Goal: Transaction & Acquisition: Download file/media

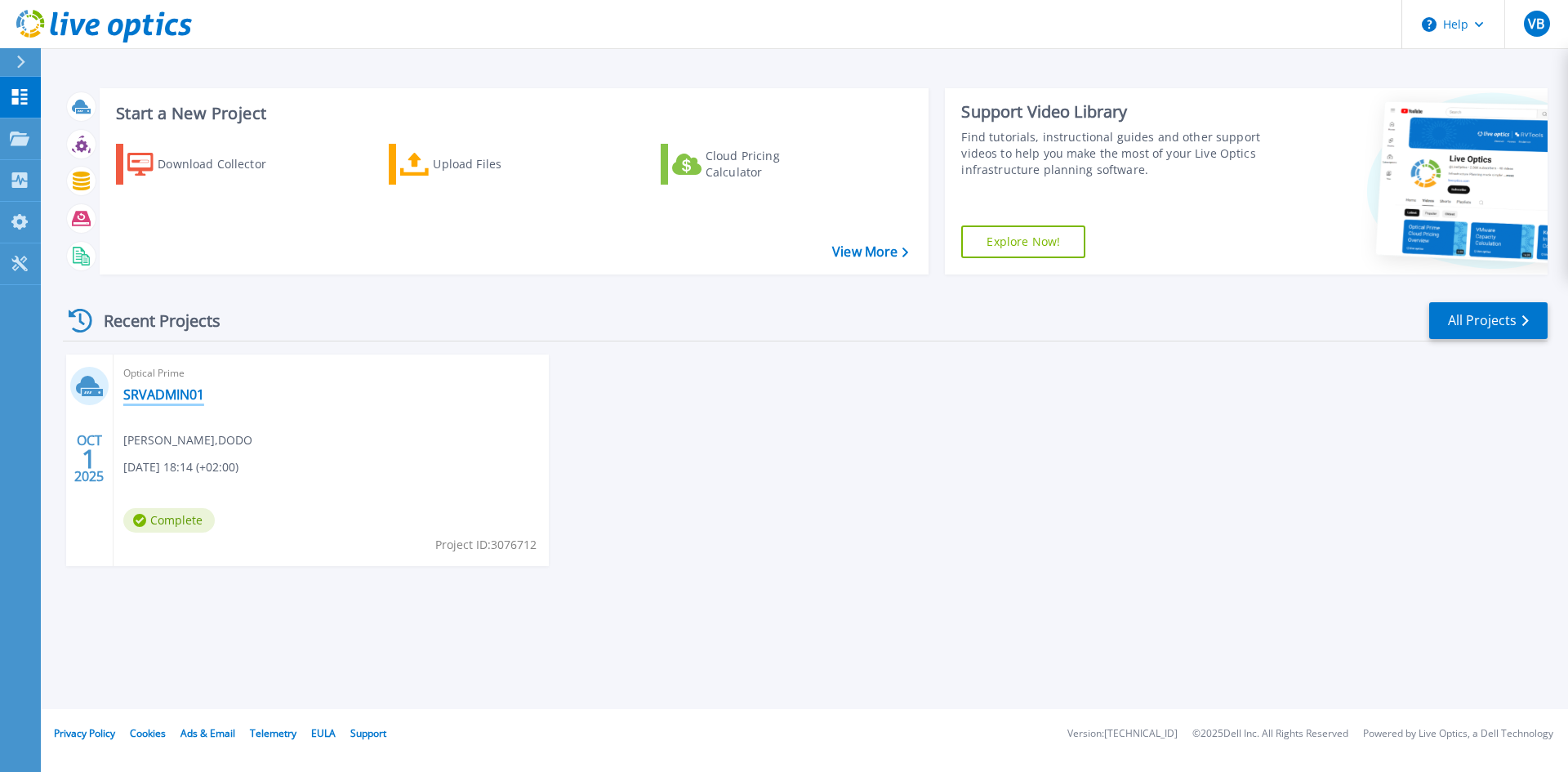
click at [154, 396] on link "SRVADMIN01" at bounding box center [163, 394] width 81 height 17
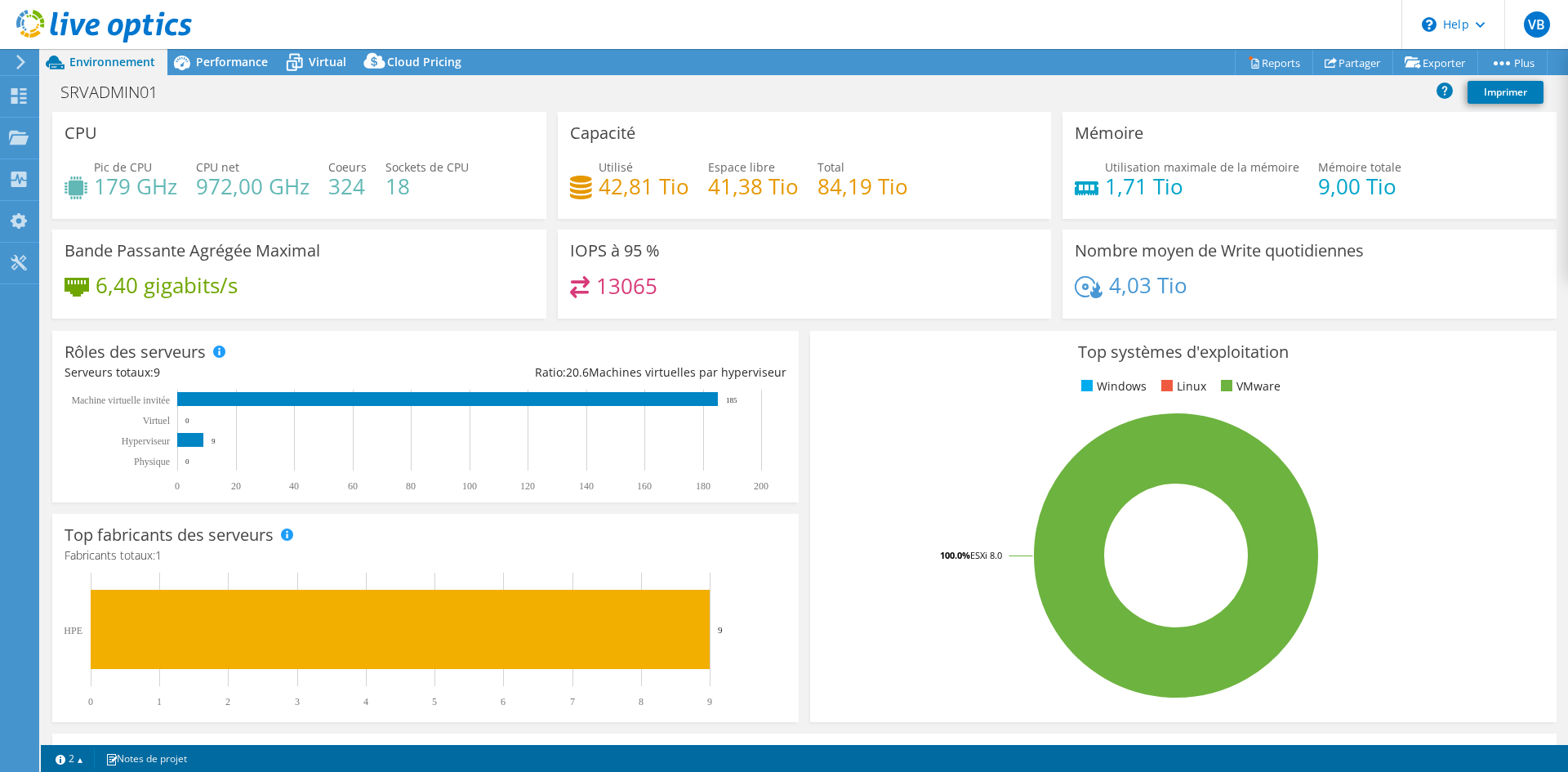
select select "USD"
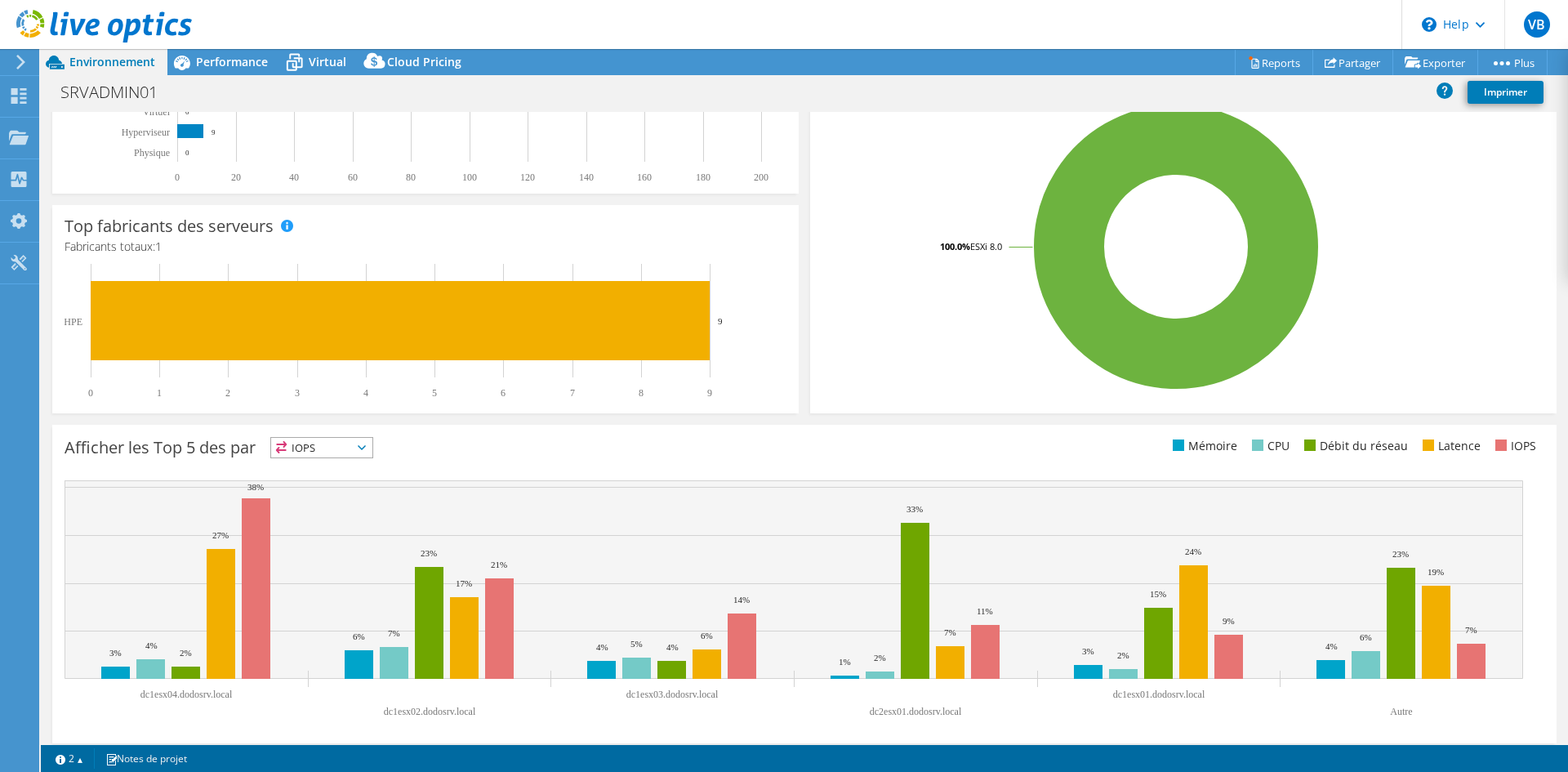
scroll to position [319, 0]
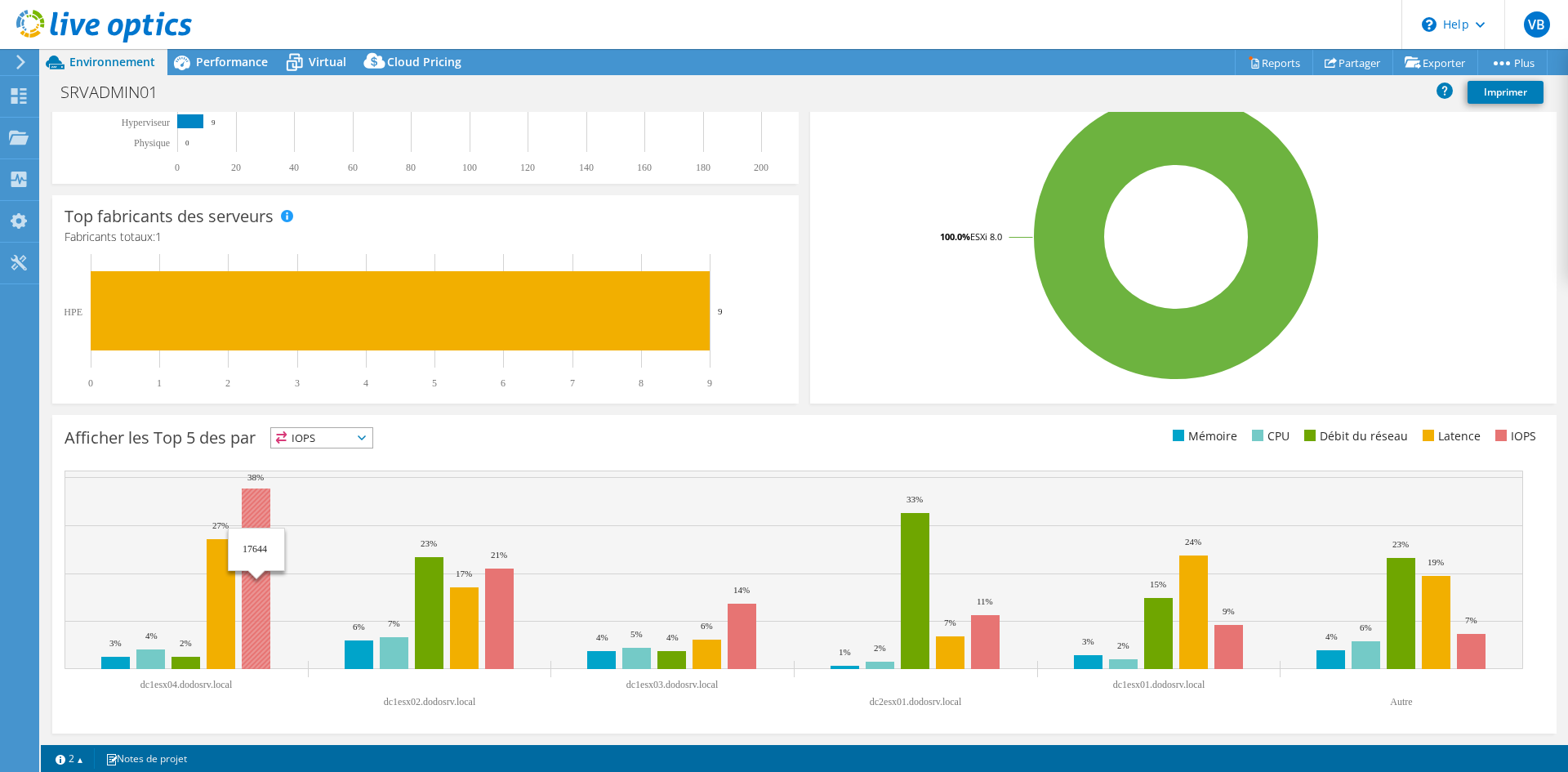
click at [262, 493] on rect at bounding box center [256, 578] width 28 height 181
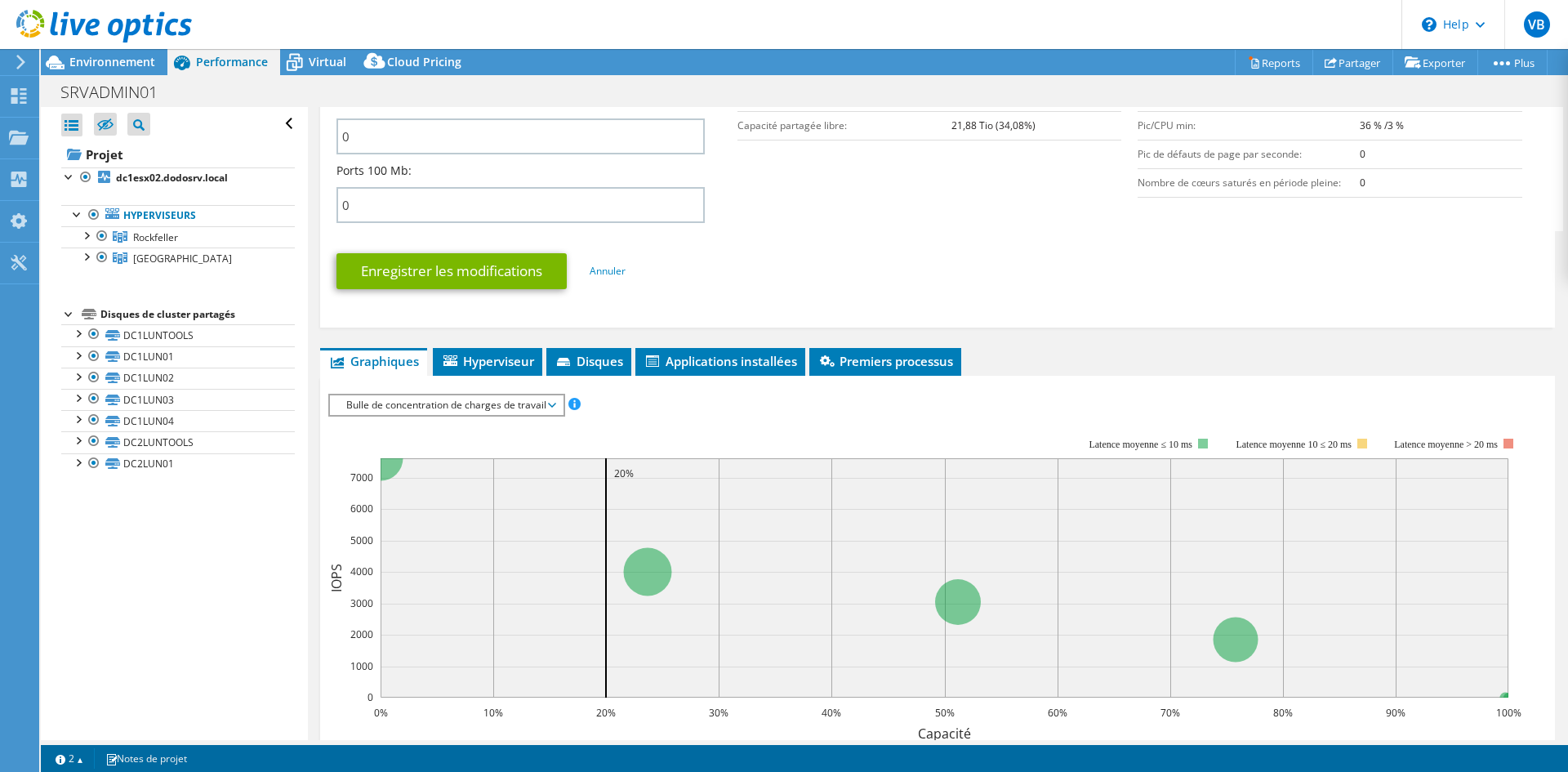
scroll to position [817, 0]
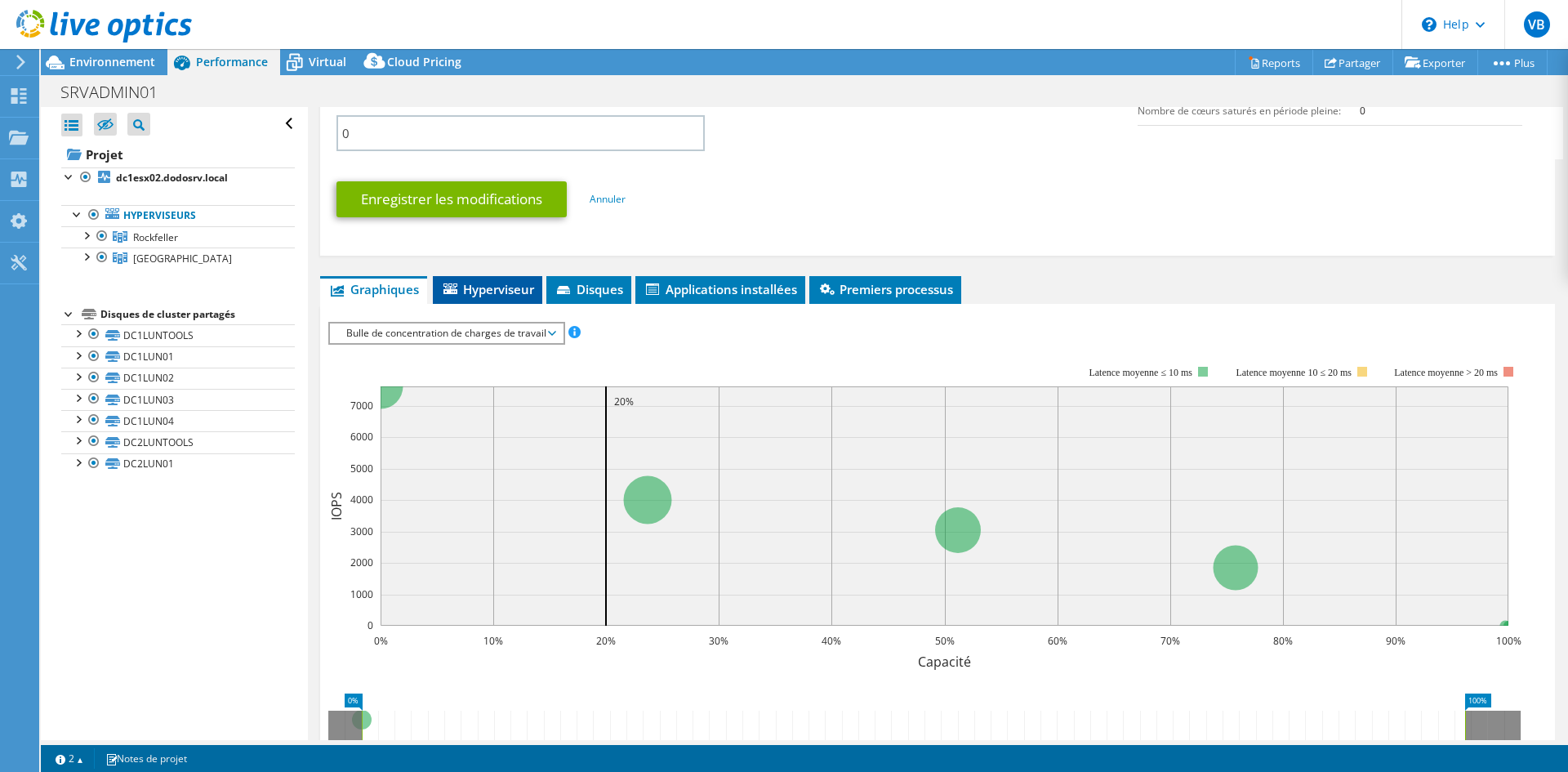
click at [496, 288] on span "Hyperviseur" at bounding box center [488, 290] width 93 height 17
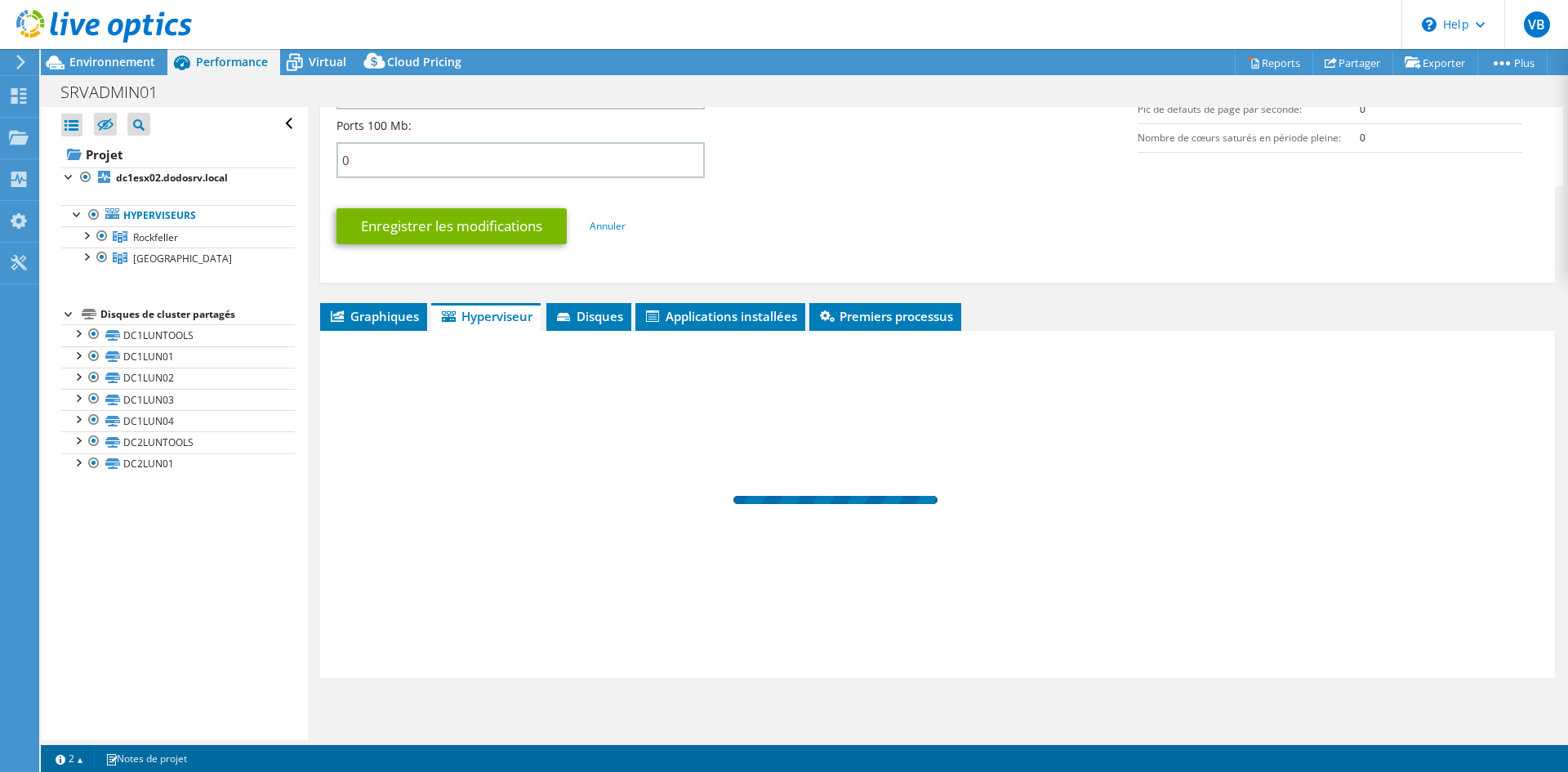
scroll to position [789, 0]
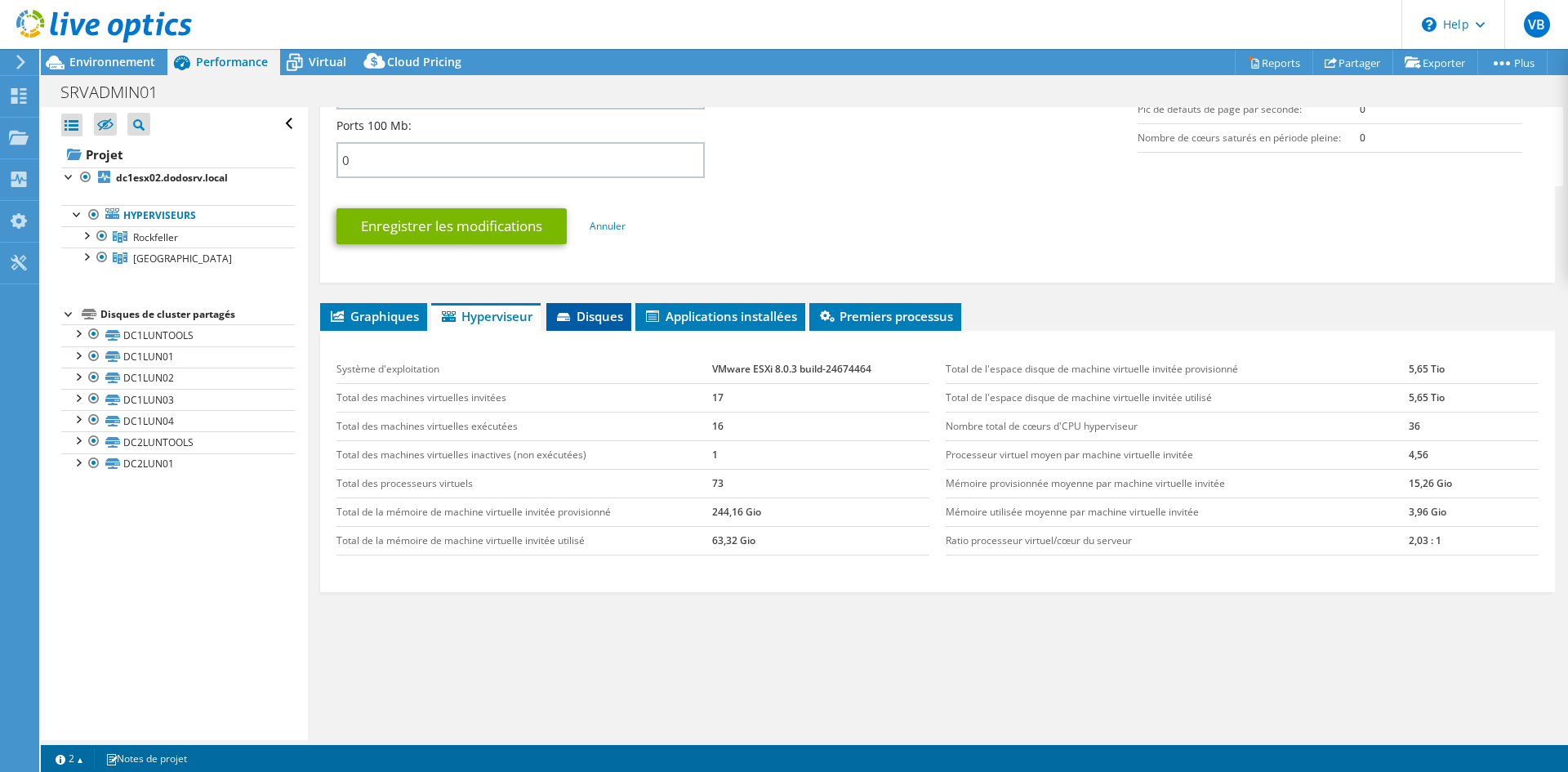
click at [583, 313] on span "Disques" at bounding box center [588, 316] width 68 height 17
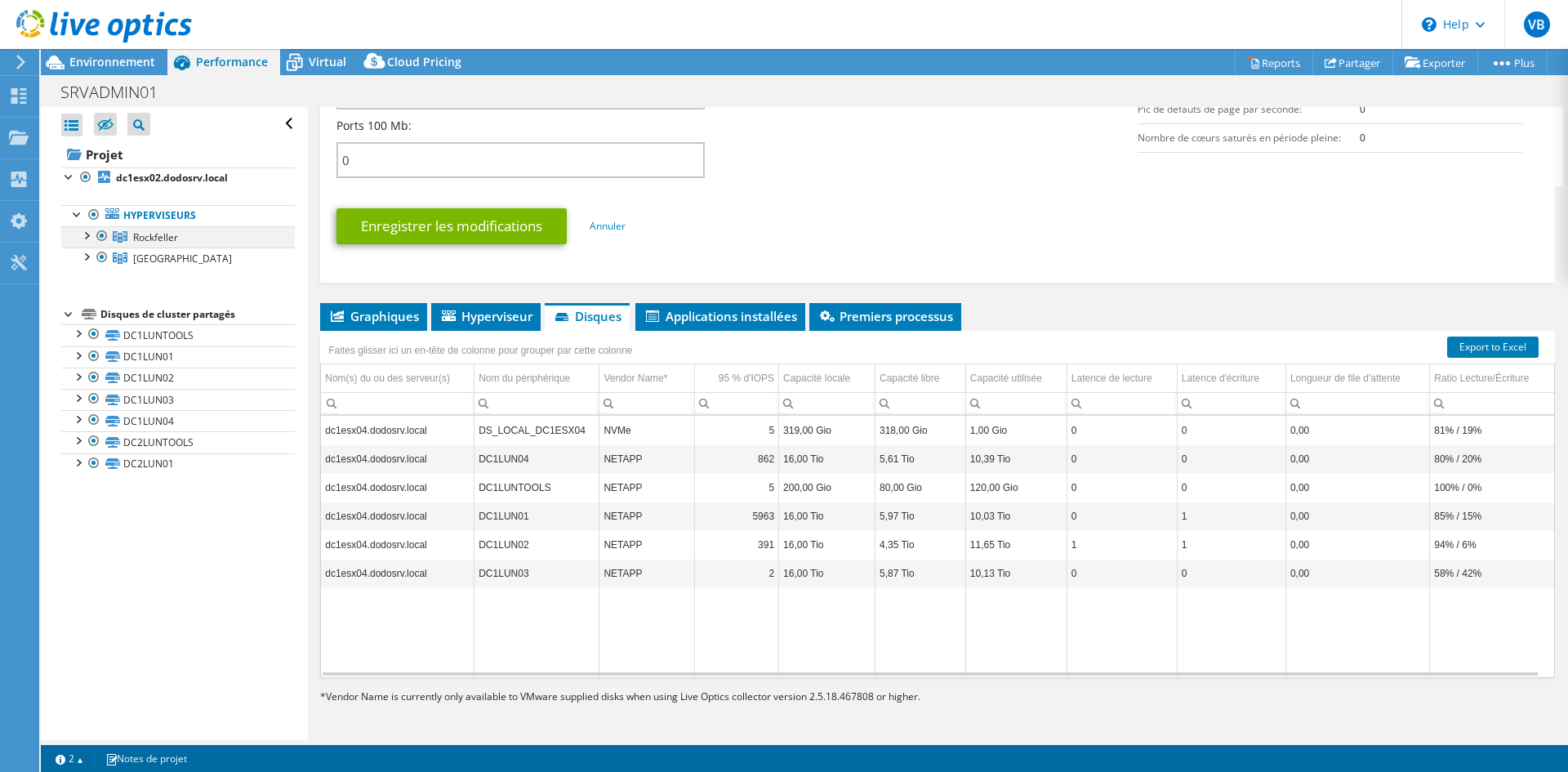
click at [82, 237] on div at bounding box center [86, 235] width 17 height 17
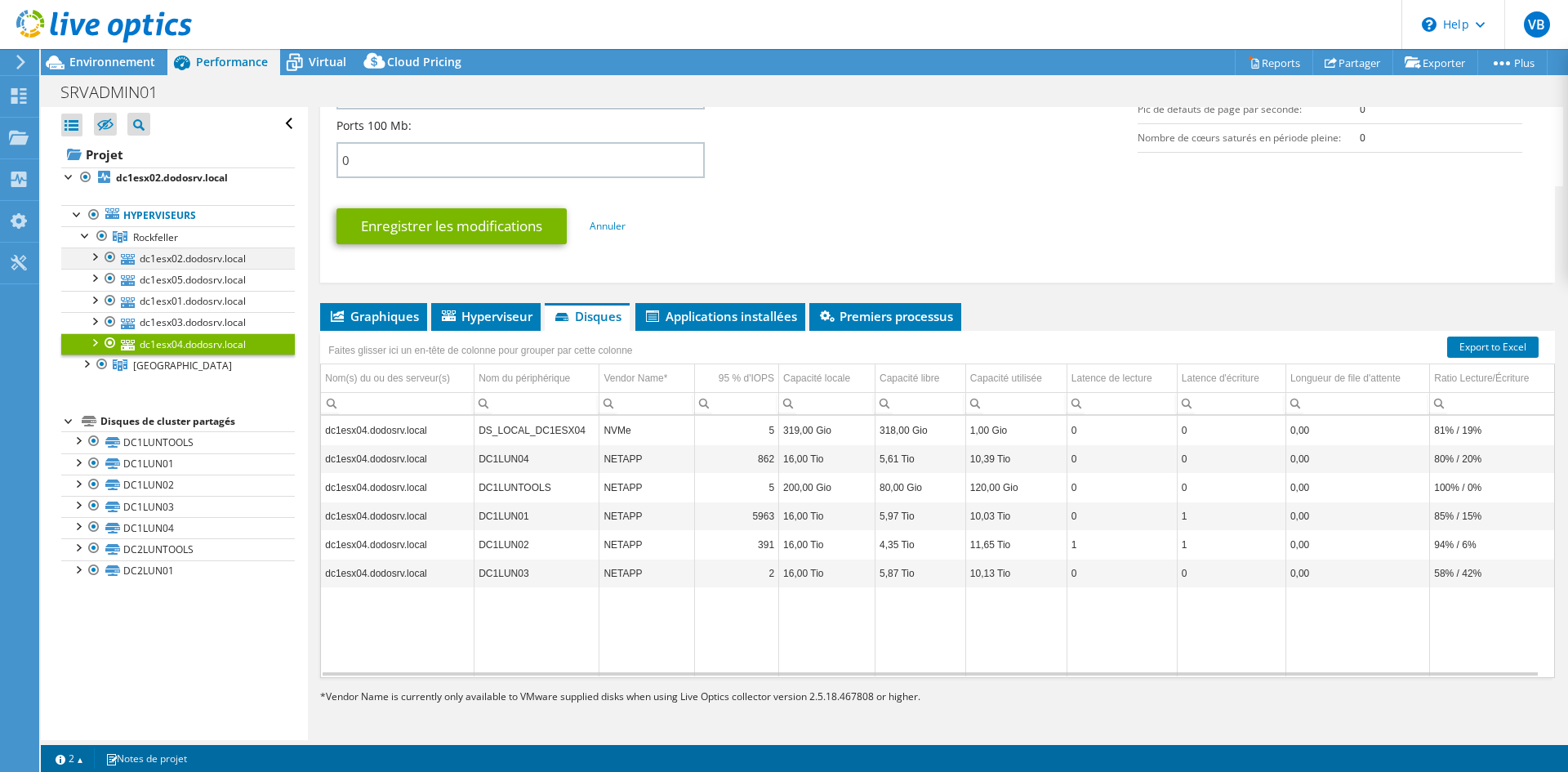
click at [95, 257] on div at bounding box center [94, 255] width 17 height 17
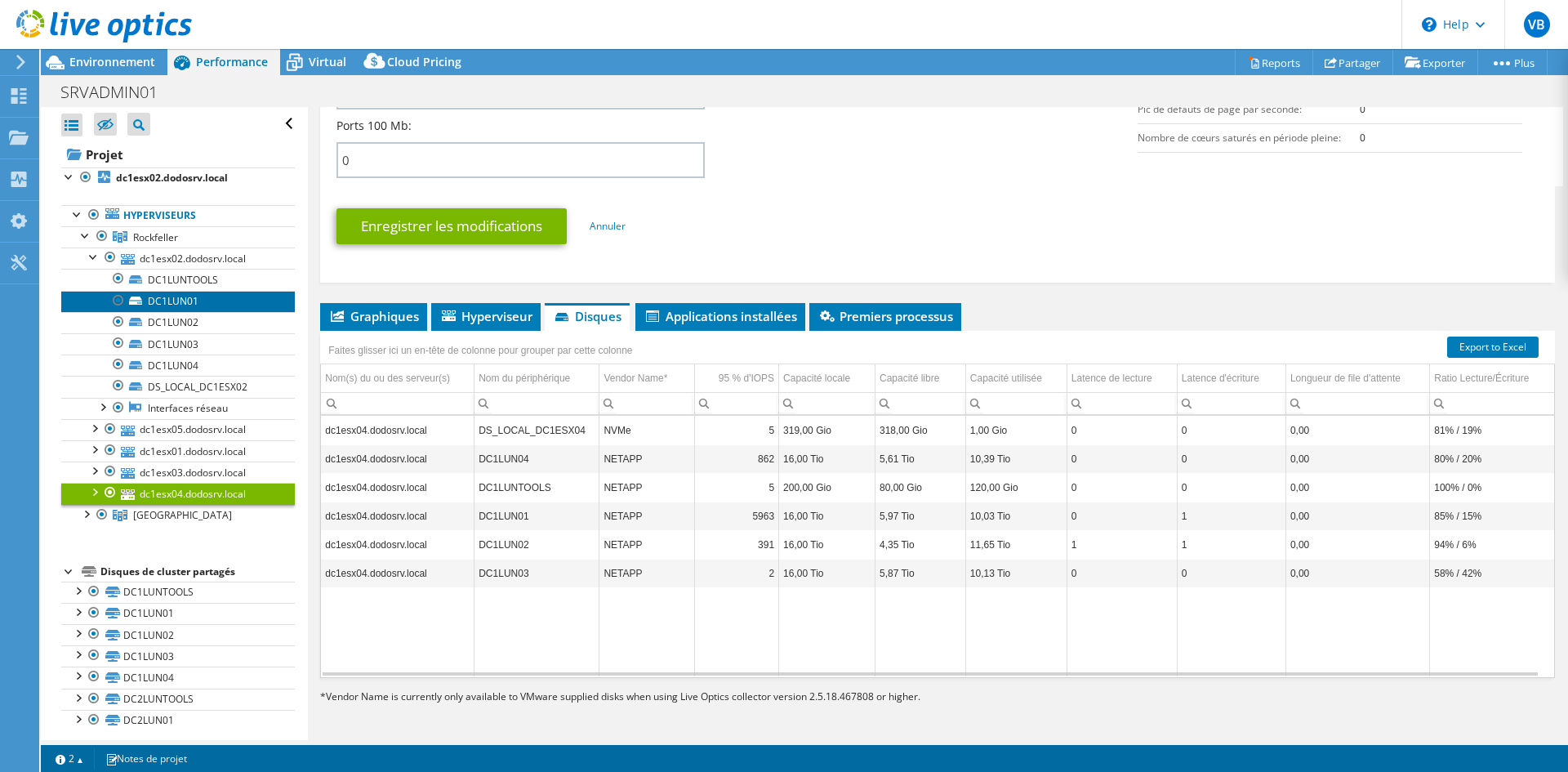
click at [186, 303] on link "DC1LUN01" at bounding box center [178, 301] width 234 height 22
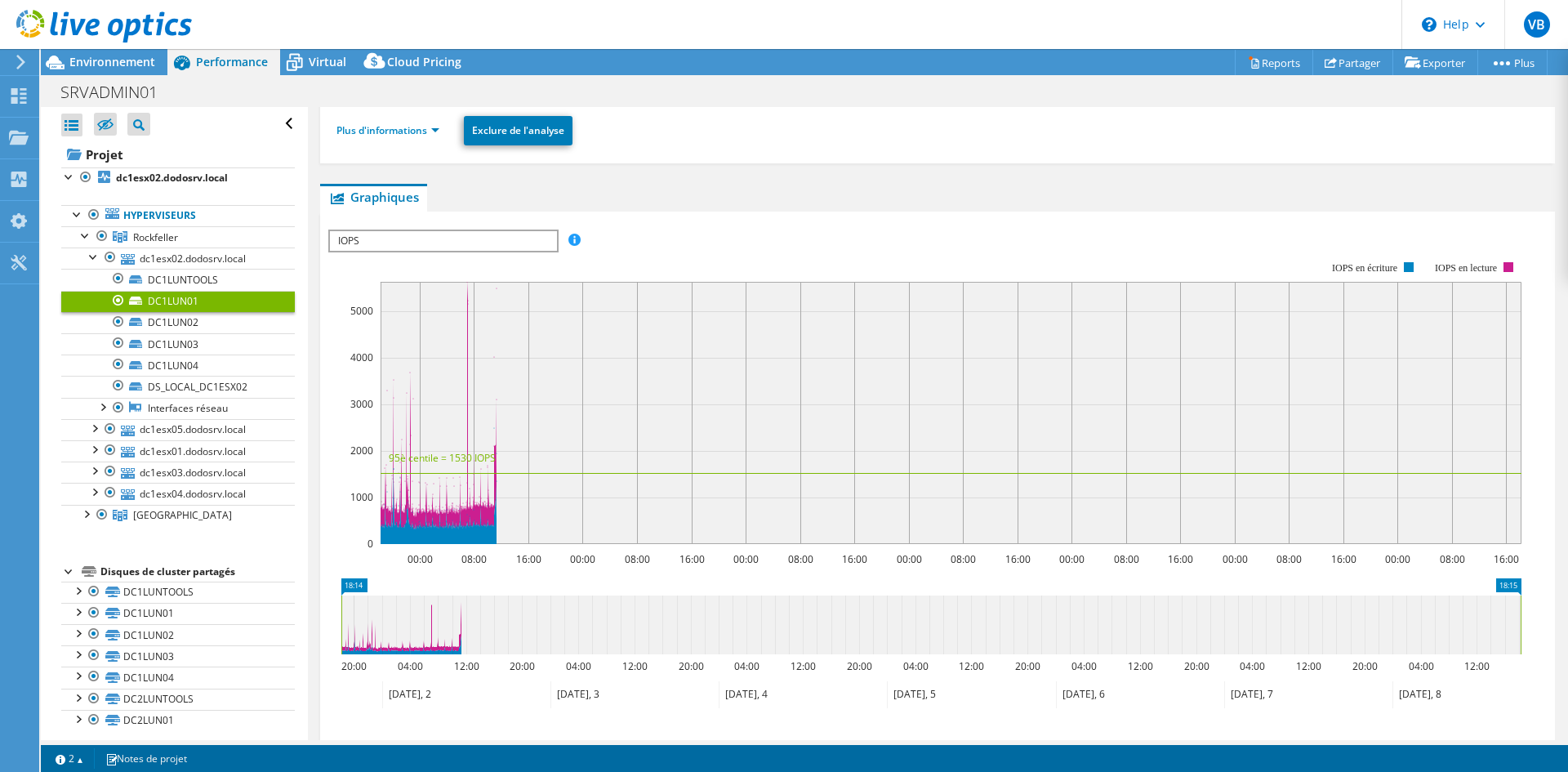
scroll to position [194, 0]
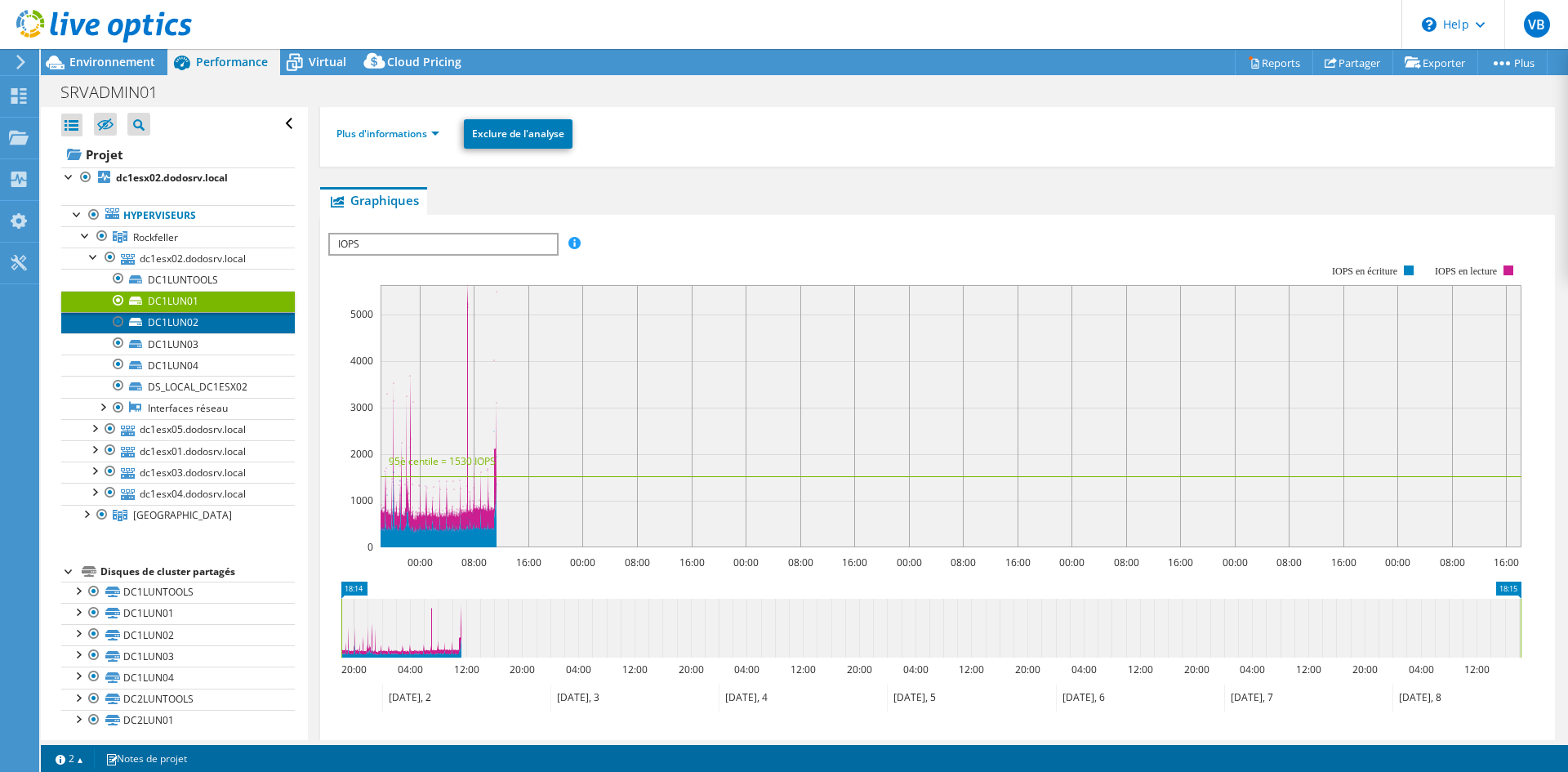
click at [167, 322] on link "DC1LUN02" at bounding box center [178, 323] width 234 height 22
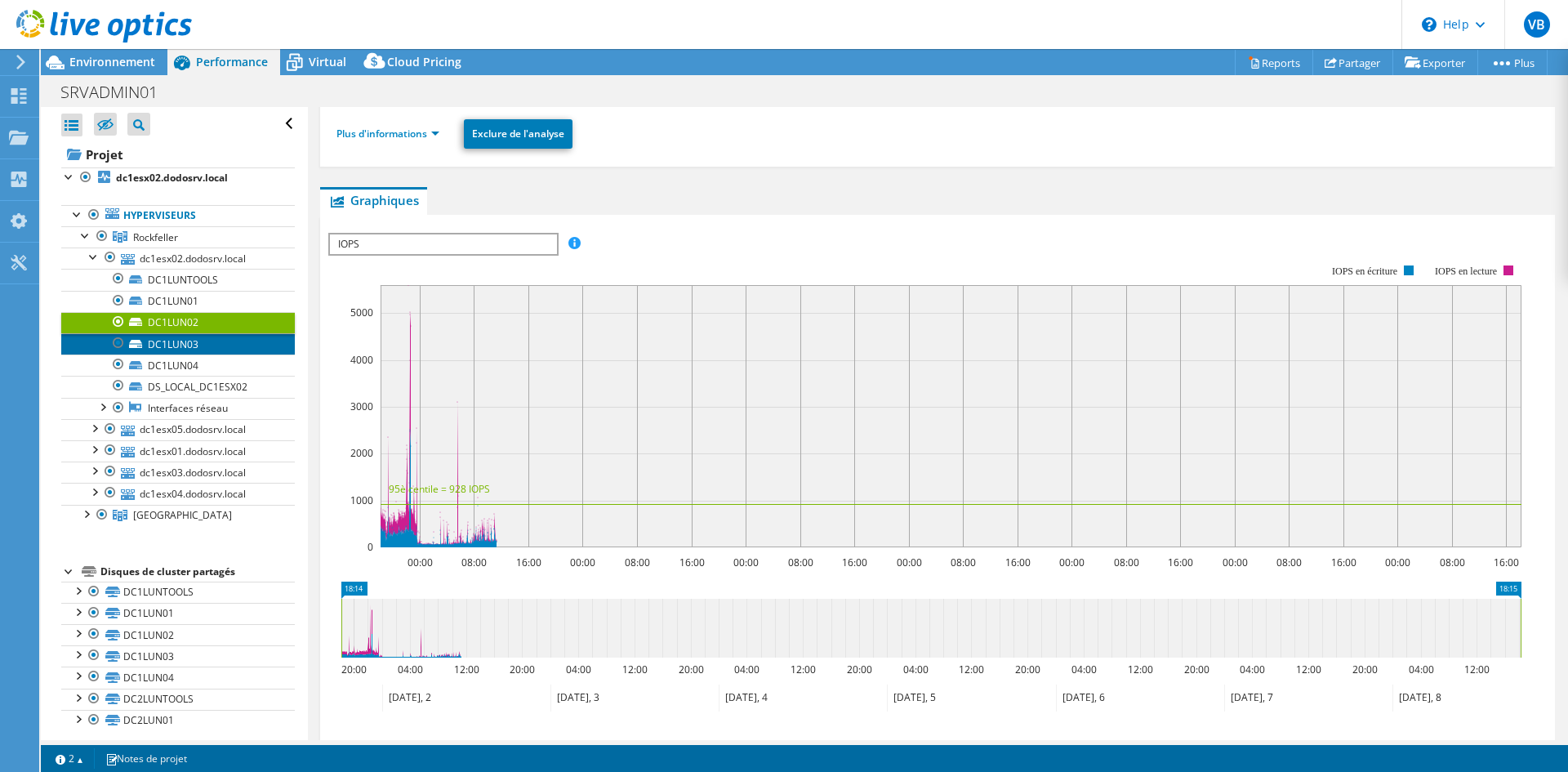
click at [159, 339] on link "DC1LUN03" at bounding box center [178, 344] width 234 height 22
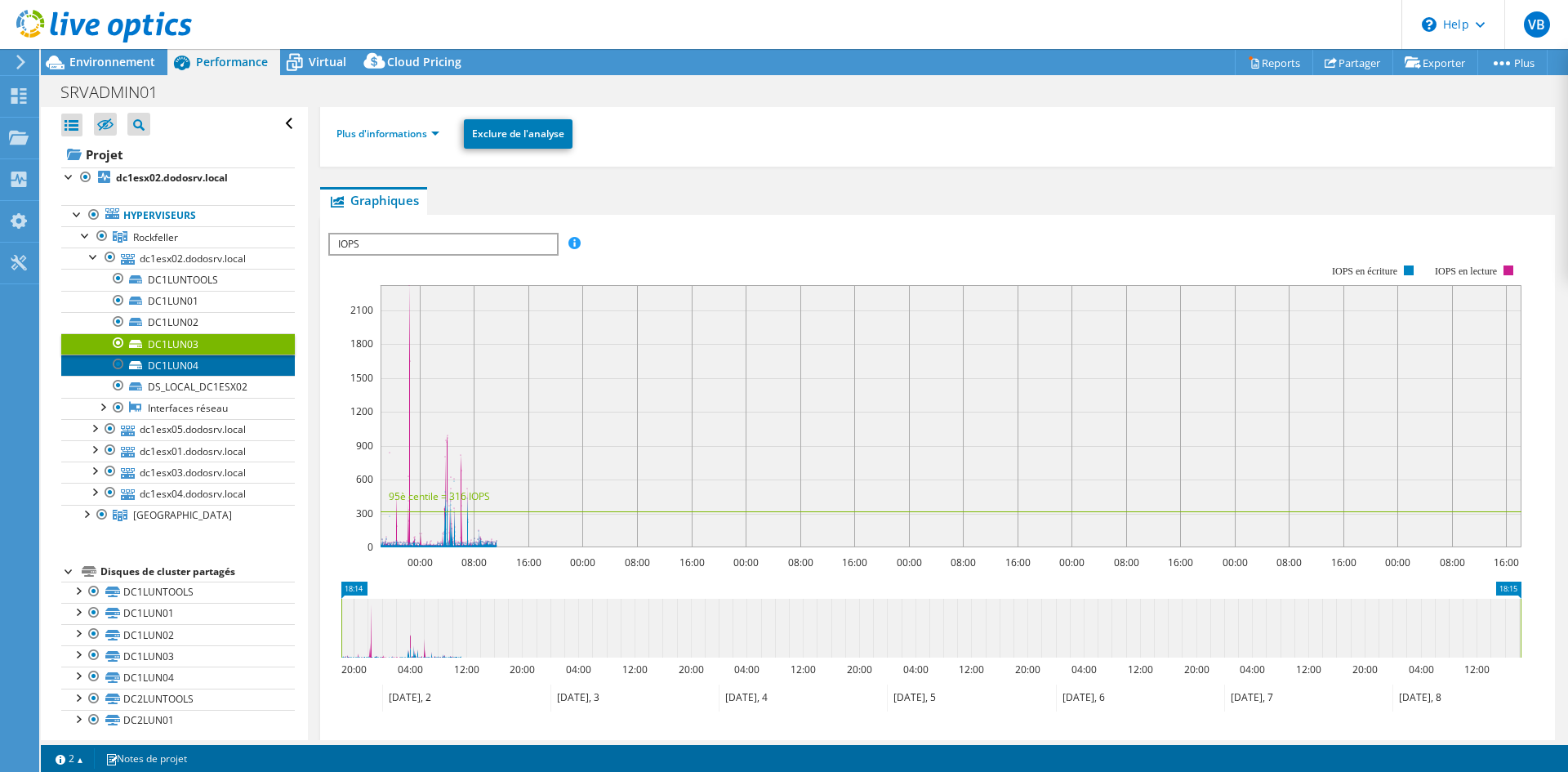
click at [184, 363] on link "DC1LUN04" at bounding box center [178, 365] width 234 height 22
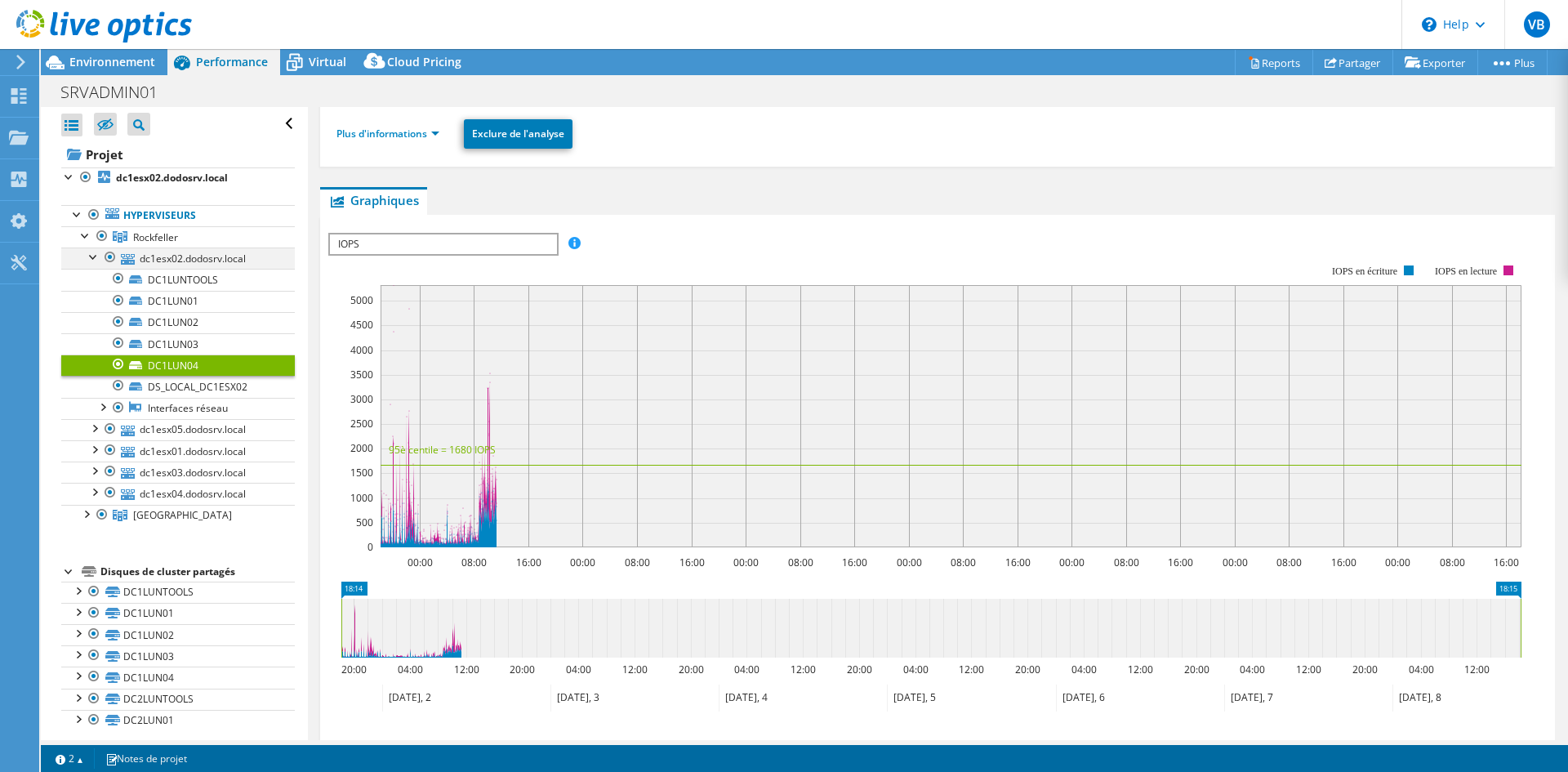
click at [87, 258] on div at bounding box center [94, 255] width 17 height 17
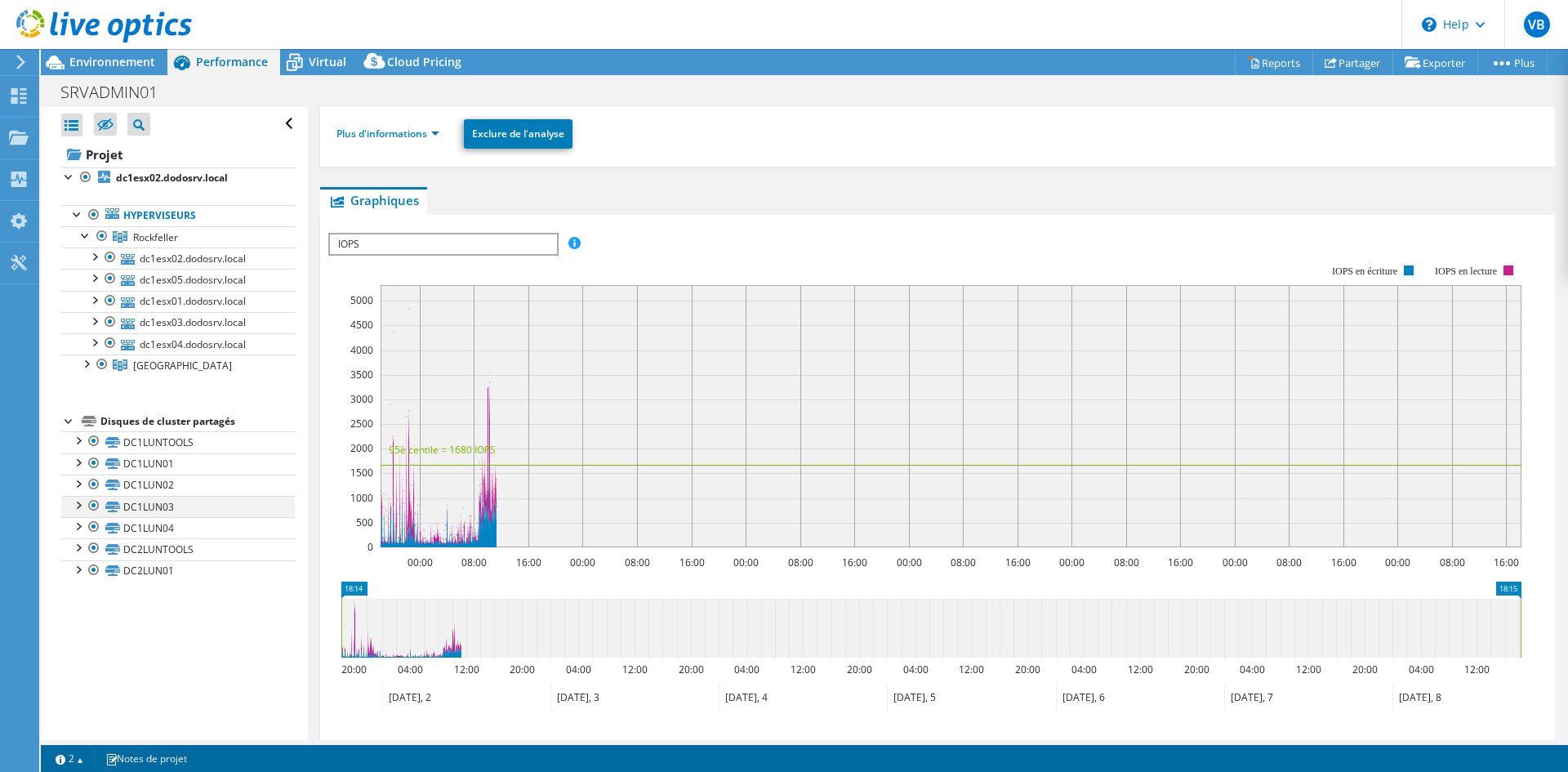
click at [77, 508] on div at bounding box center [77, 504] width 17 height 17
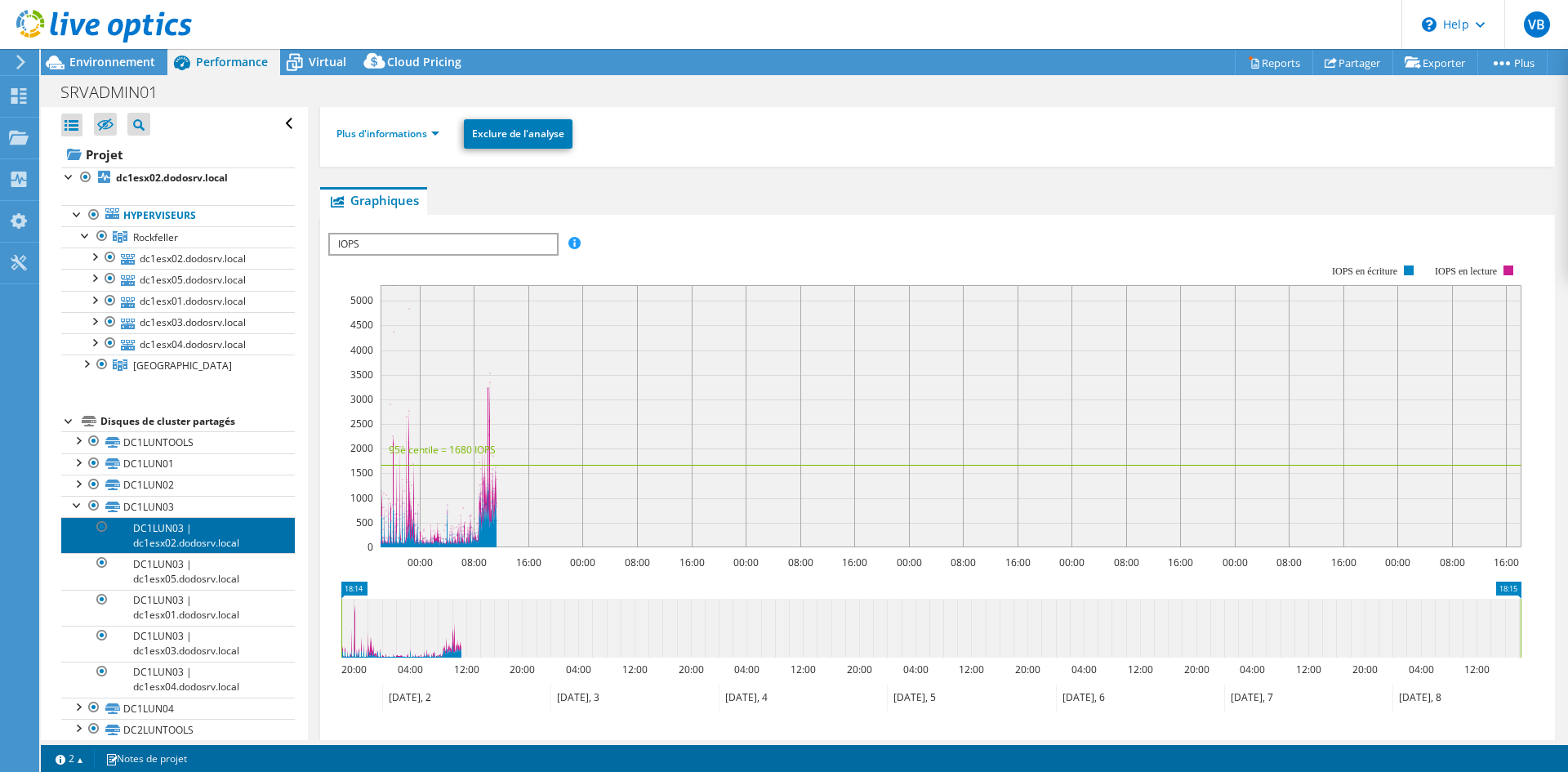
click at [171, 524] on link "DC1LUN03 | dc1esx02.dodosrv.local" at bounding box center [178, 534] width 234 height 36
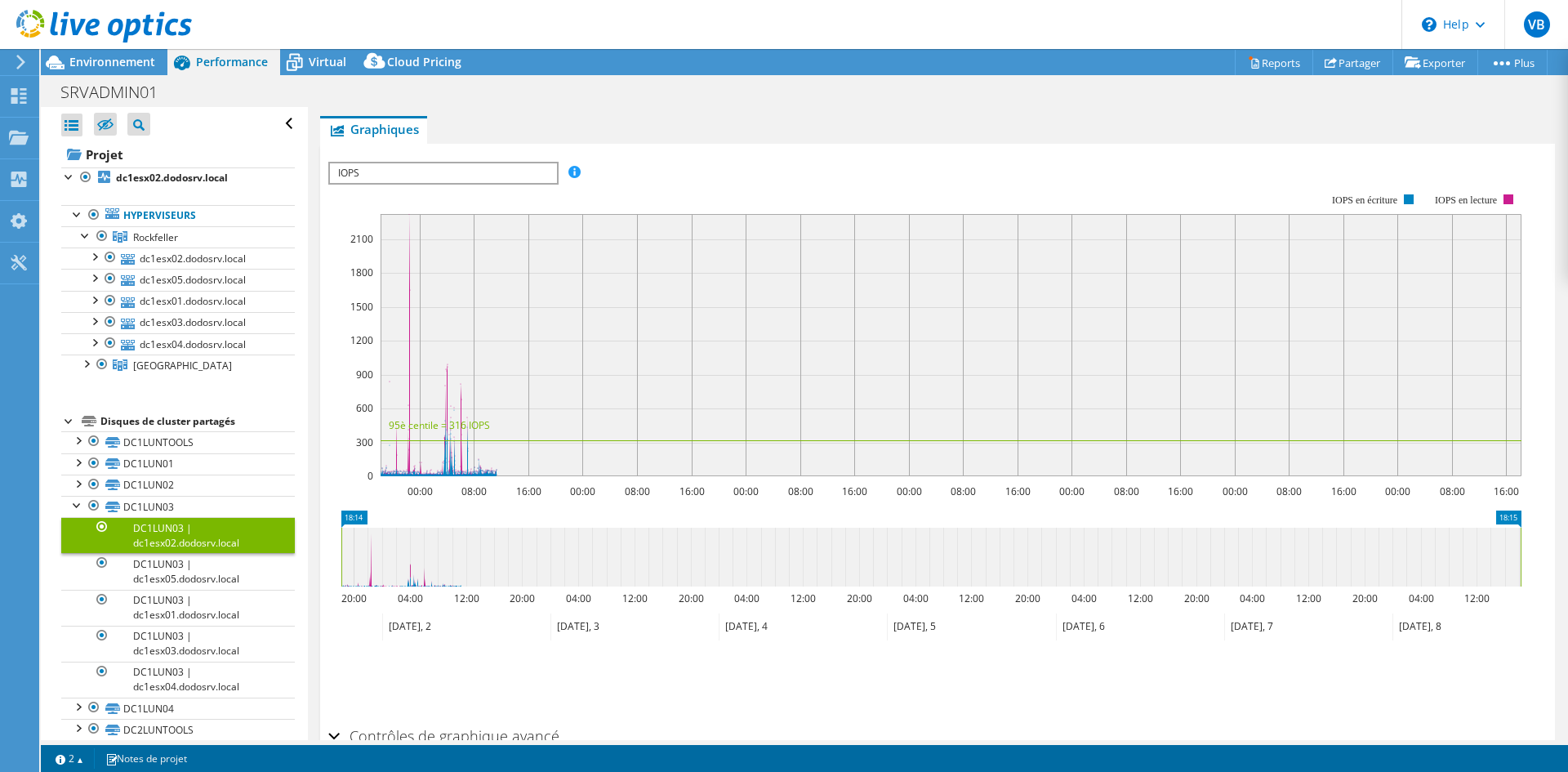
scroll to position [357, 0]
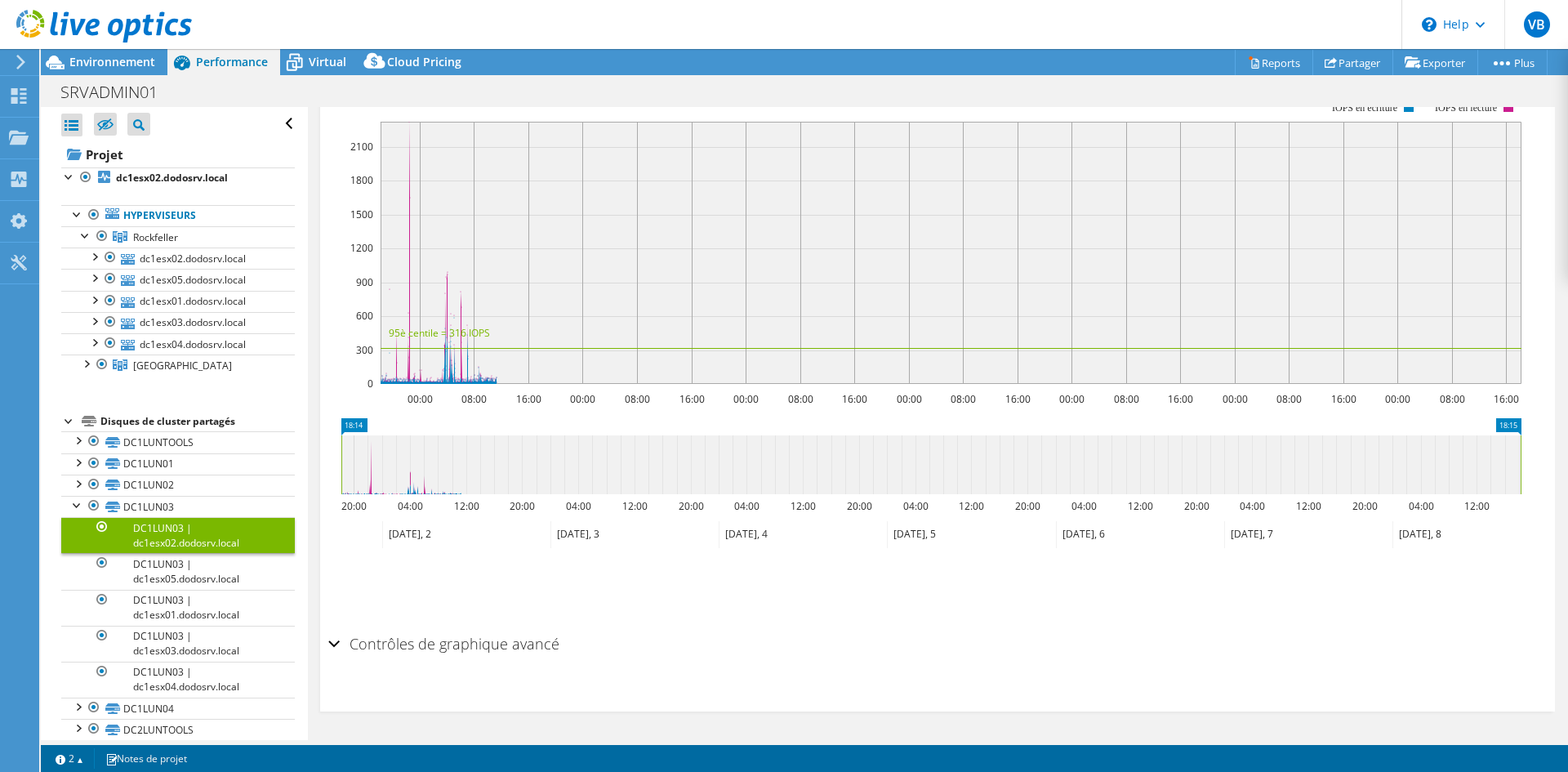
click at [337, 642] on div "Contrôles de graphique avancé" at bounding box center [938, 645] width 1218 height 35
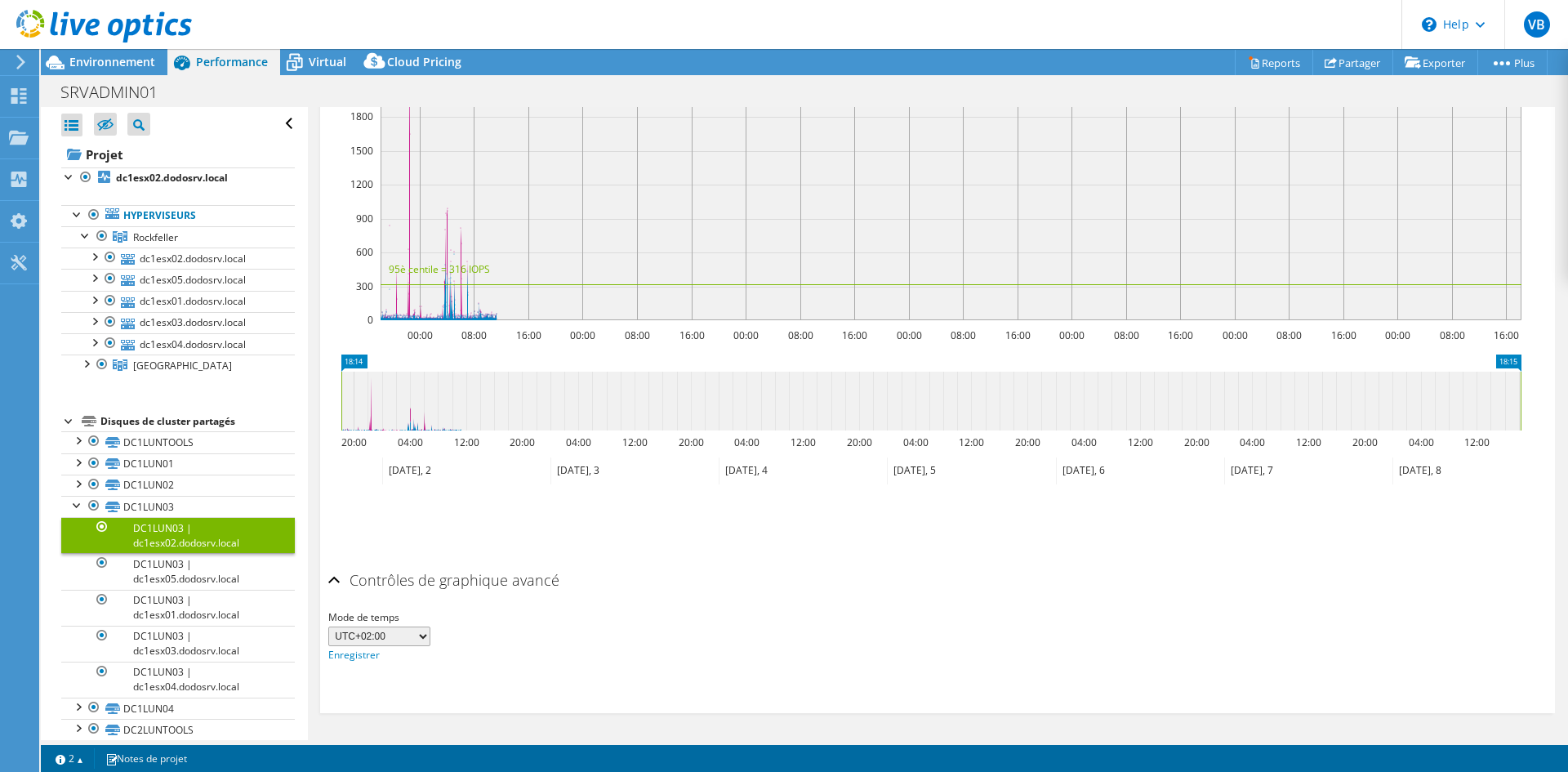
scroll to position [422, 0]
click at [73, 504] on div at bounding box center [77, 504] width 17 height 17
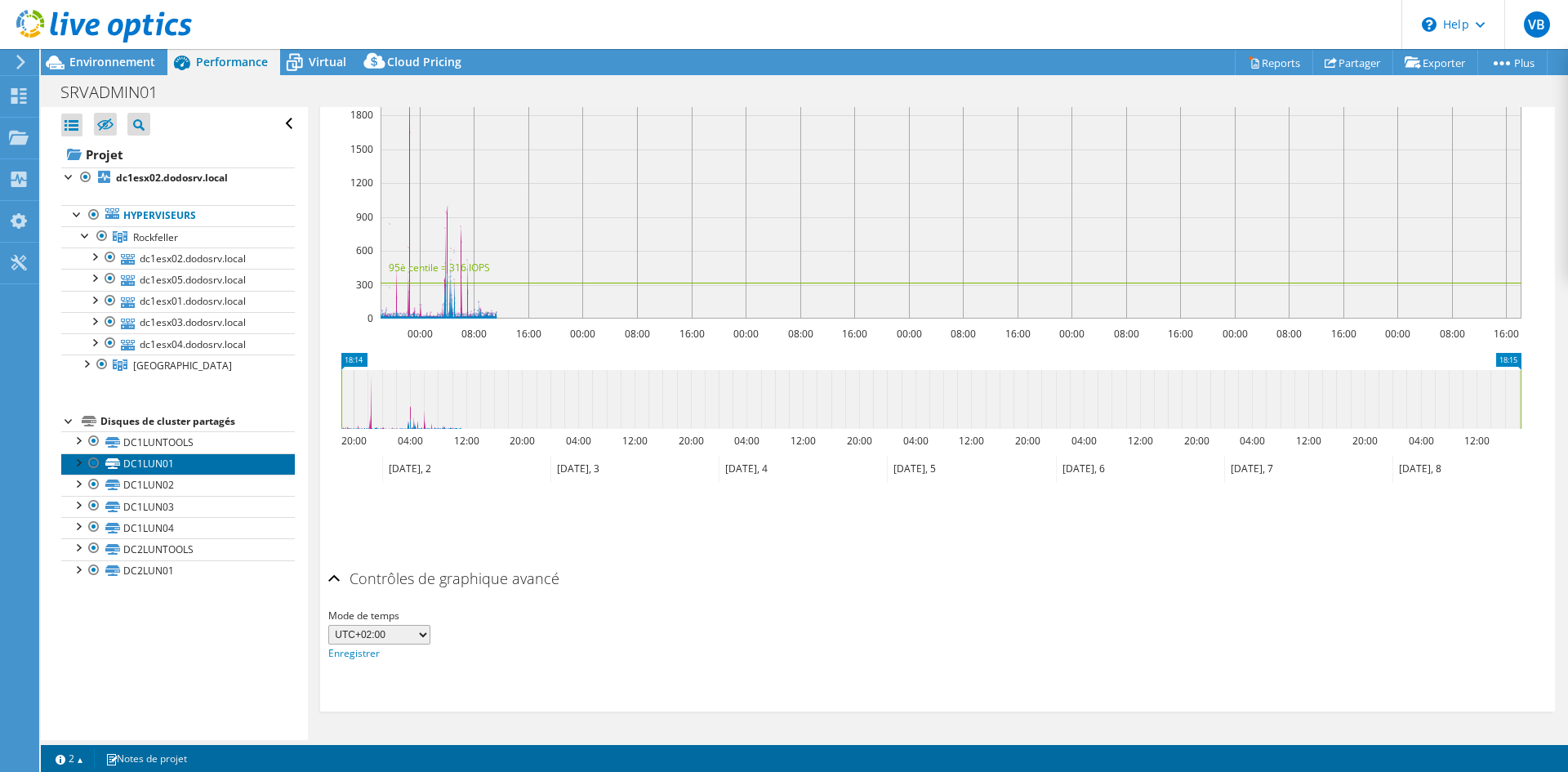
click at [151, 463] on link "DC1LUN01" at bounding box center [178, 464] width 234 height 22
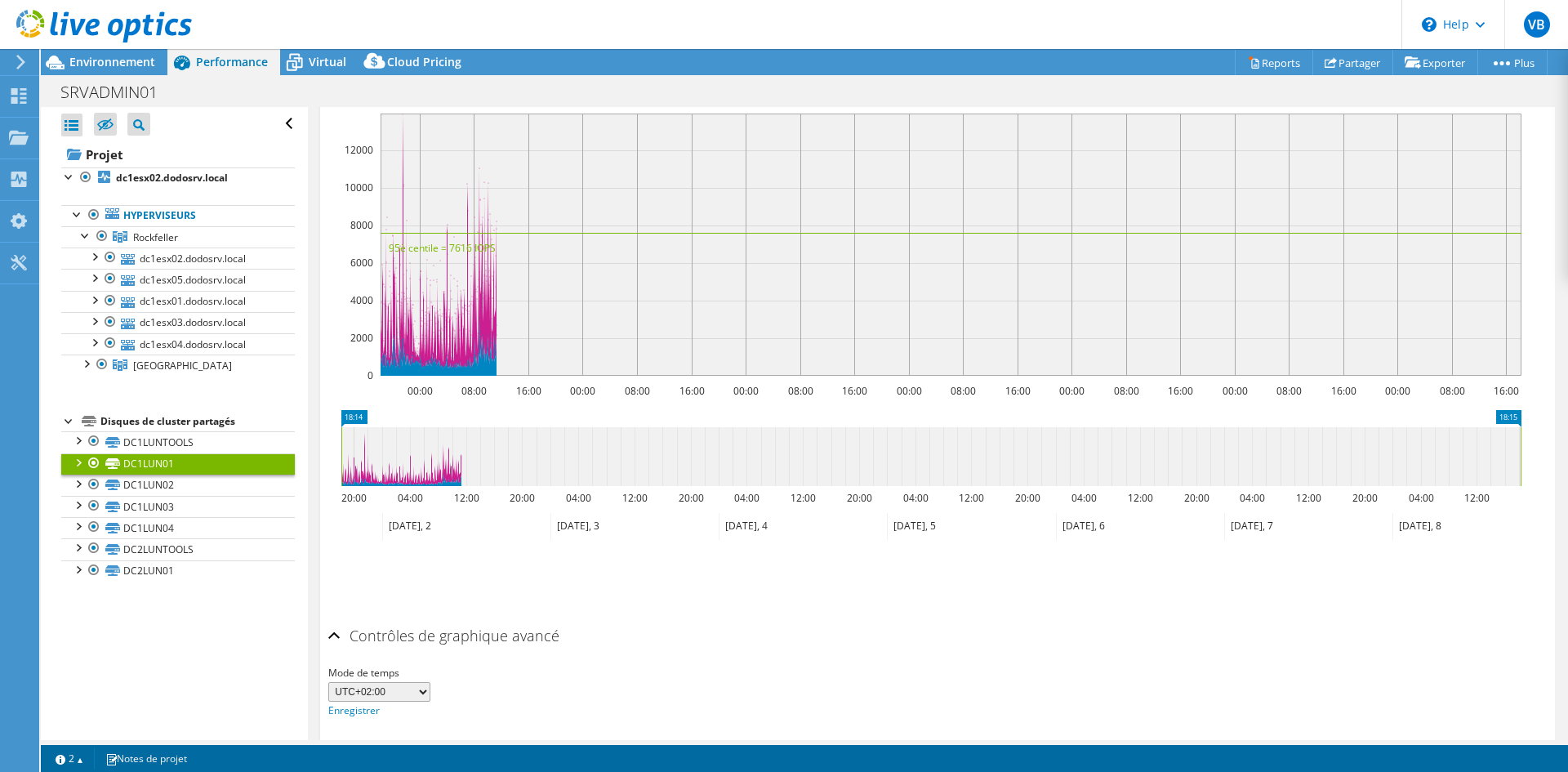
scroll to position [479, 0]
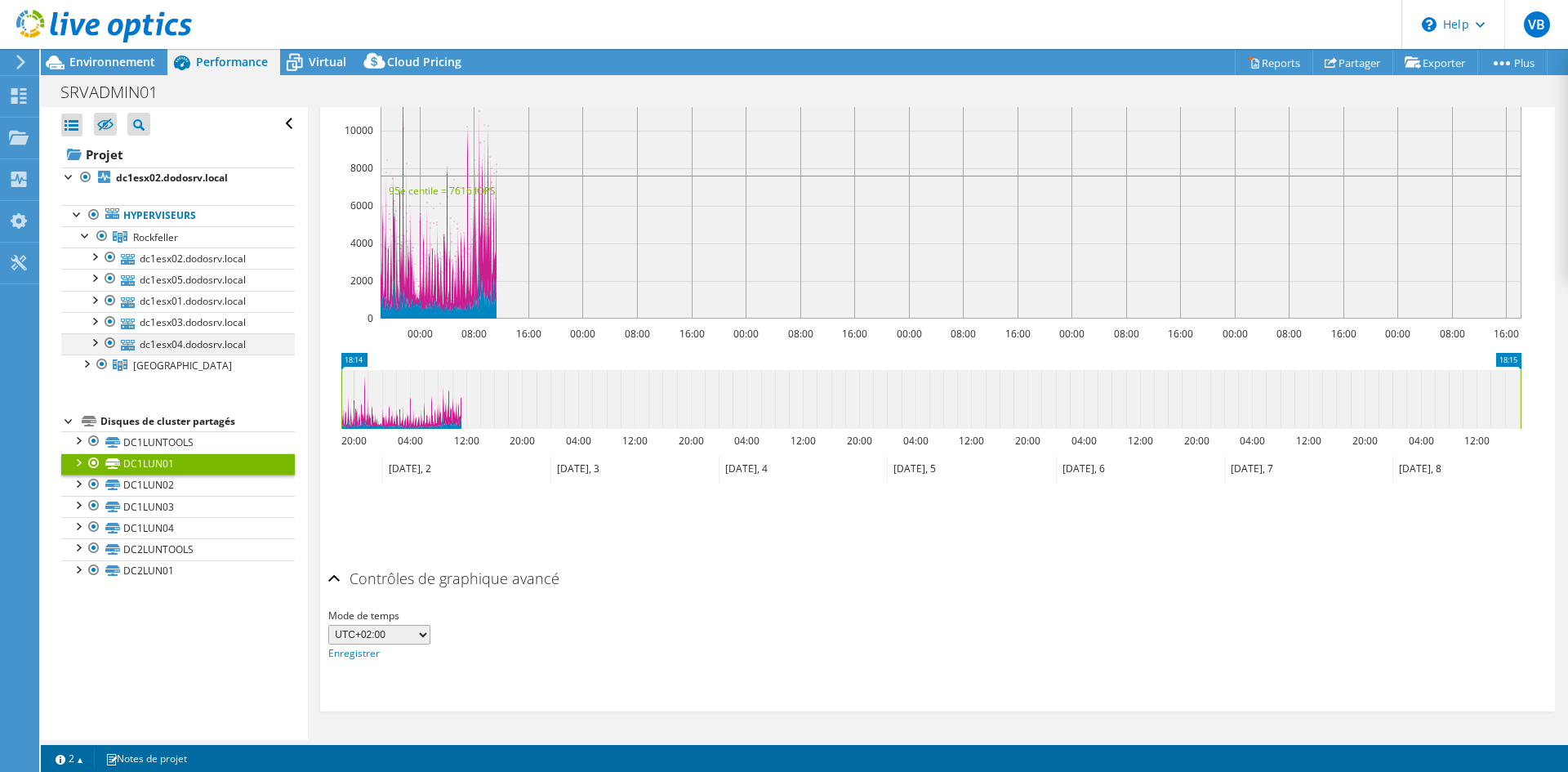
click at [97, 340] on div at bounding box center [94, 341] width 17 height 17
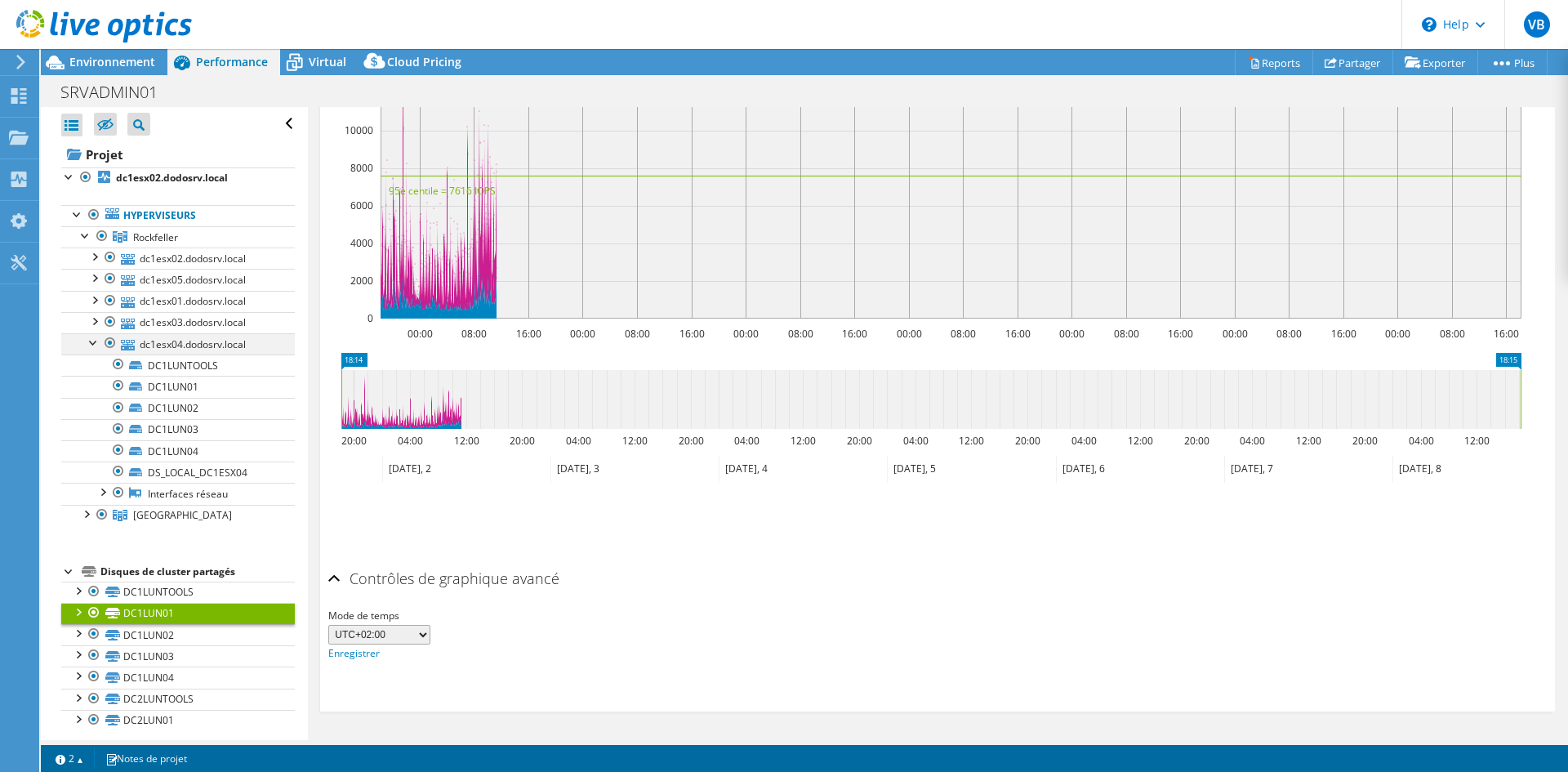
click at [97, 340] on div at bounding box center [94, 341] width 17 height 17
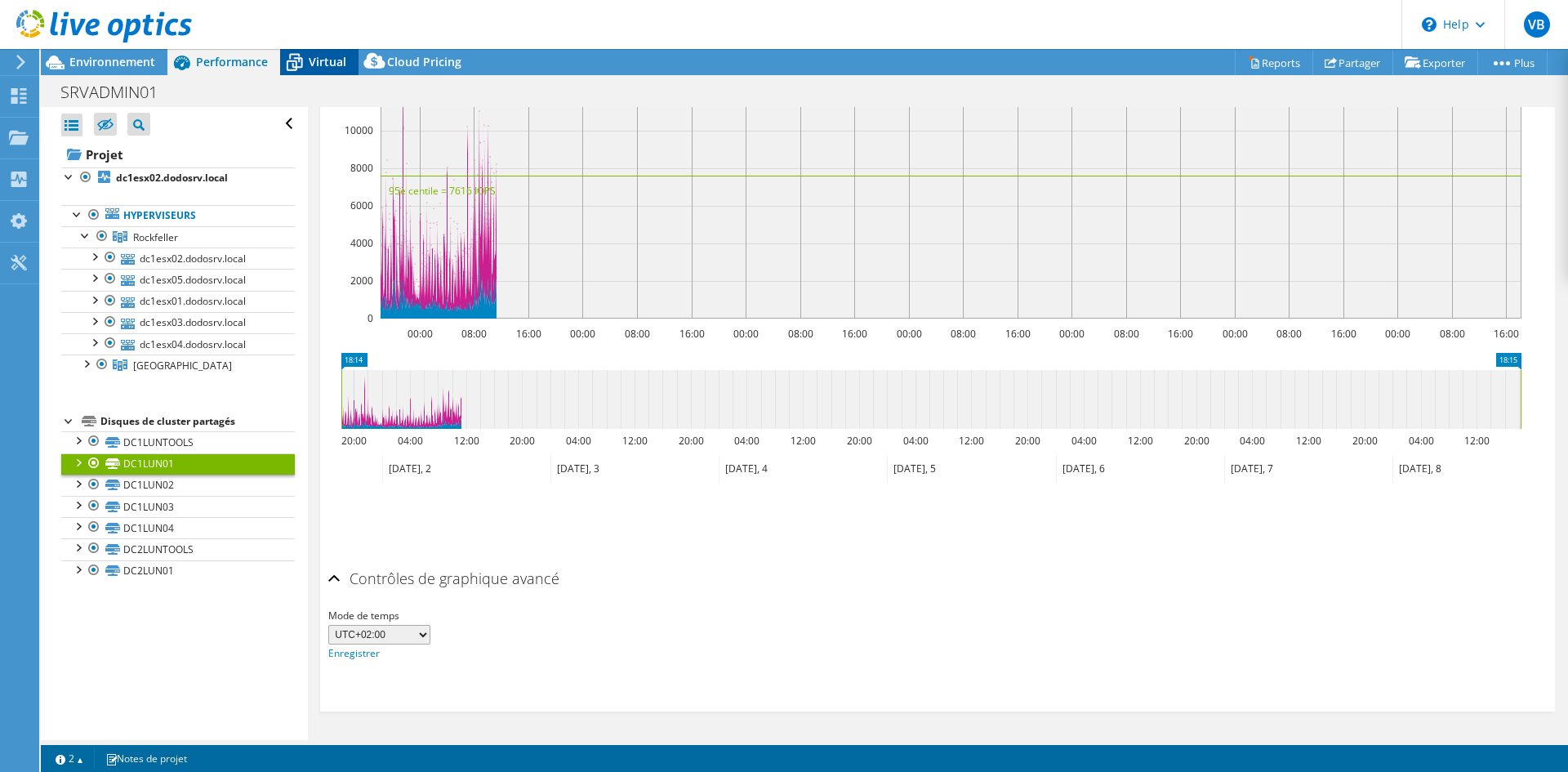
click at [324, 52] on div "Virtual" at bounding box center [320, 62] width 78 height 26
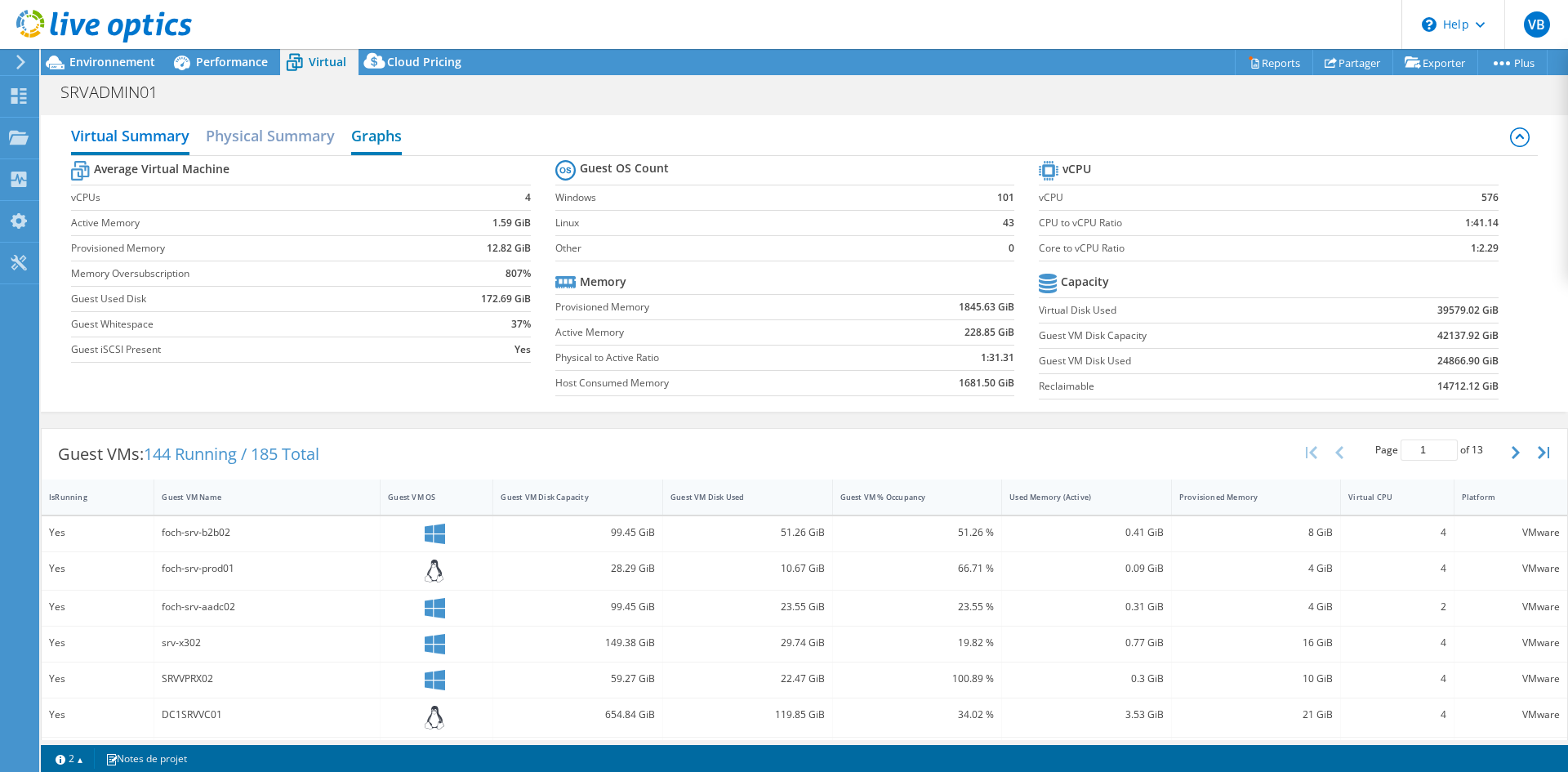
click at [390, 142] on h2 "Graphs" at bounding box center [376, 136] width 51 height 36
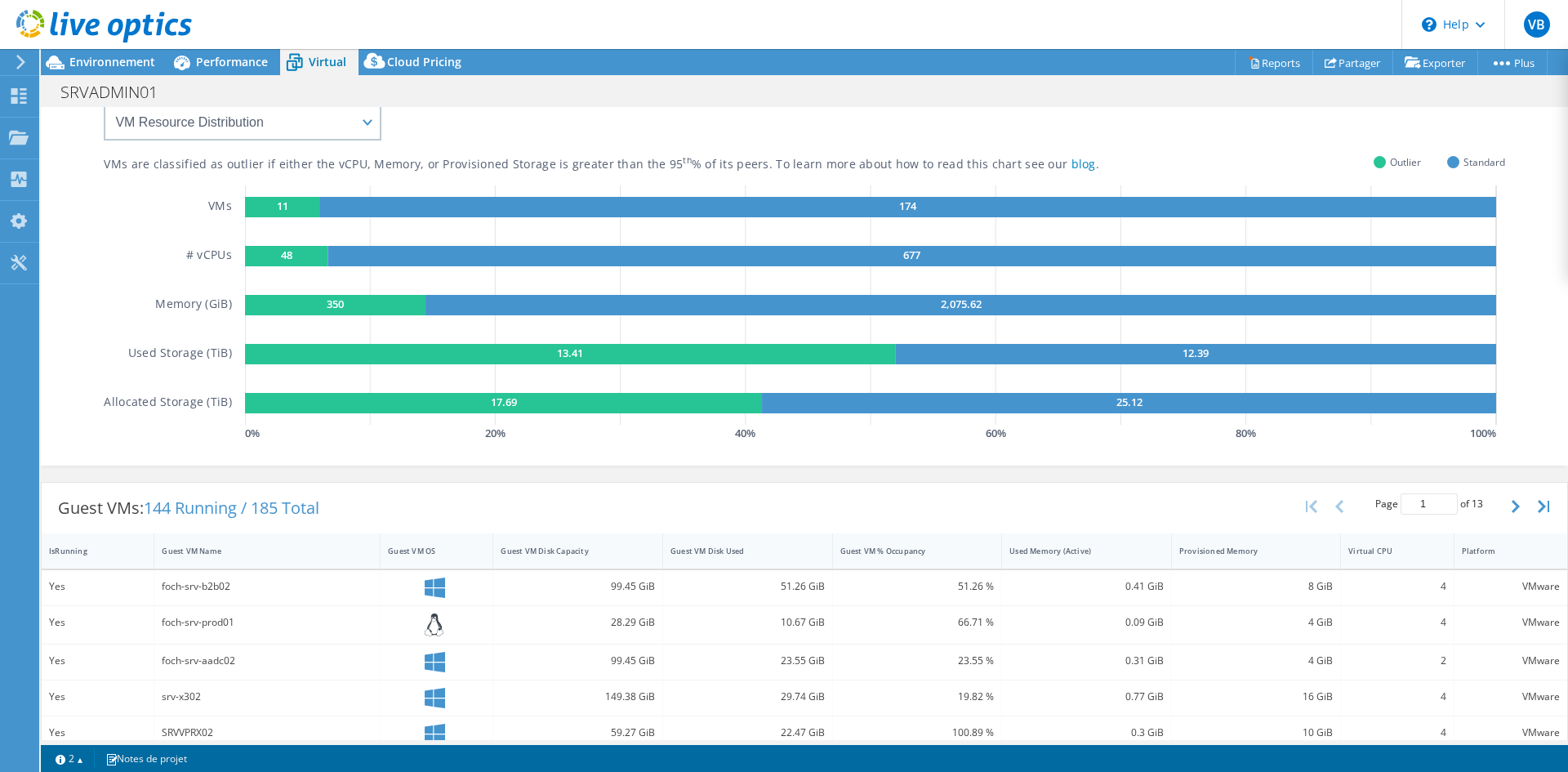
scroll to position [0, 0]
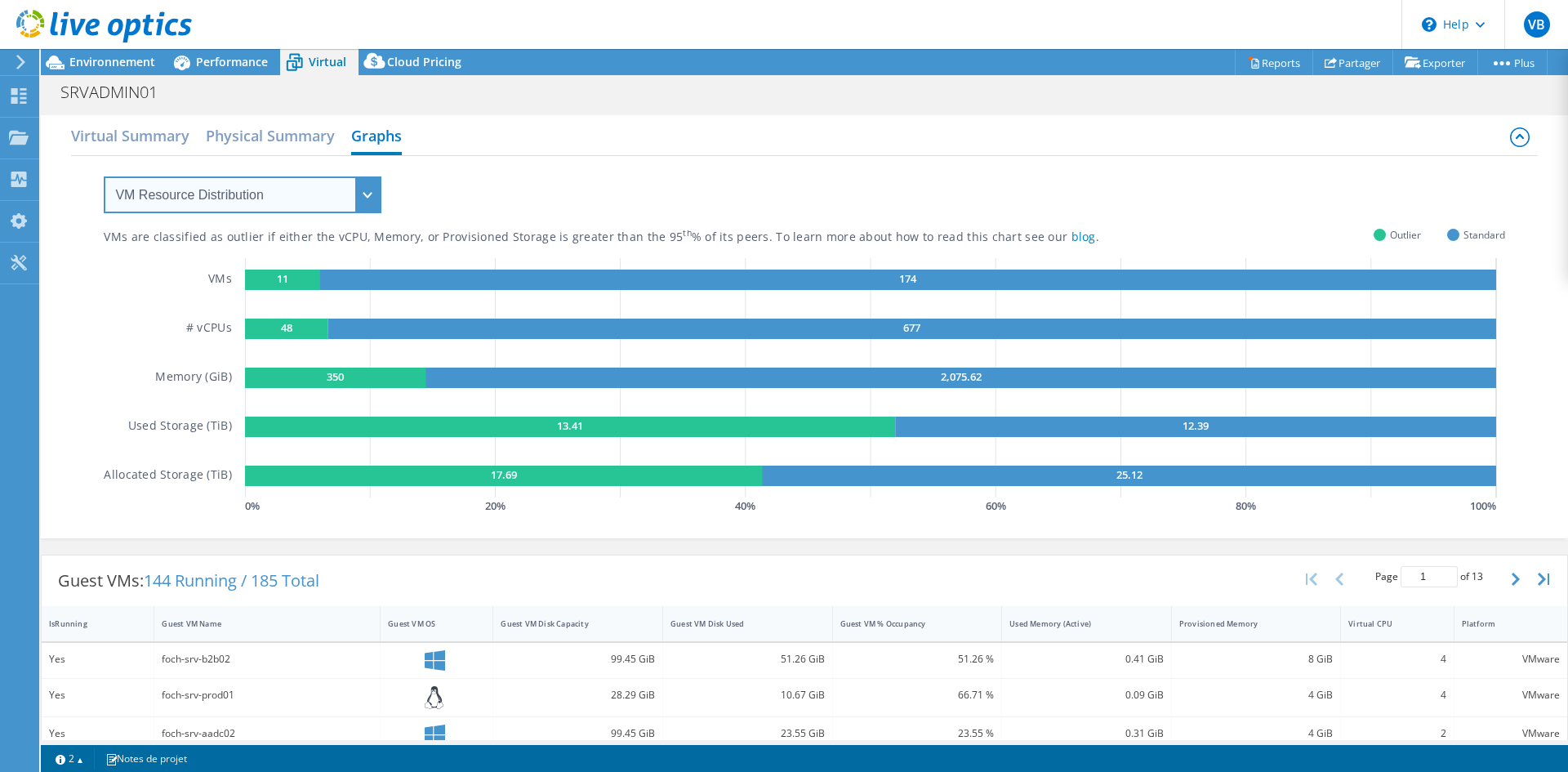
click at [241, 181] on select "VM Resource Distribution Provisioning Contrast Over Provisioning" at bounding box center [243, 195] width 278 height 37
select select "Provisioning Contrast"
click at [104, 176] on select "VM Resource Distribution Provisioning Contrast Over Provisioning" at bounding box center [243, 195] width 278 height 37
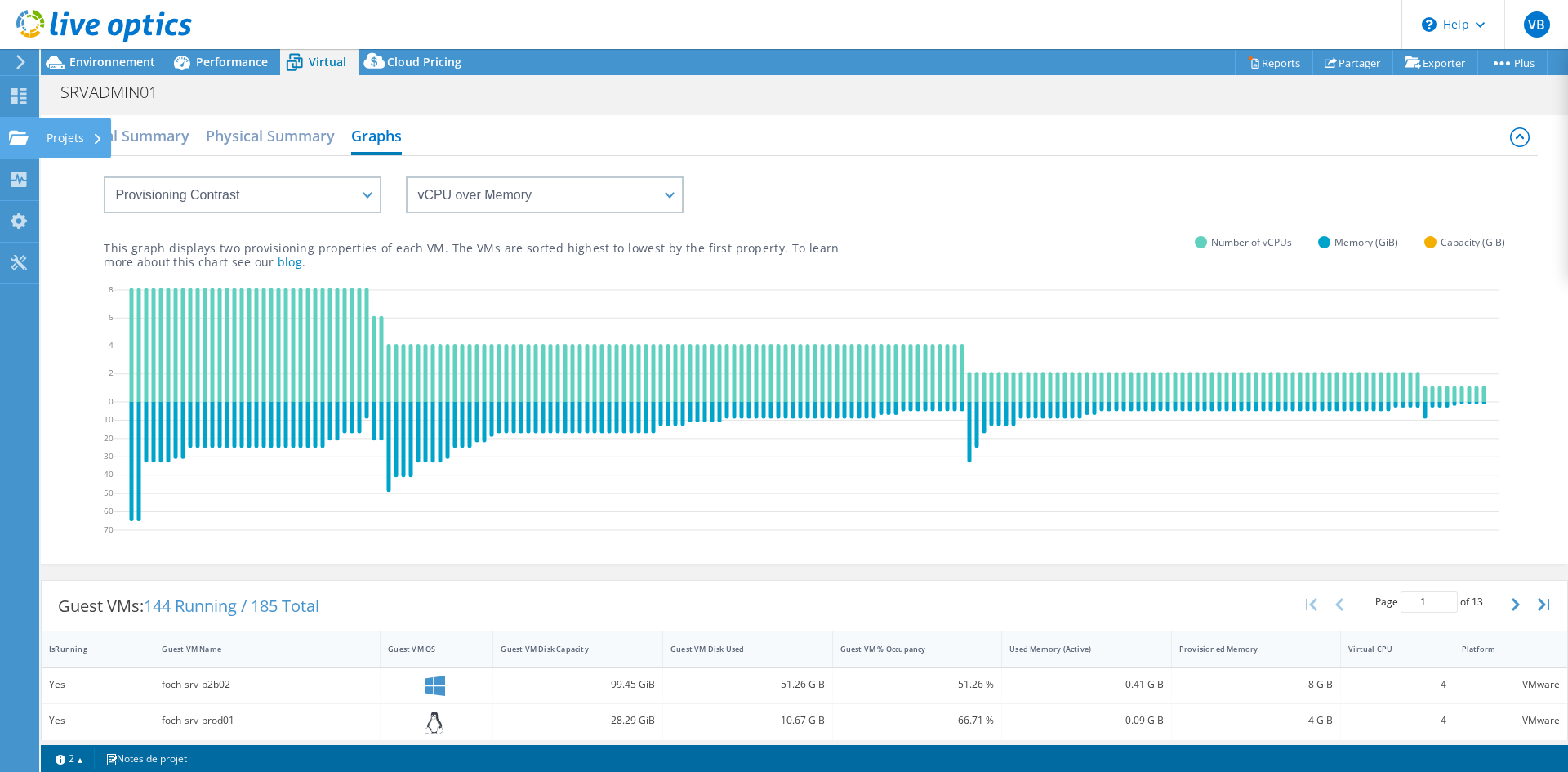
click at [62, 139] on div "Projets" at bounding box center [74, 137] width 72 height 41
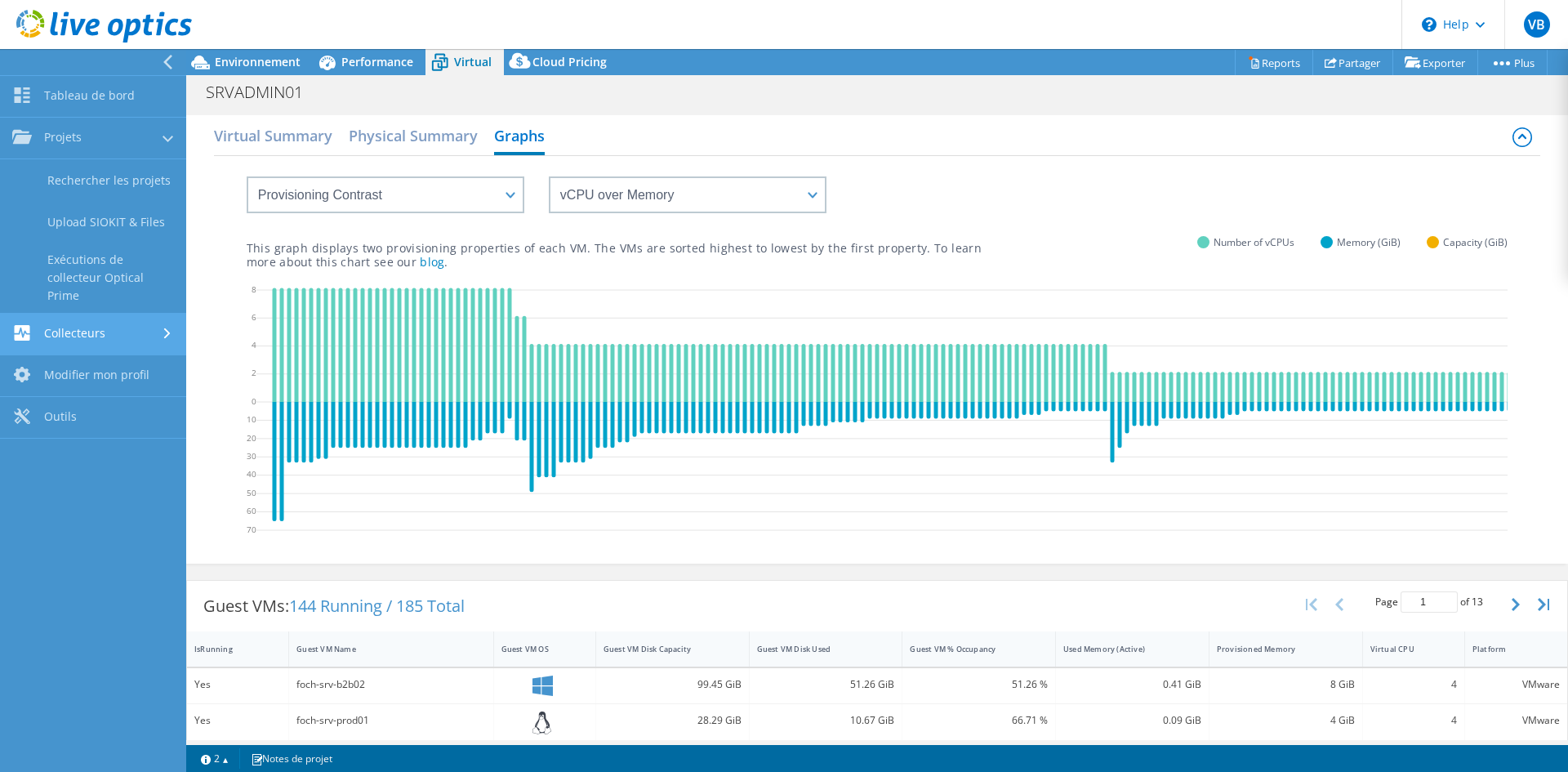
click at [53, 334] on link "Collecteurs" at bounding box center [93, 334] width 186 height 42
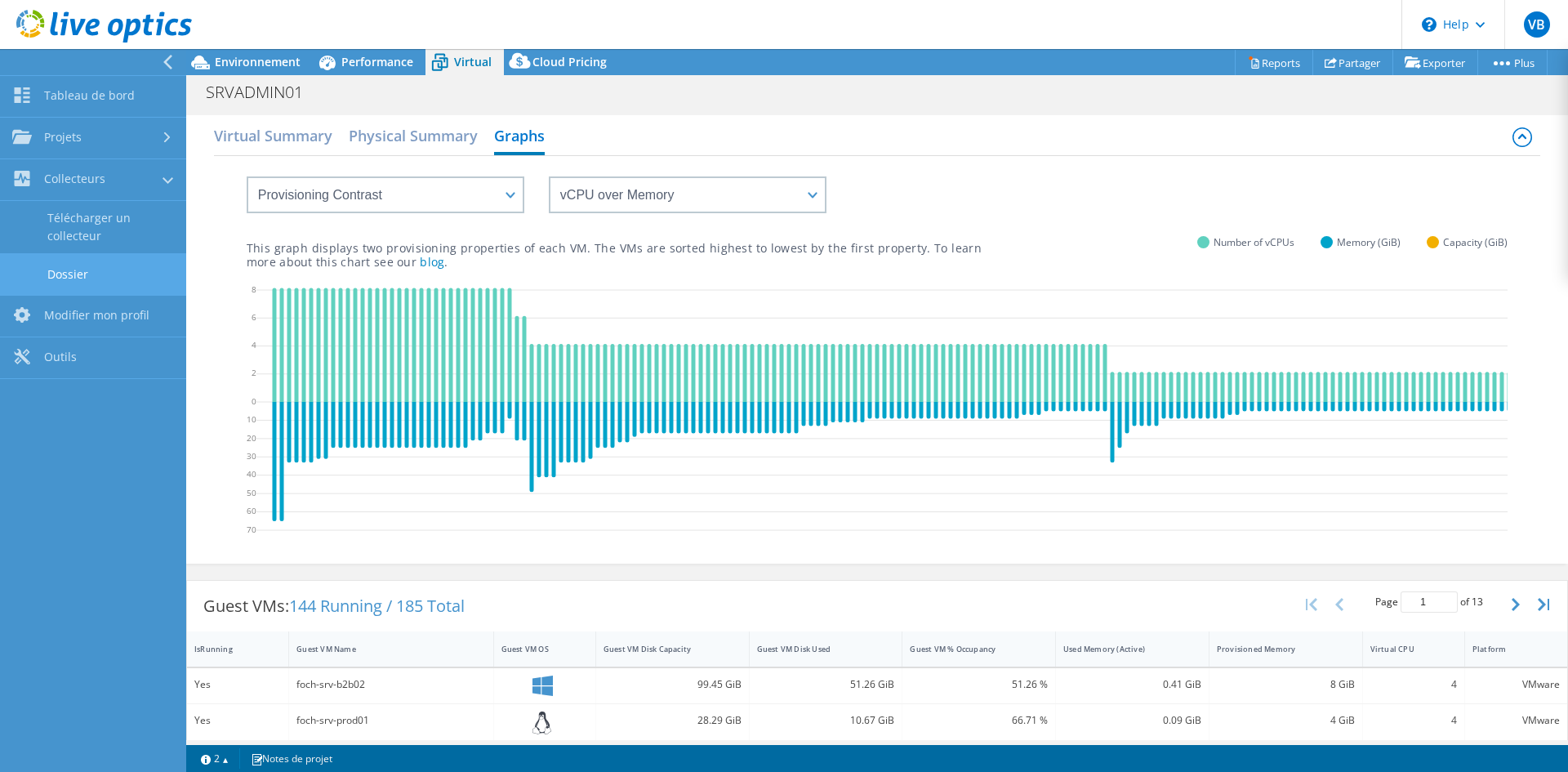
click at [69, 272] on link "Dossier" at bounding box center [93, 274] width 186 height 42
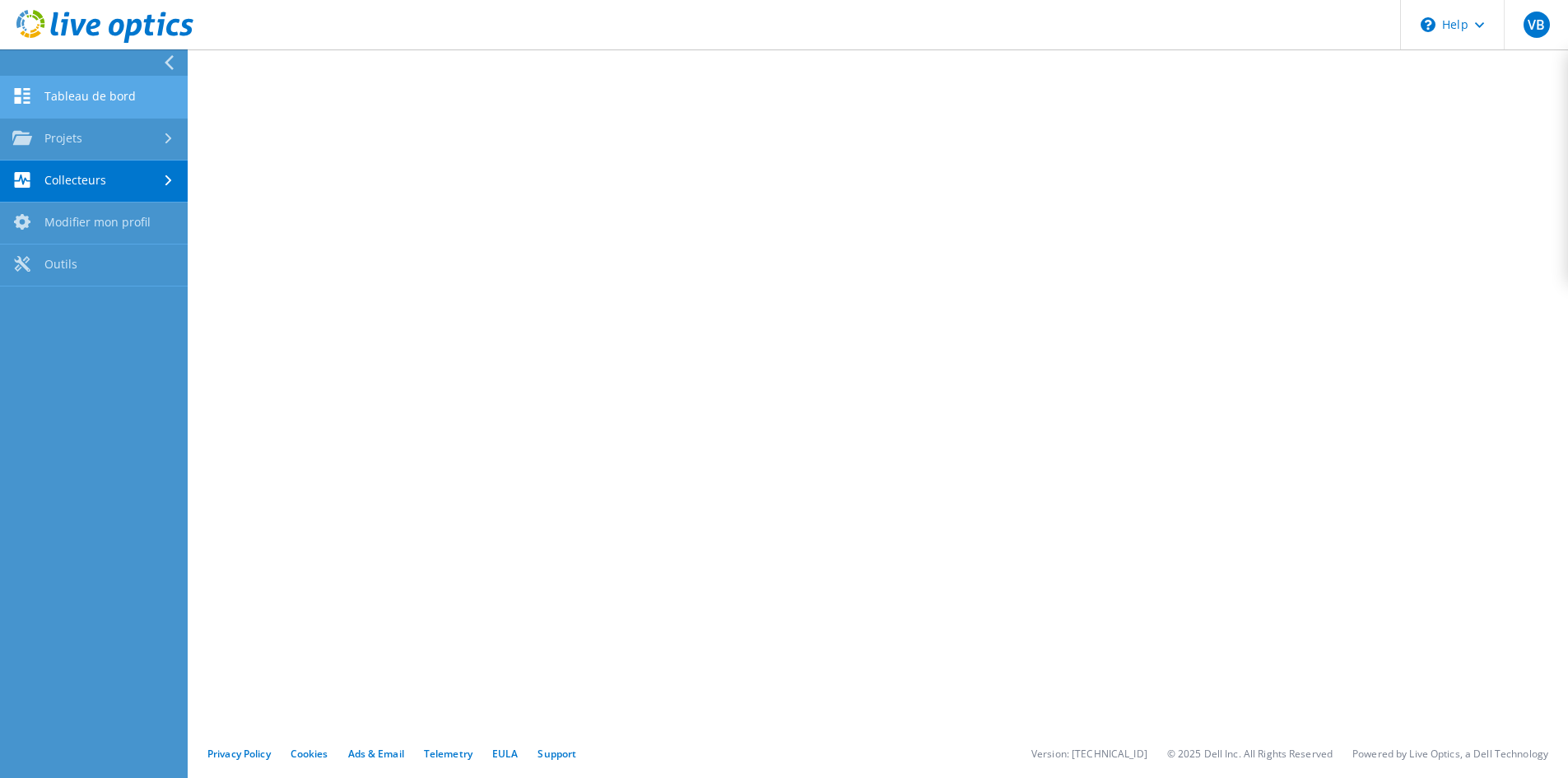
click at [65, 98] on link "Tableau de bord" at bounding box center [94, 97] width 188 height 42
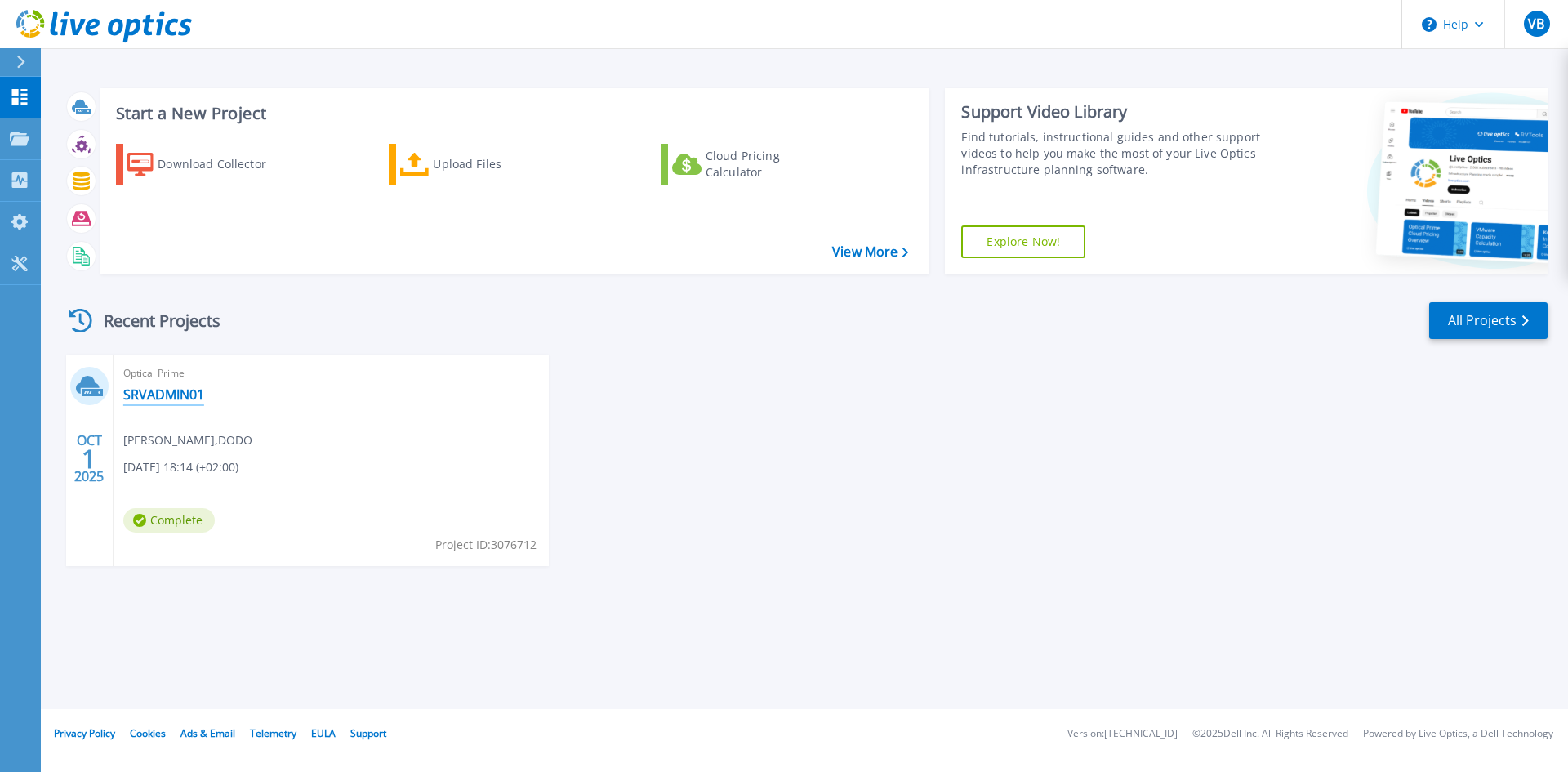
click at [174, 391] on link "SRVADMIN01" at bounding box center [163, 394] width 81 height 17
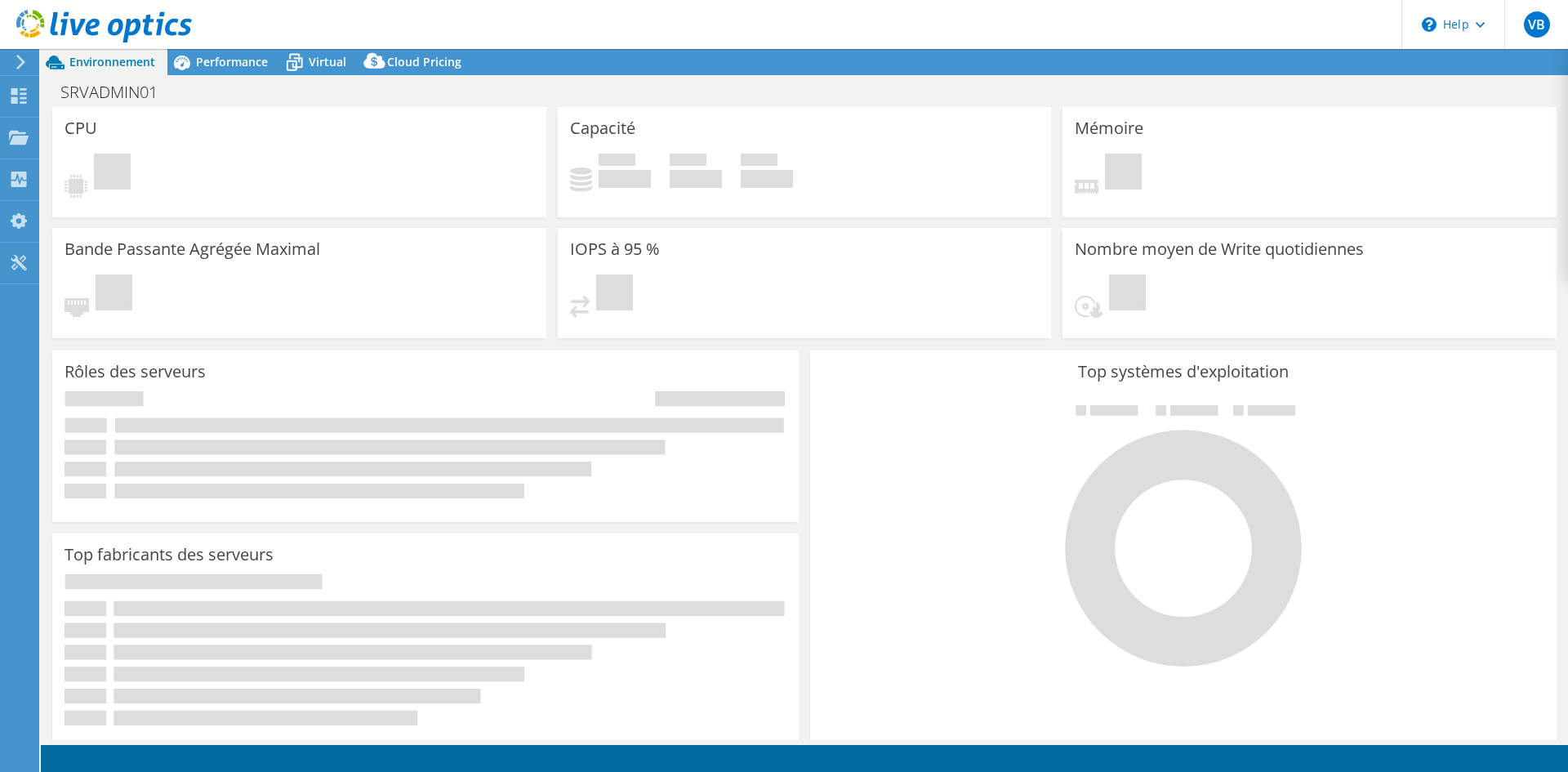
select select "USD"
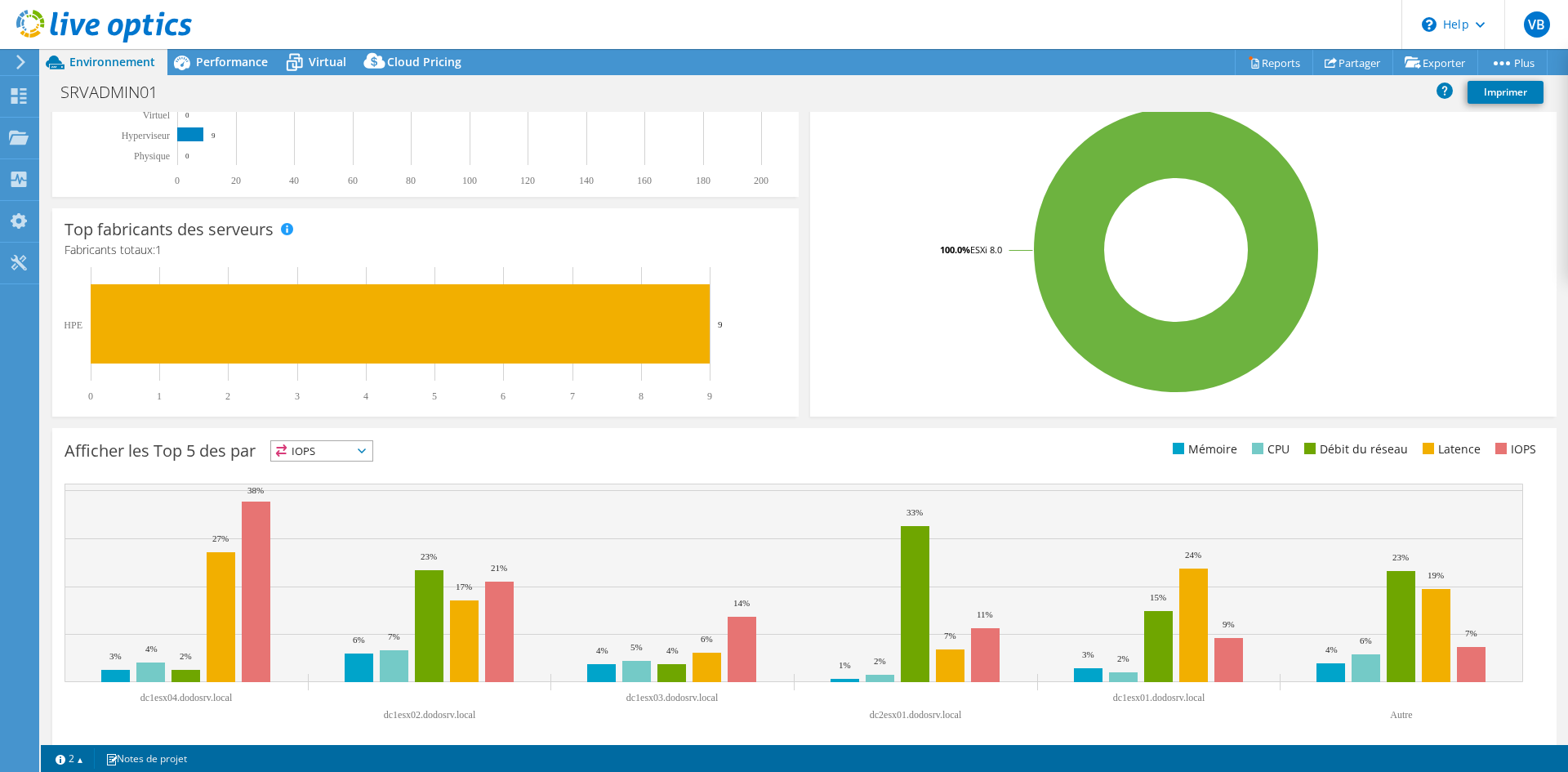
scroll to position [319, 0]
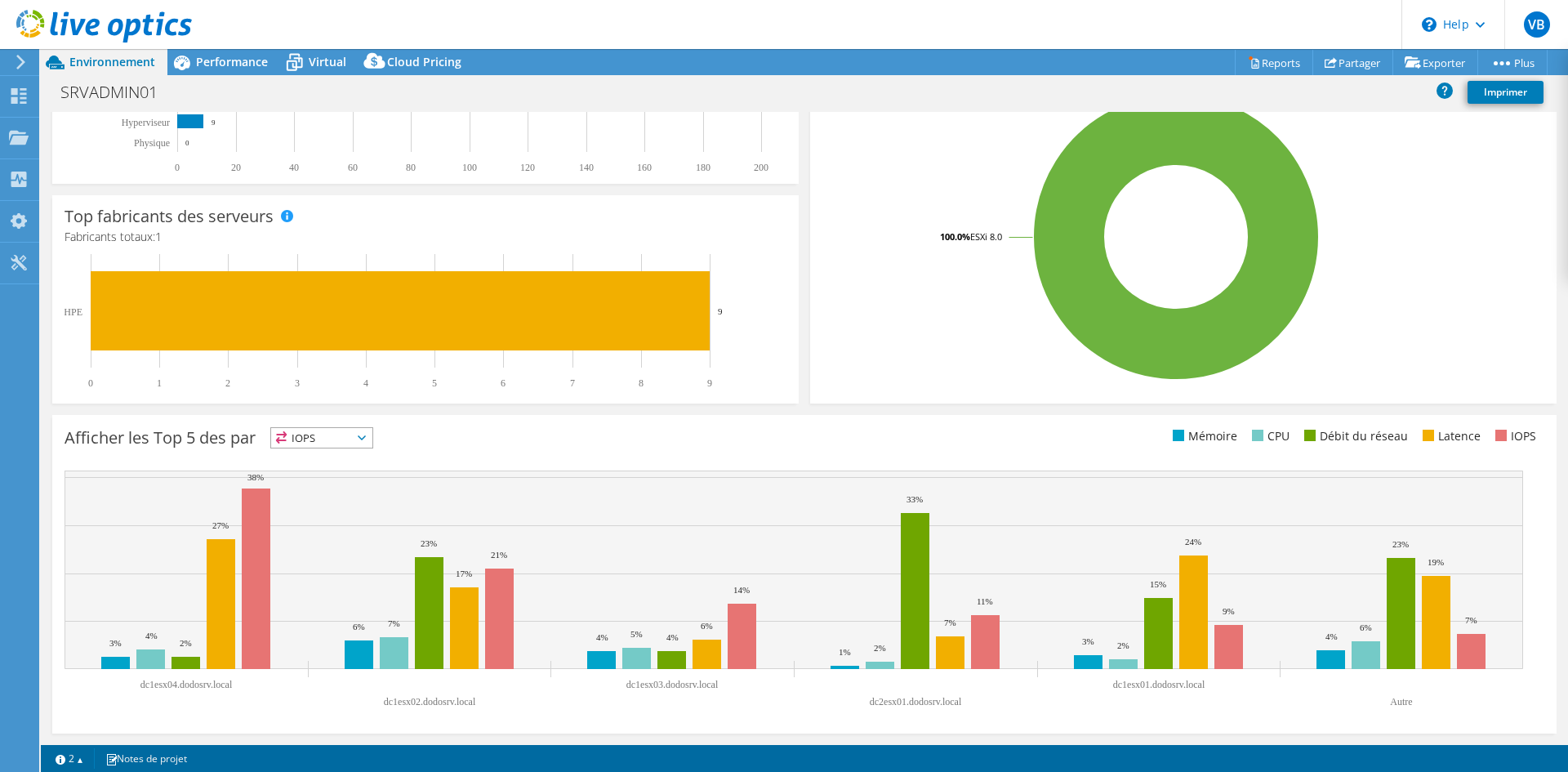
click at [372, 433] on span "IOPS" at bounding box center [322, 438] width 102 height 20
click at [311, 459] on li "IOPS" at bounding box center [322, 458] width 102 height 22
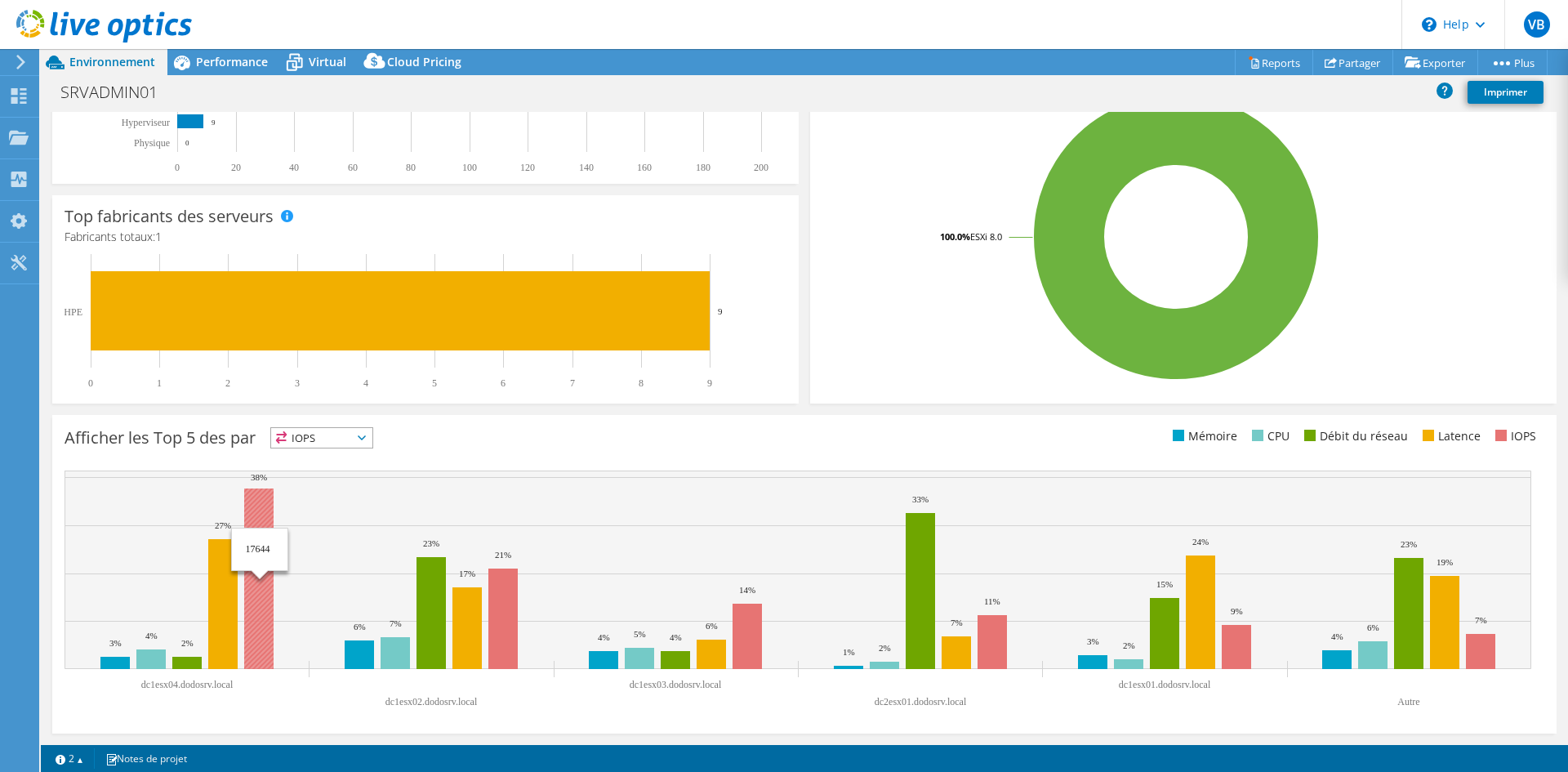
click at [259, 496] on rect at bounding box center [258, 578] width 29 height 181
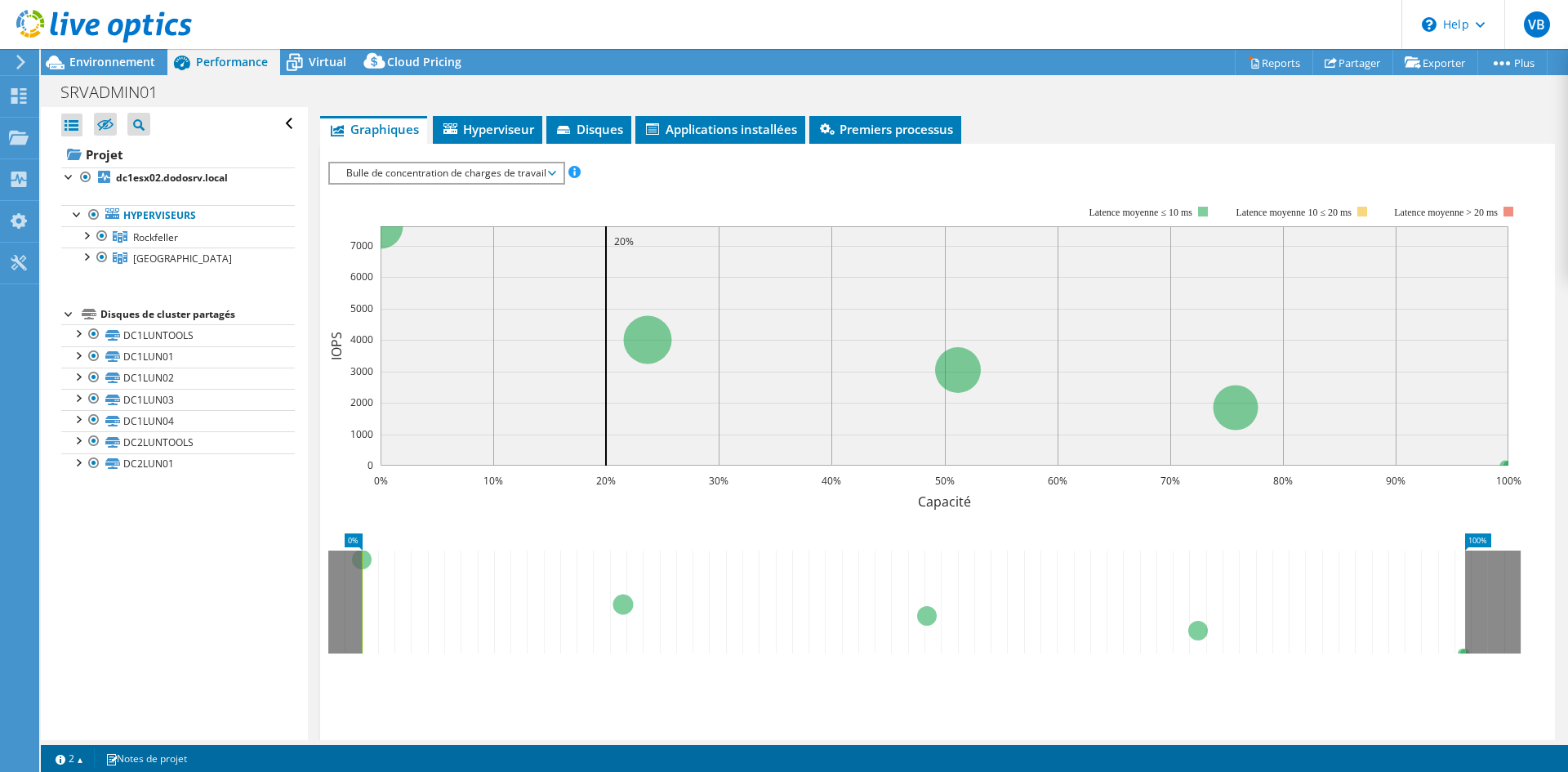
scroll to position [755, 0]
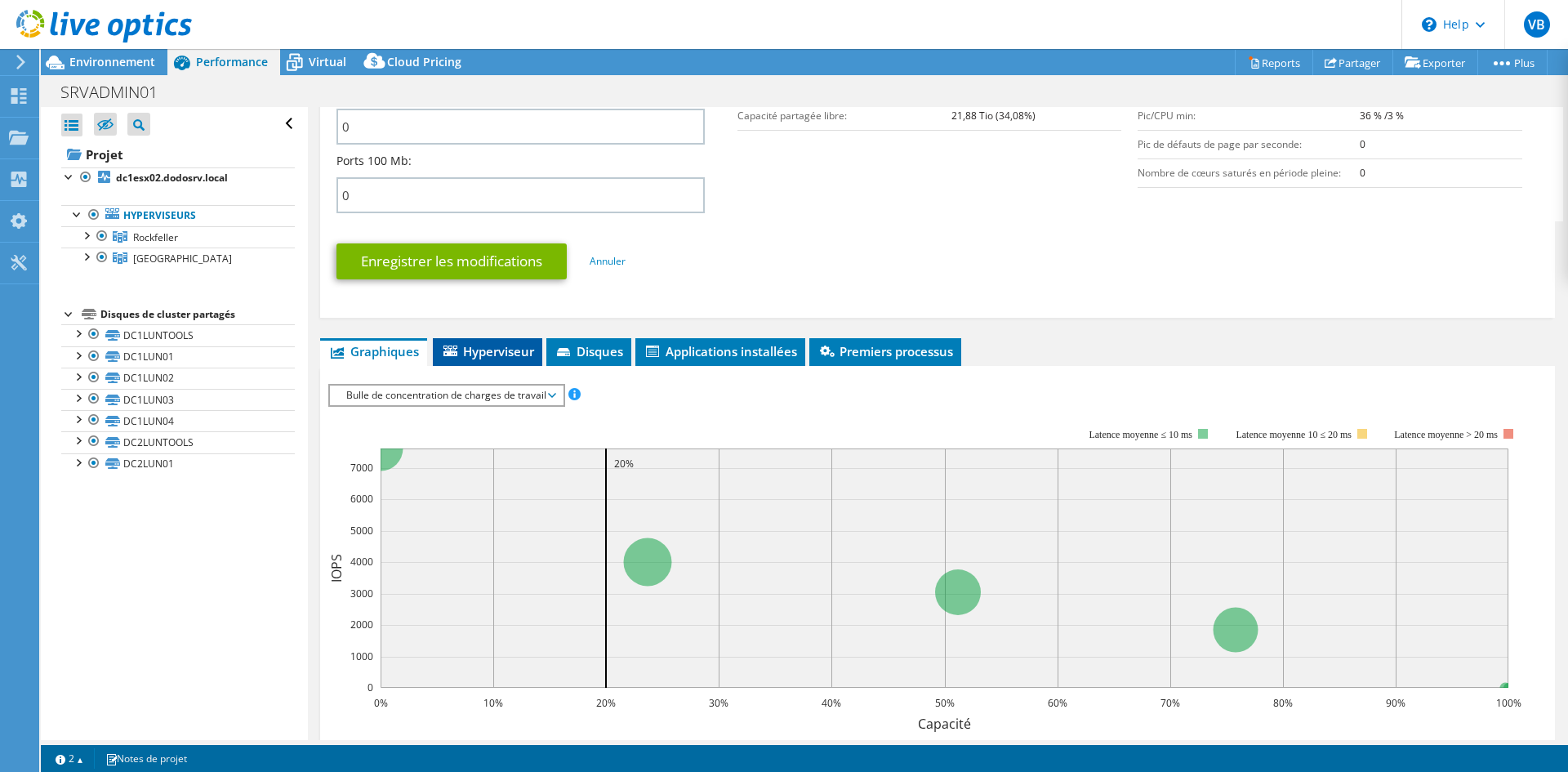
click at [476, 350] on span "Hyperviseur" at bounding box center [488, 351] width 93 height 17
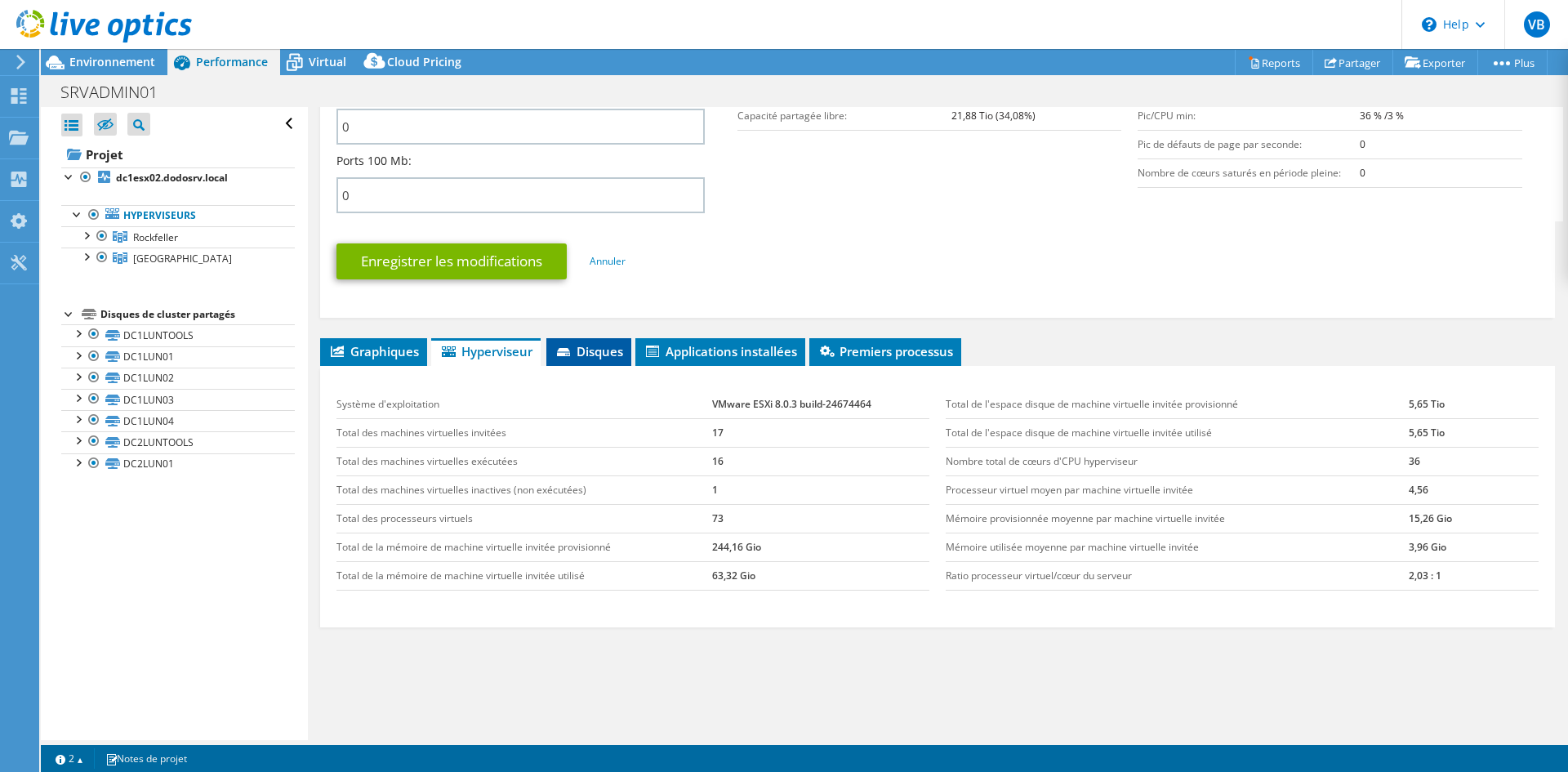
click at [595, 351] on span "Disques" at bounding box center [588, 351] width 68 height 17
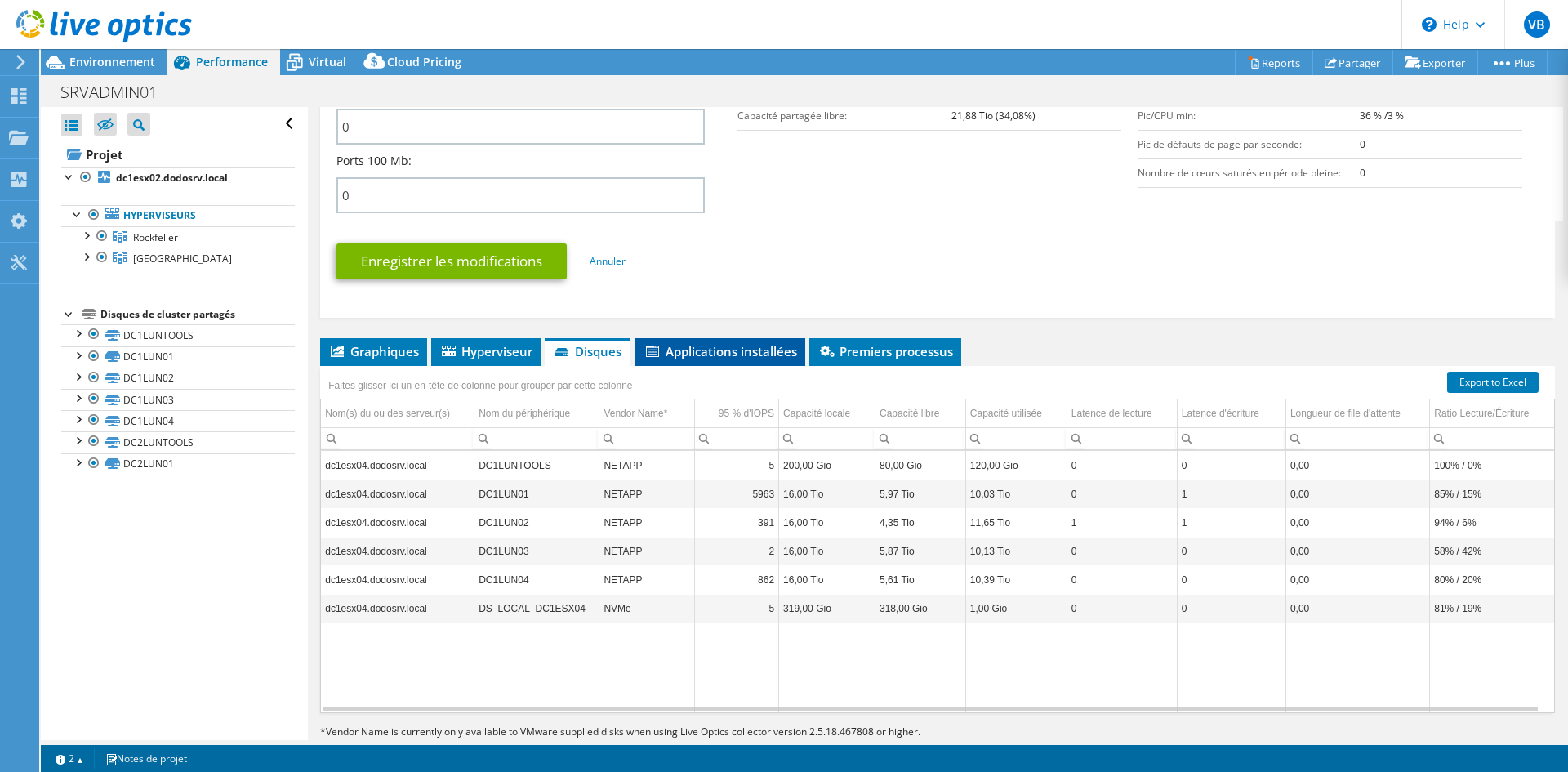
click at [729, 345] on span "Applications installées" at bounding box center [720, 351] width 154 height 17
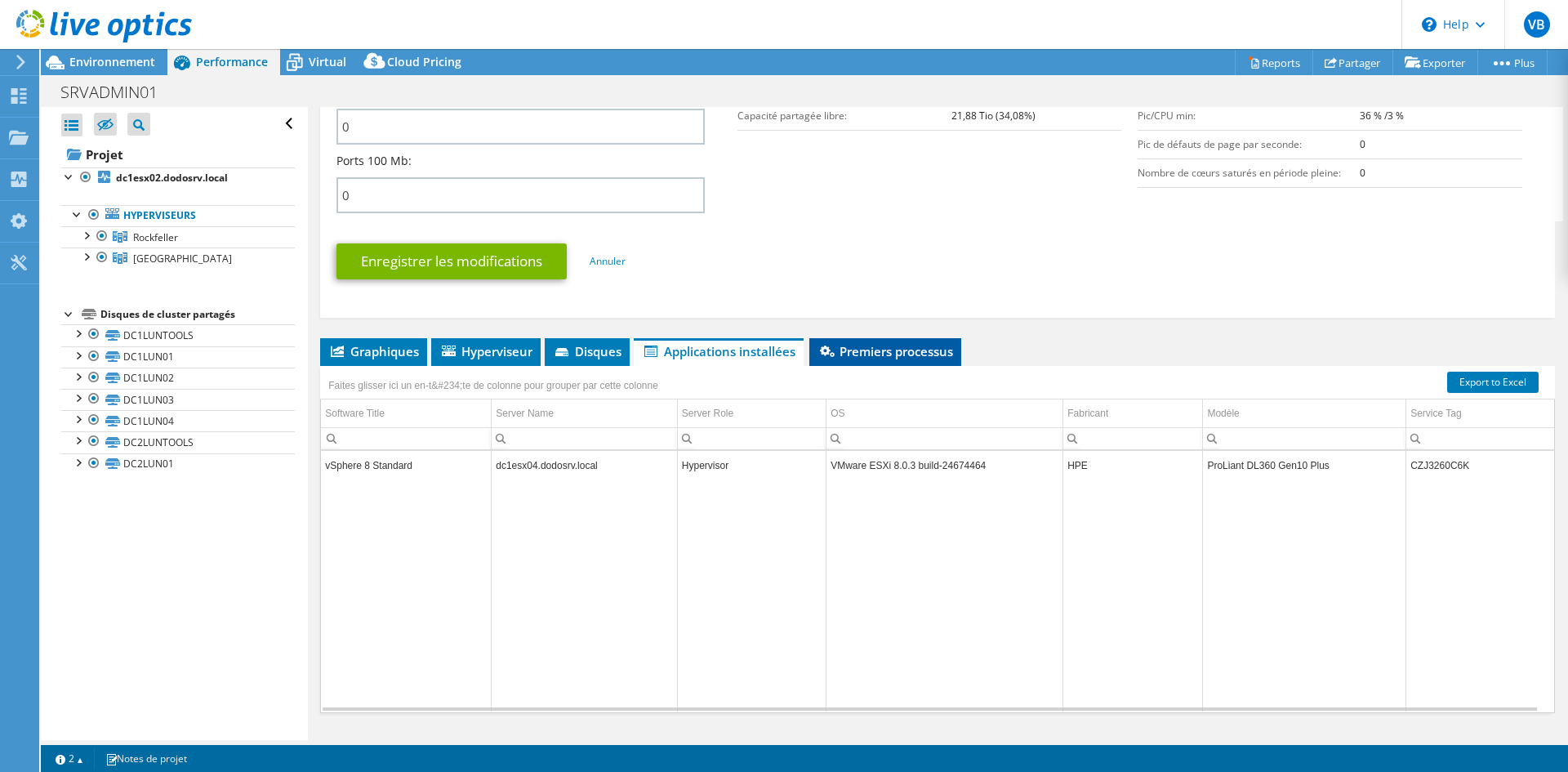
click at [925, 348] on span "Premiers processus" at bounding box center [885, 351] width 136 height 17
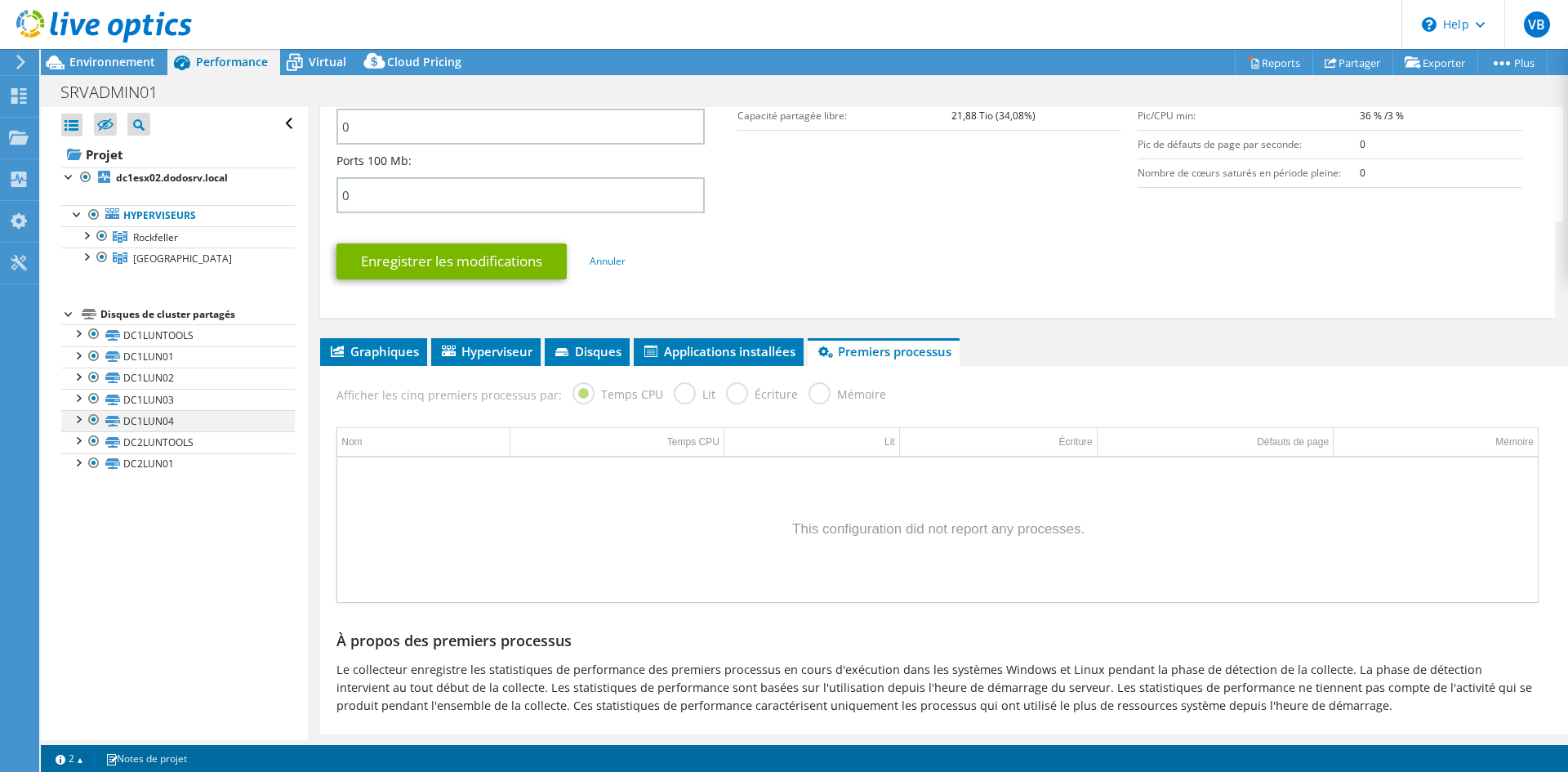
click at [77, 419] on div at bounding box center [77, 418] width 17 height 17
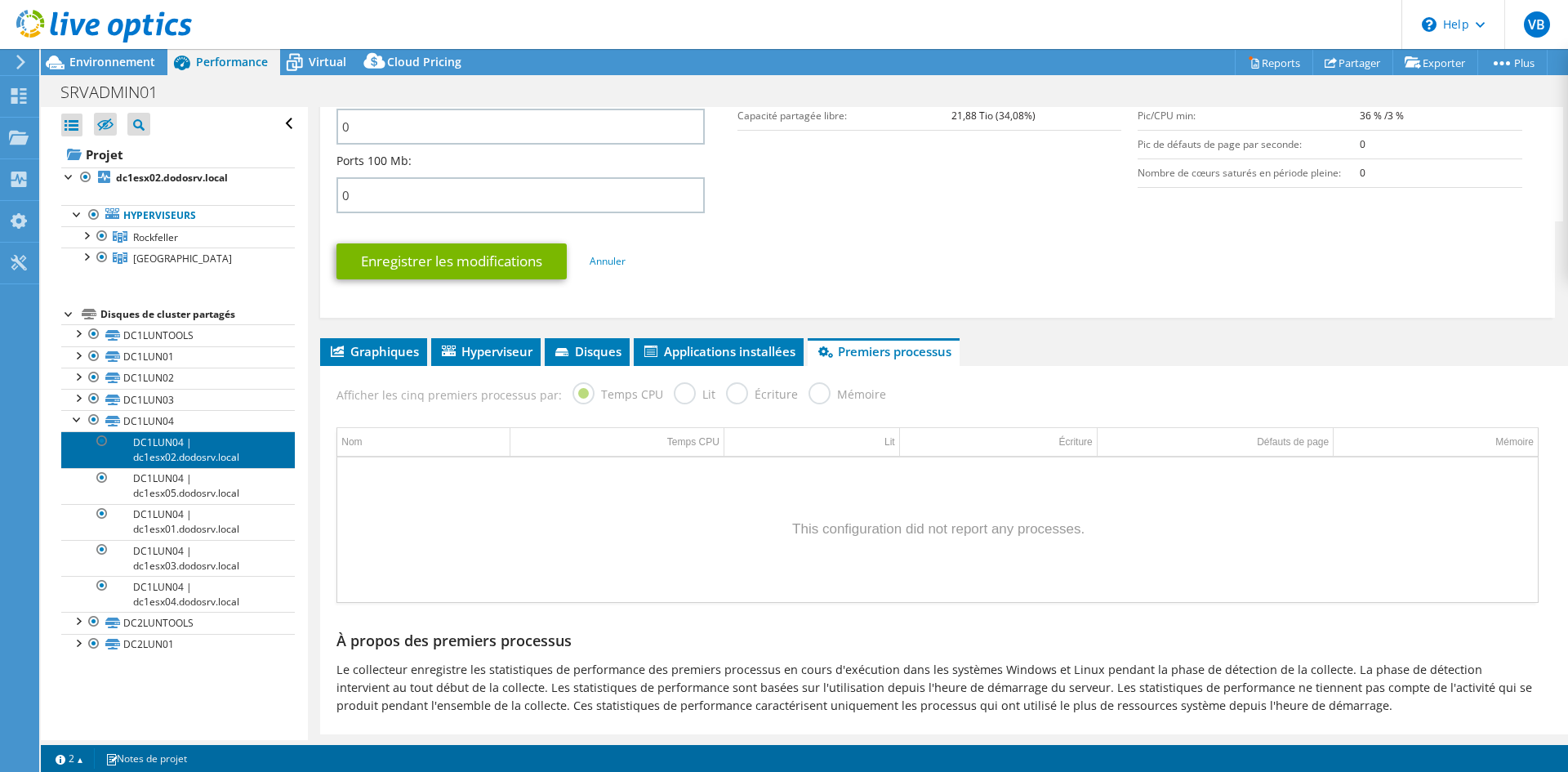
click at [187, 445] on link "DC1LUN04 | dc1esx02.dodosrv.local" at bounding box center [178, 448] width 234 height 36
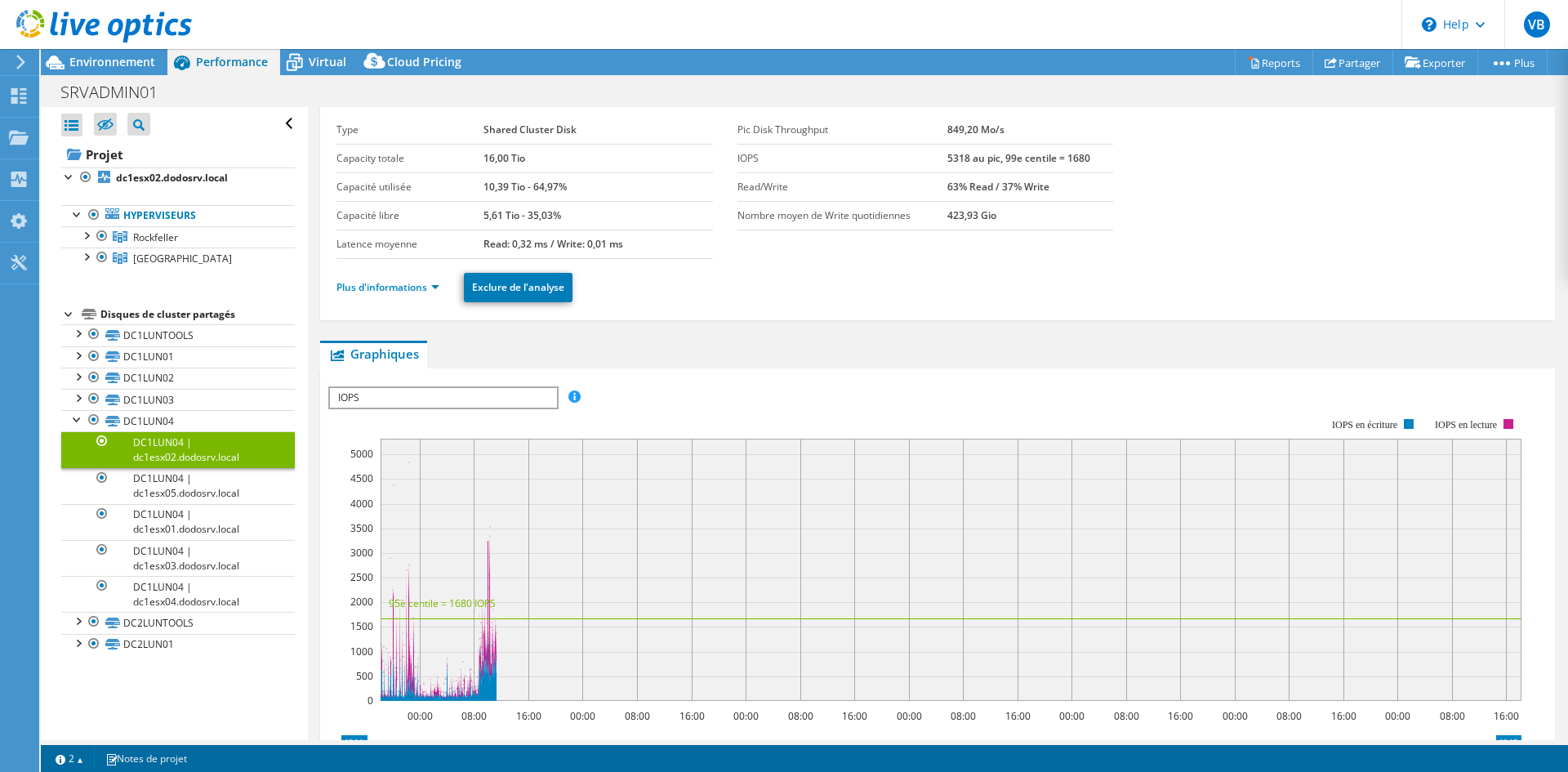
scroll to position [30, 0]
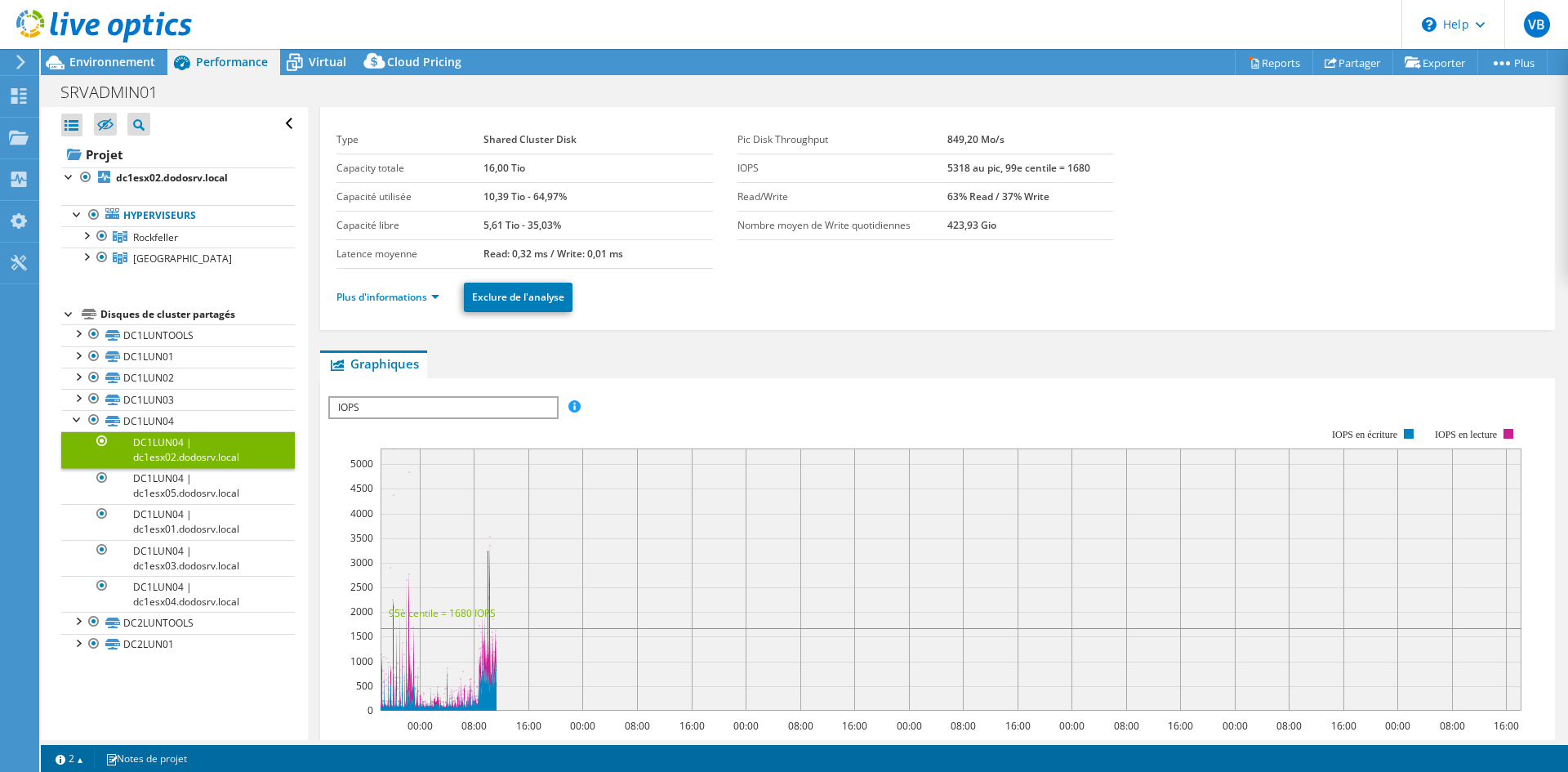
click at [418, 410] on span "IOPS" at bounding box center [444, 408] width 226 height 20
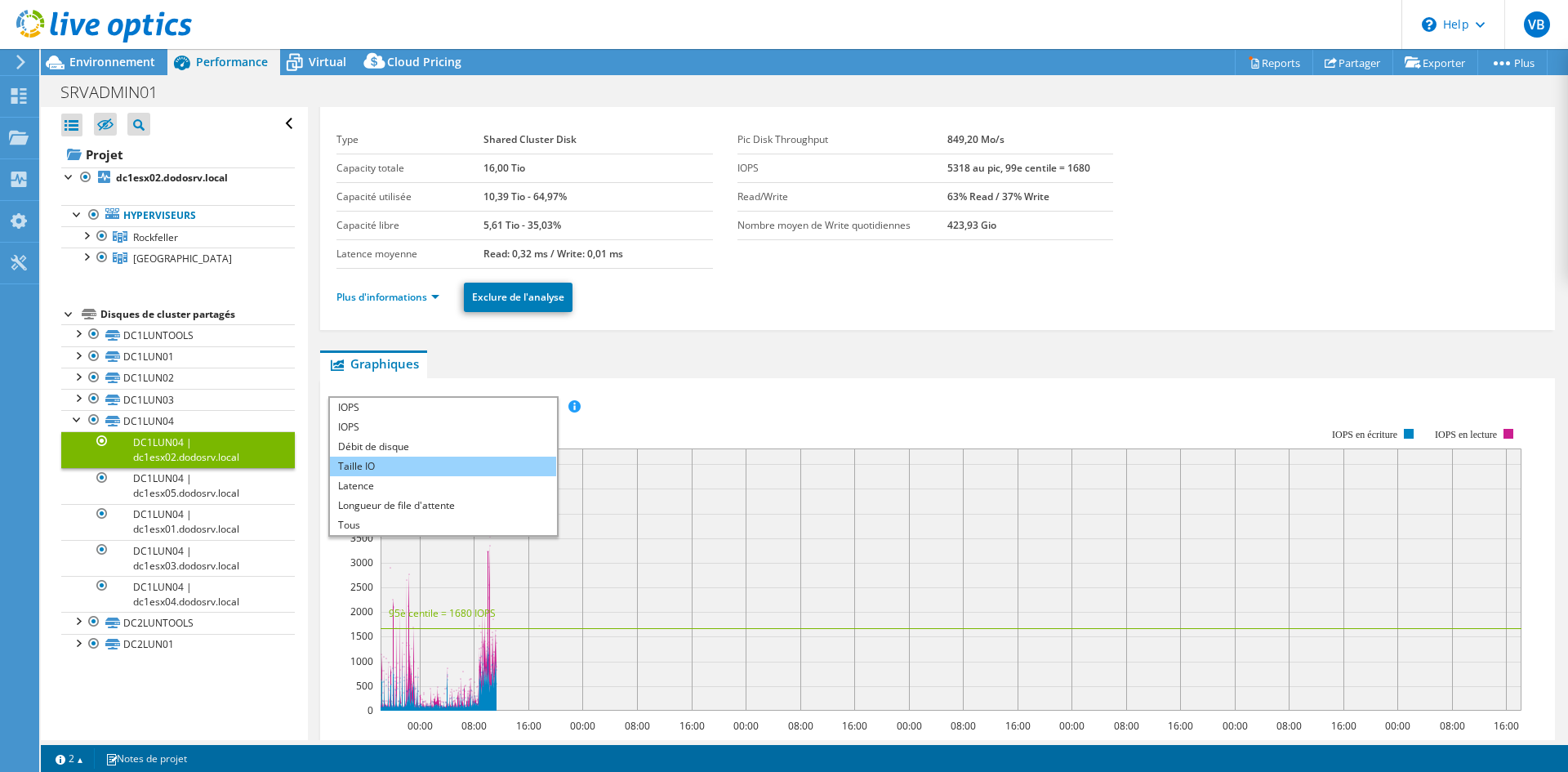
click at [390, 466] on li "Taille IO" at bounding box center [444, 467] width 226 height 20
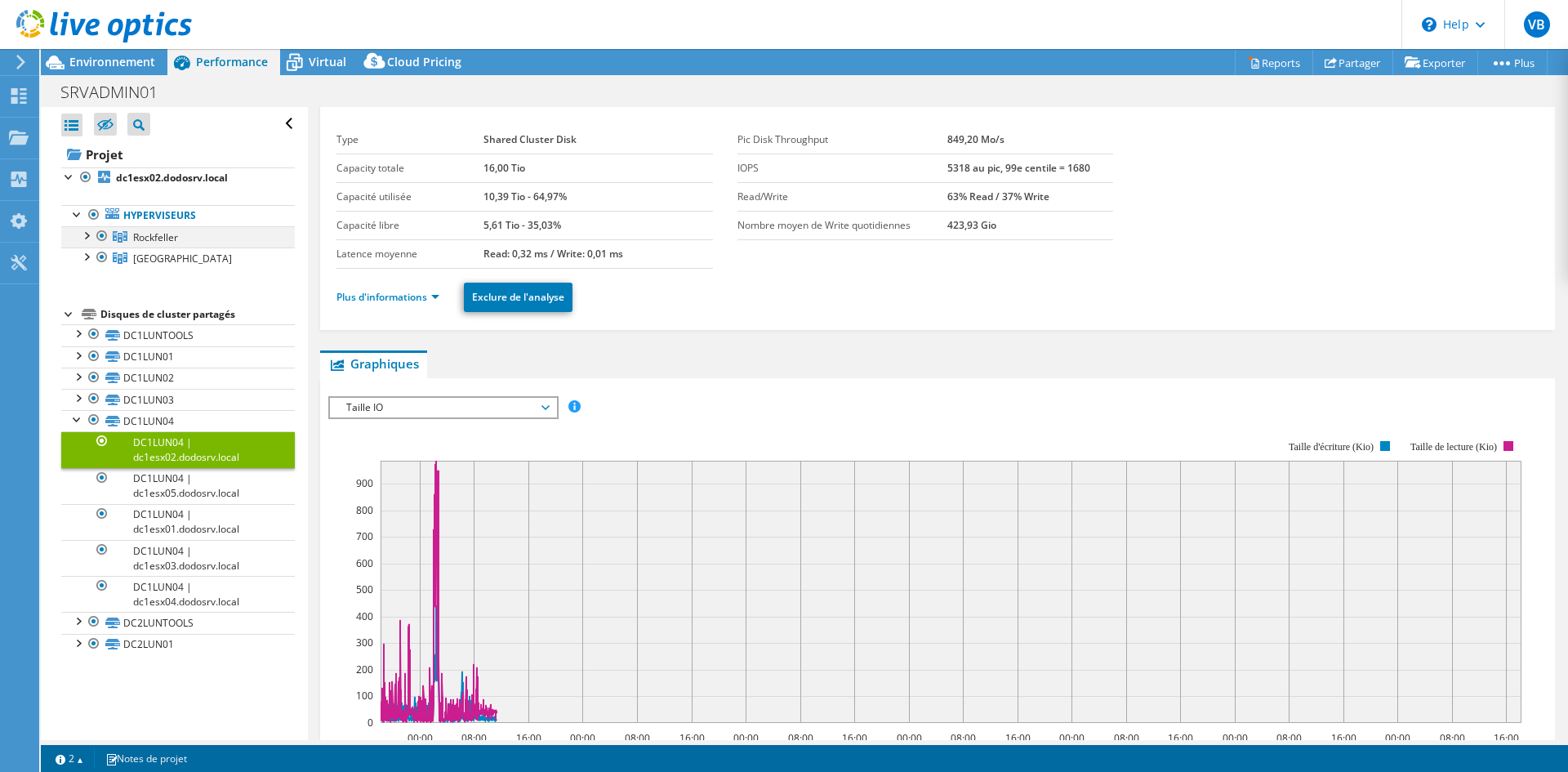
click at [83, 234] on div at bounding box center [86, 235] width 17 height 17
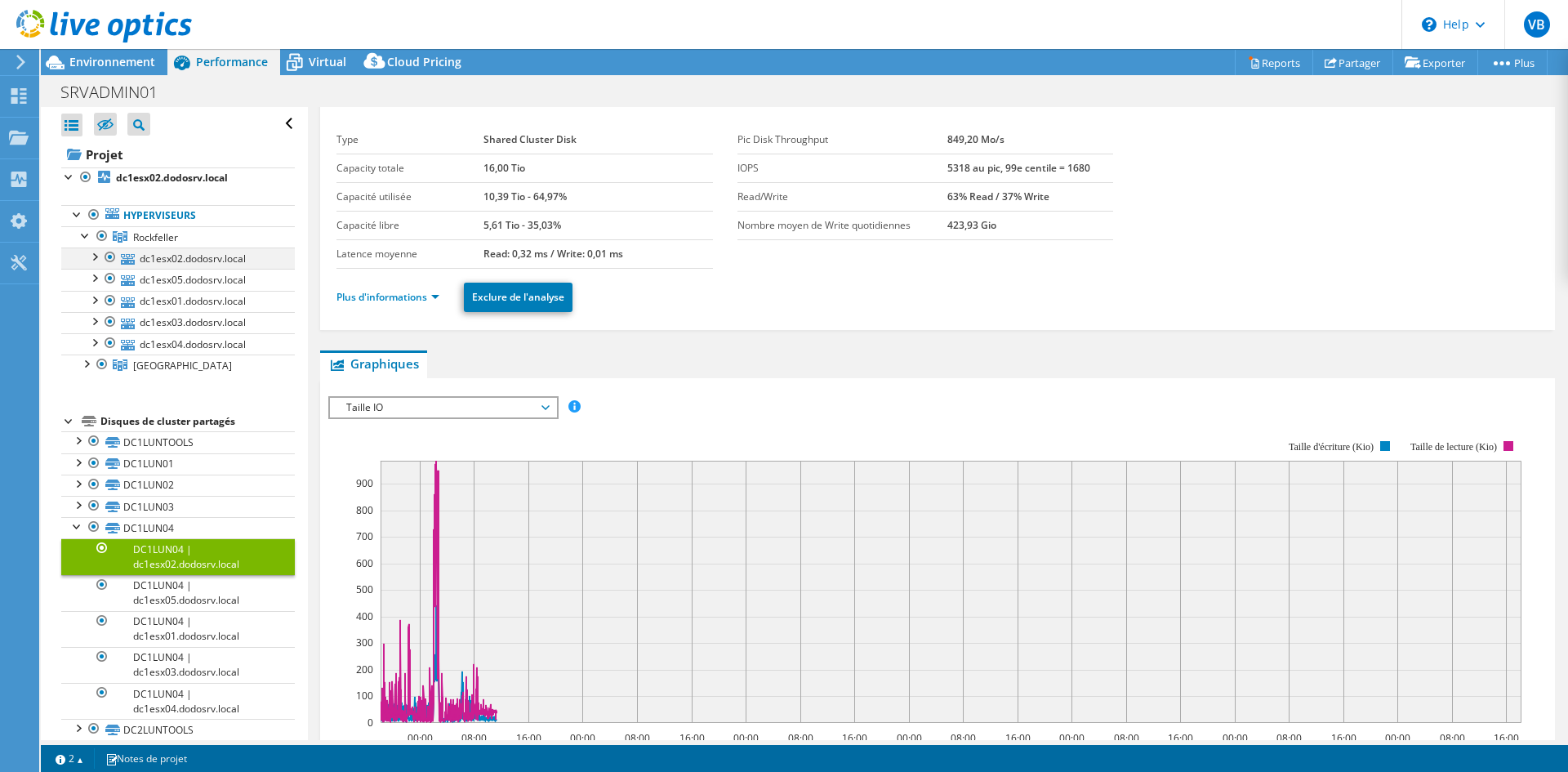
click at [94, 260] on div at bounding box center [94, 255] width 17 height 17
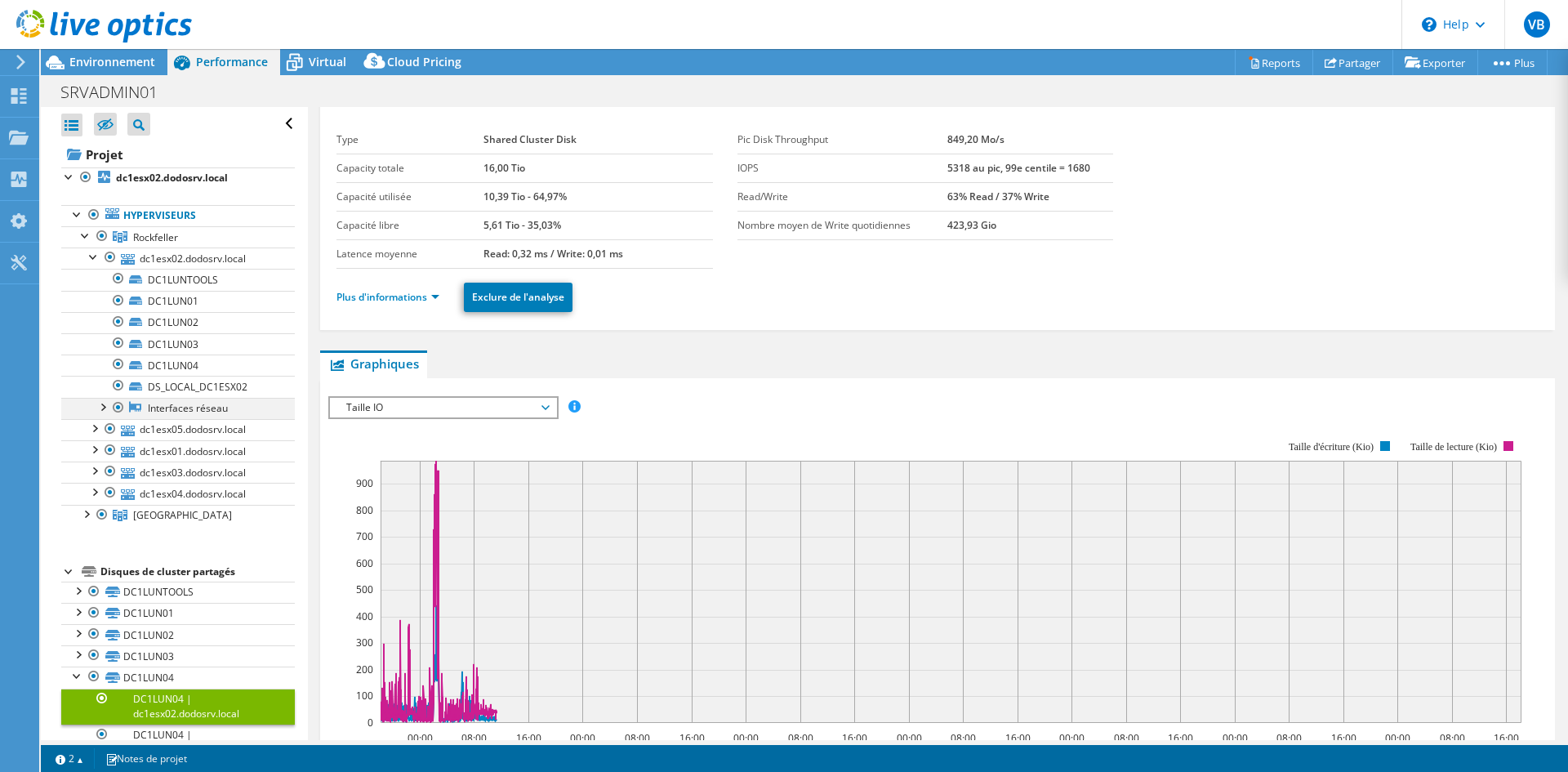
click at [97, 408] on div at bounding box center [102, 406] width 17 height 17
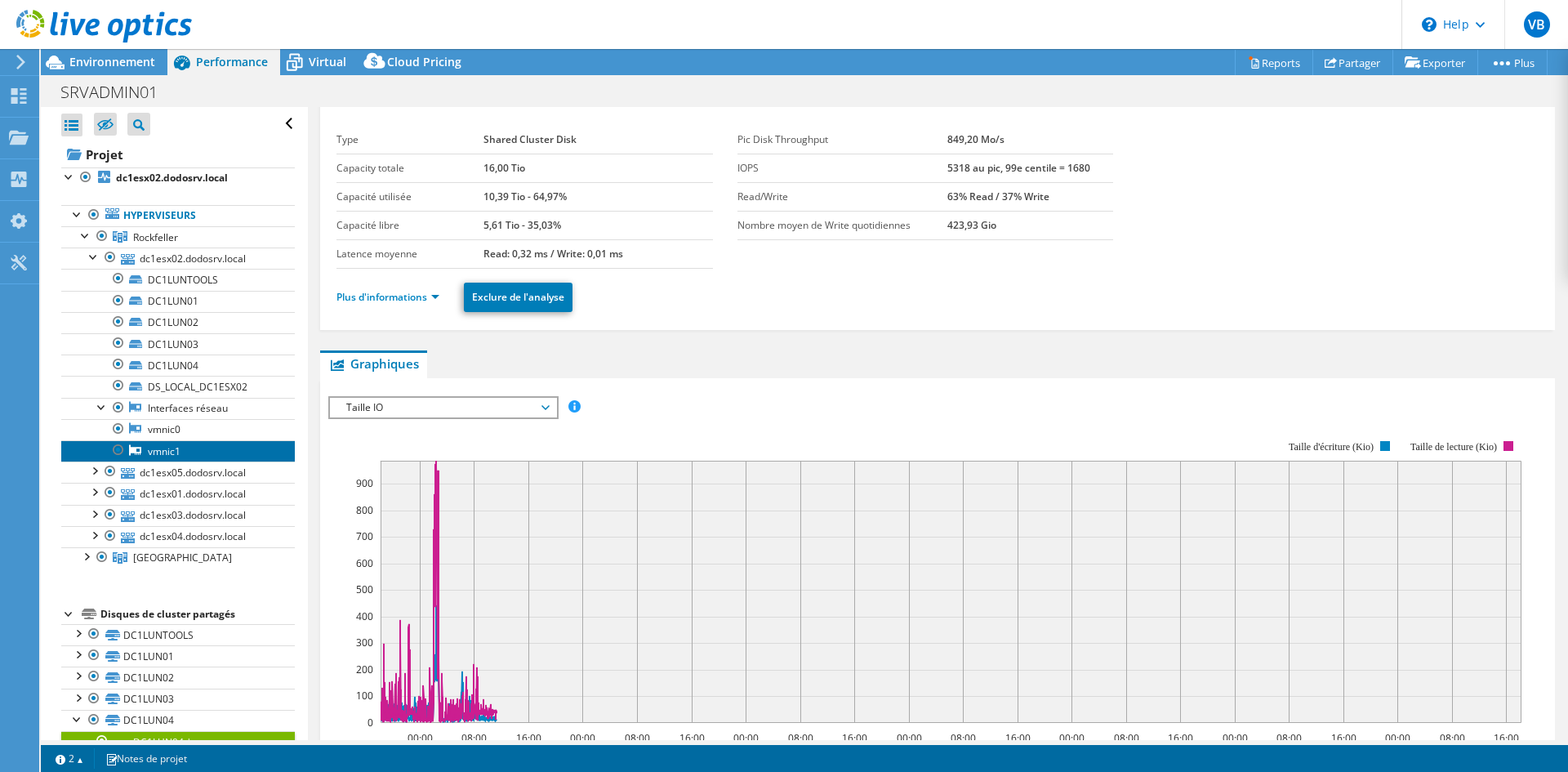
click at [173, 448] on link "vmnic1" at bounding box center [178, 451] width 234 height 22
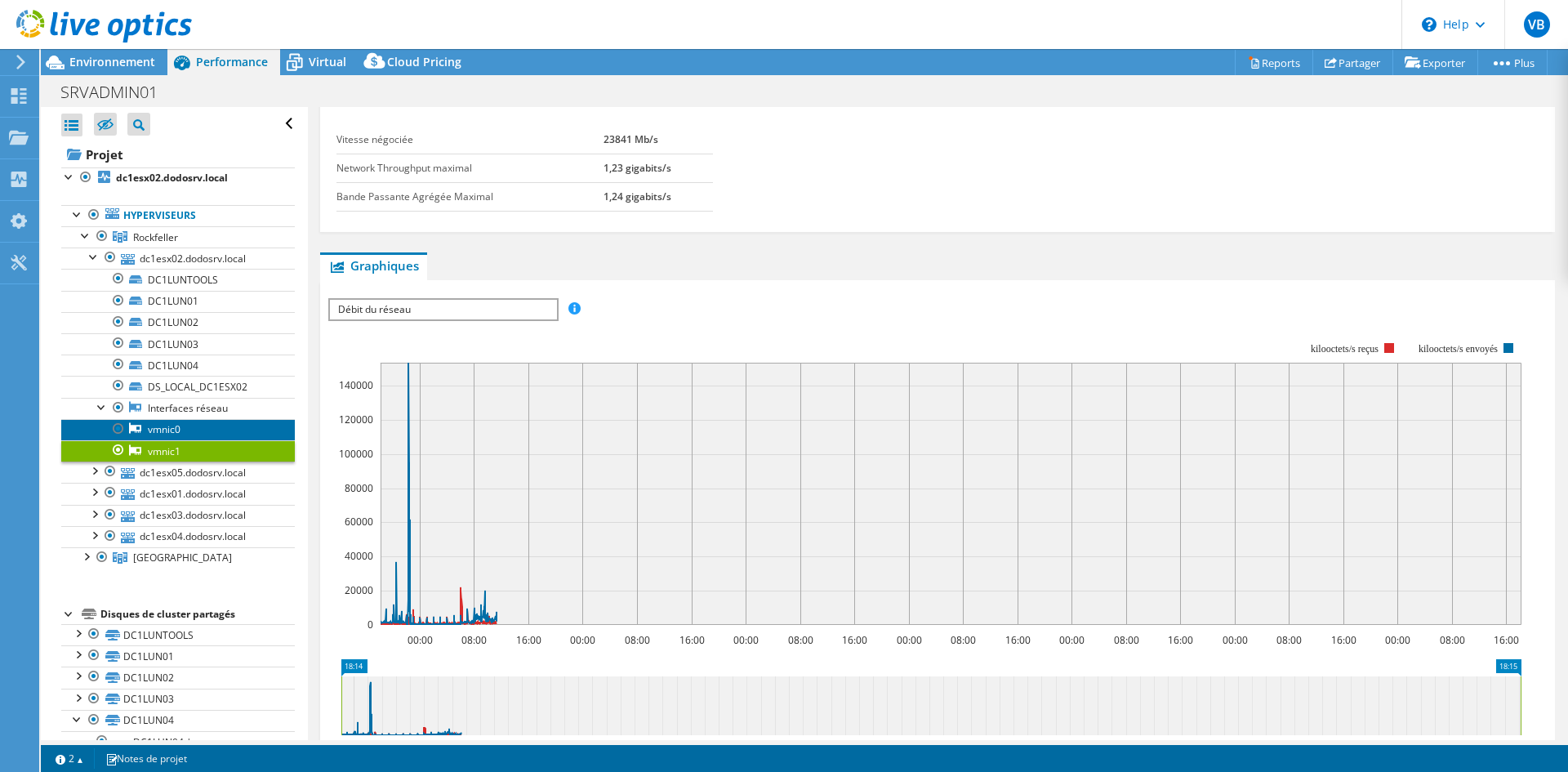
click at [176, 427] on link "vmnic0" at bounding box center [178, 430] width 234 height 22
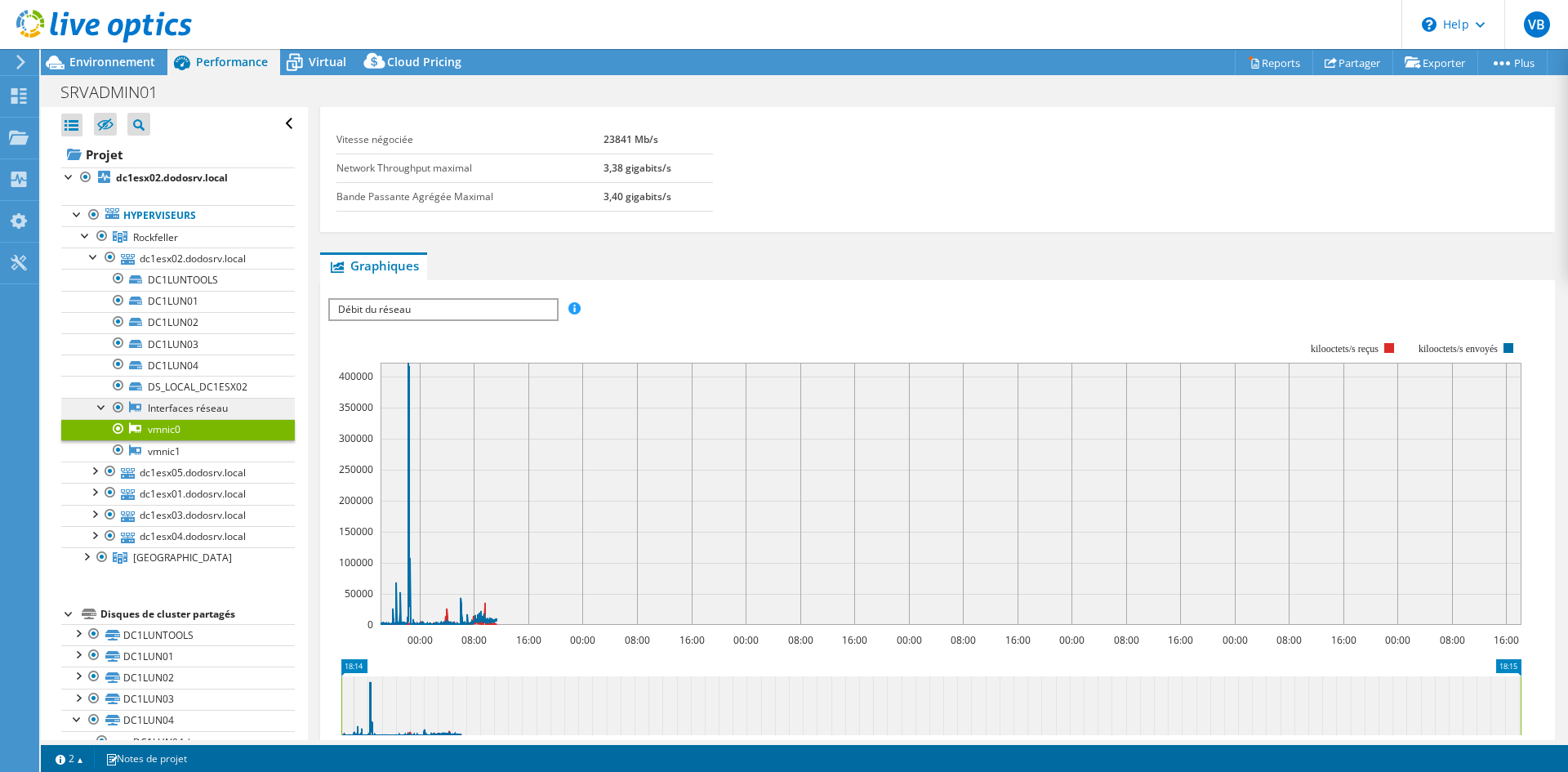
click at [164, 405] on link "Interfaces réseau" at bounding box center [178, 408] width 234 height 22
click at [92, 257] on div at bounding box center [94, 255] width 17 height 17
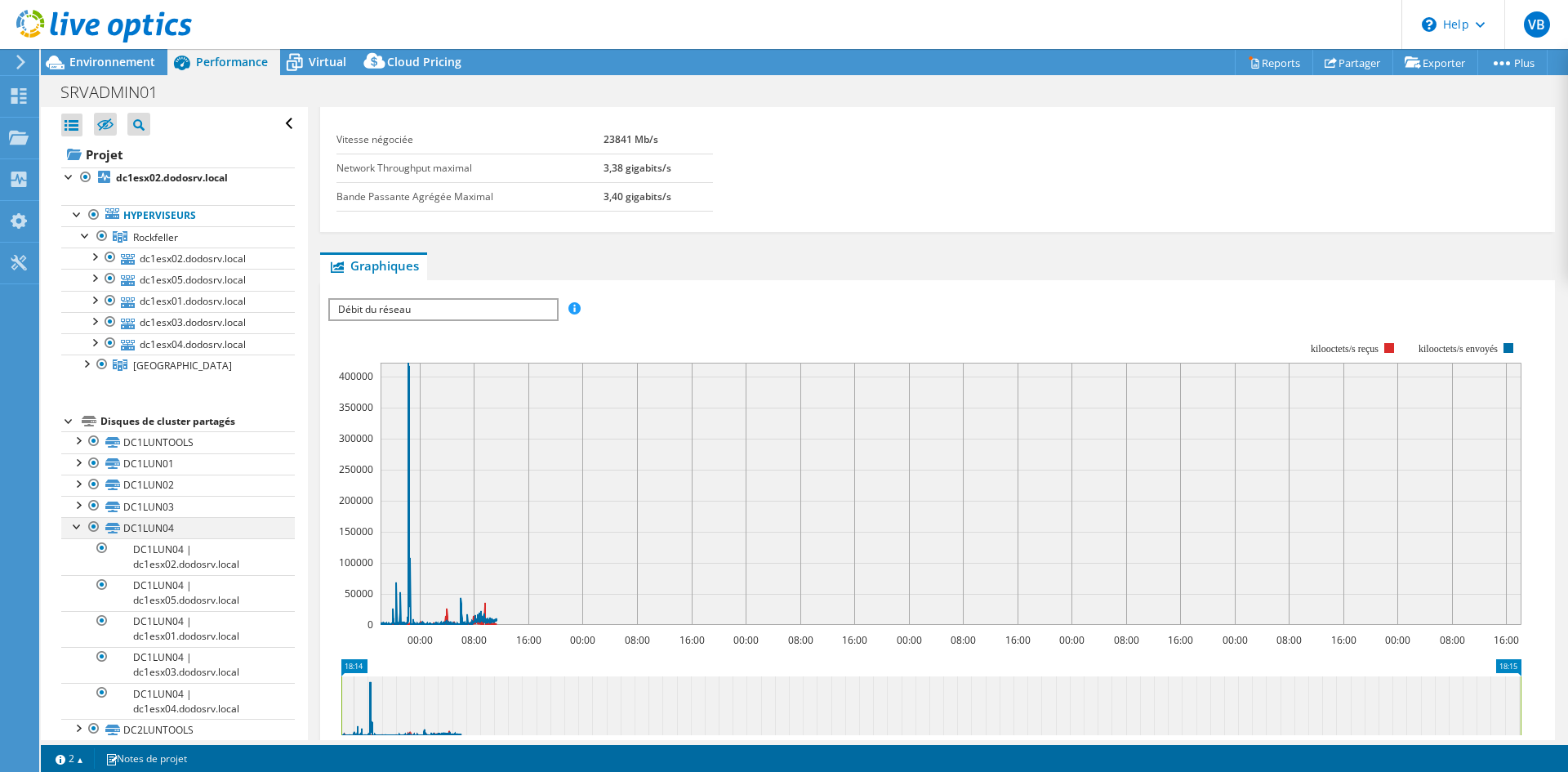
click at [72, 526] on div at bounding box center [77, 525] width 17 height 17
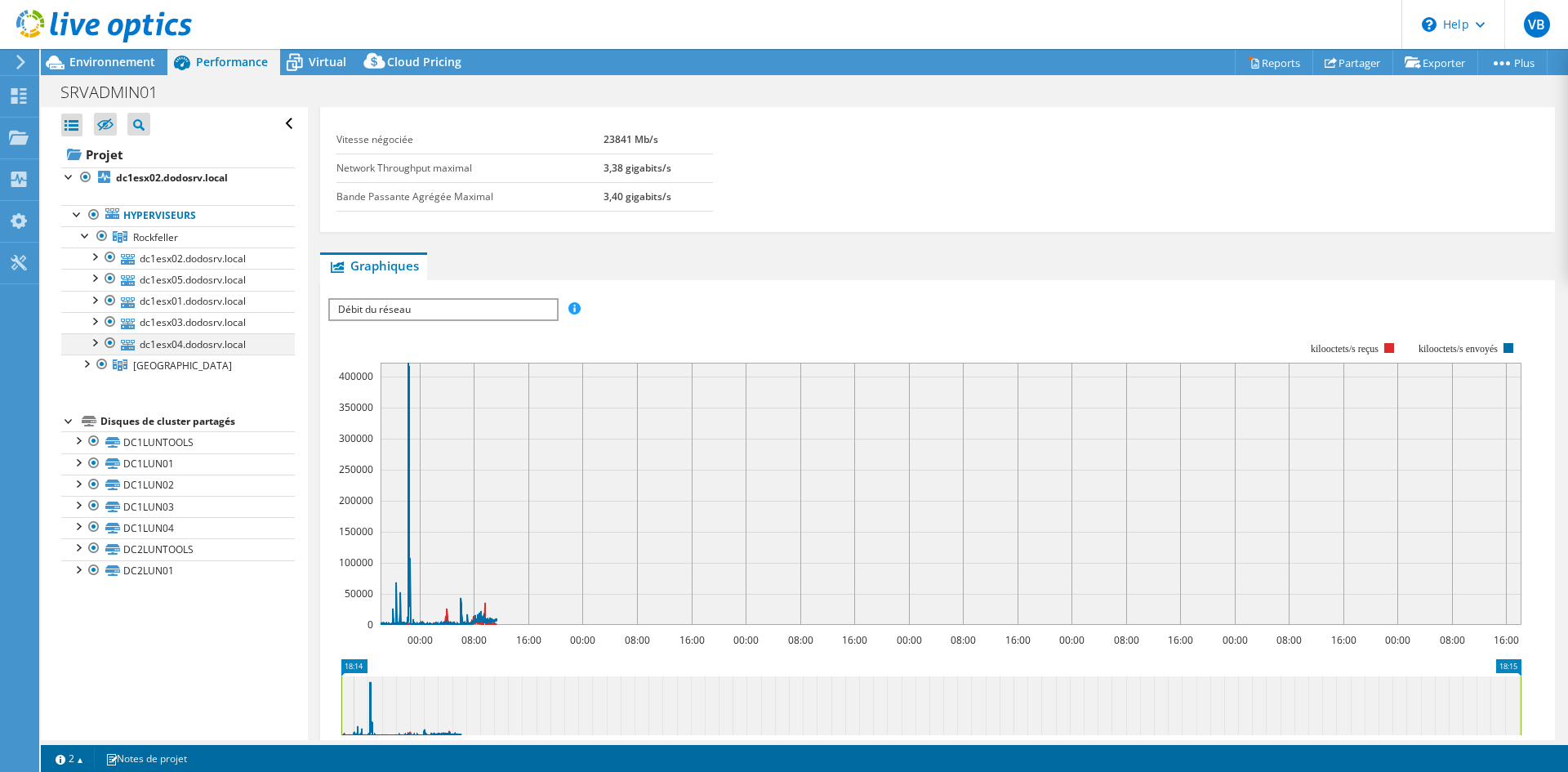
click at [97, 339] on div at bounding box center [94, 341] width 17 height 17
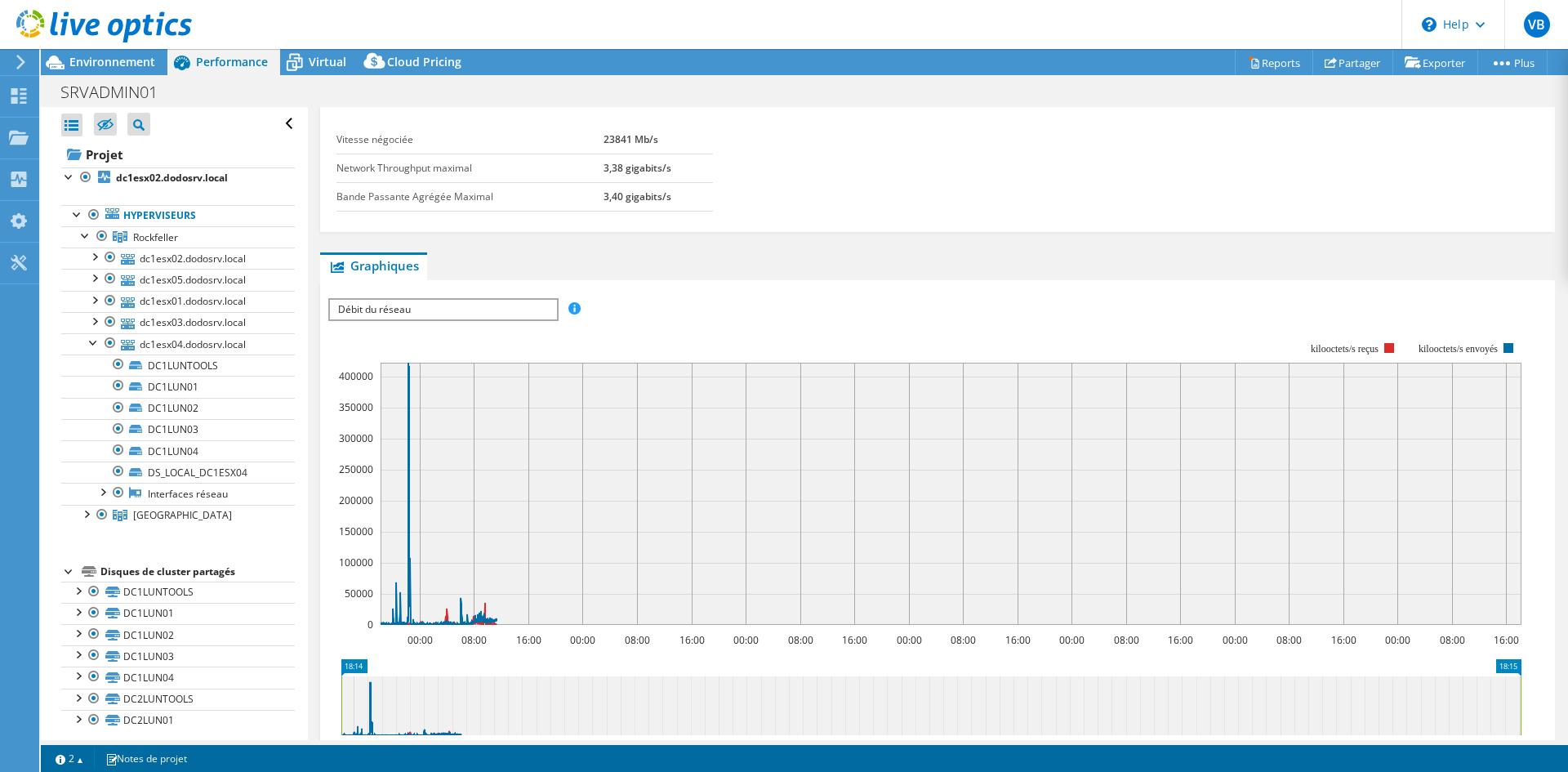
scroll to position [0, 0]
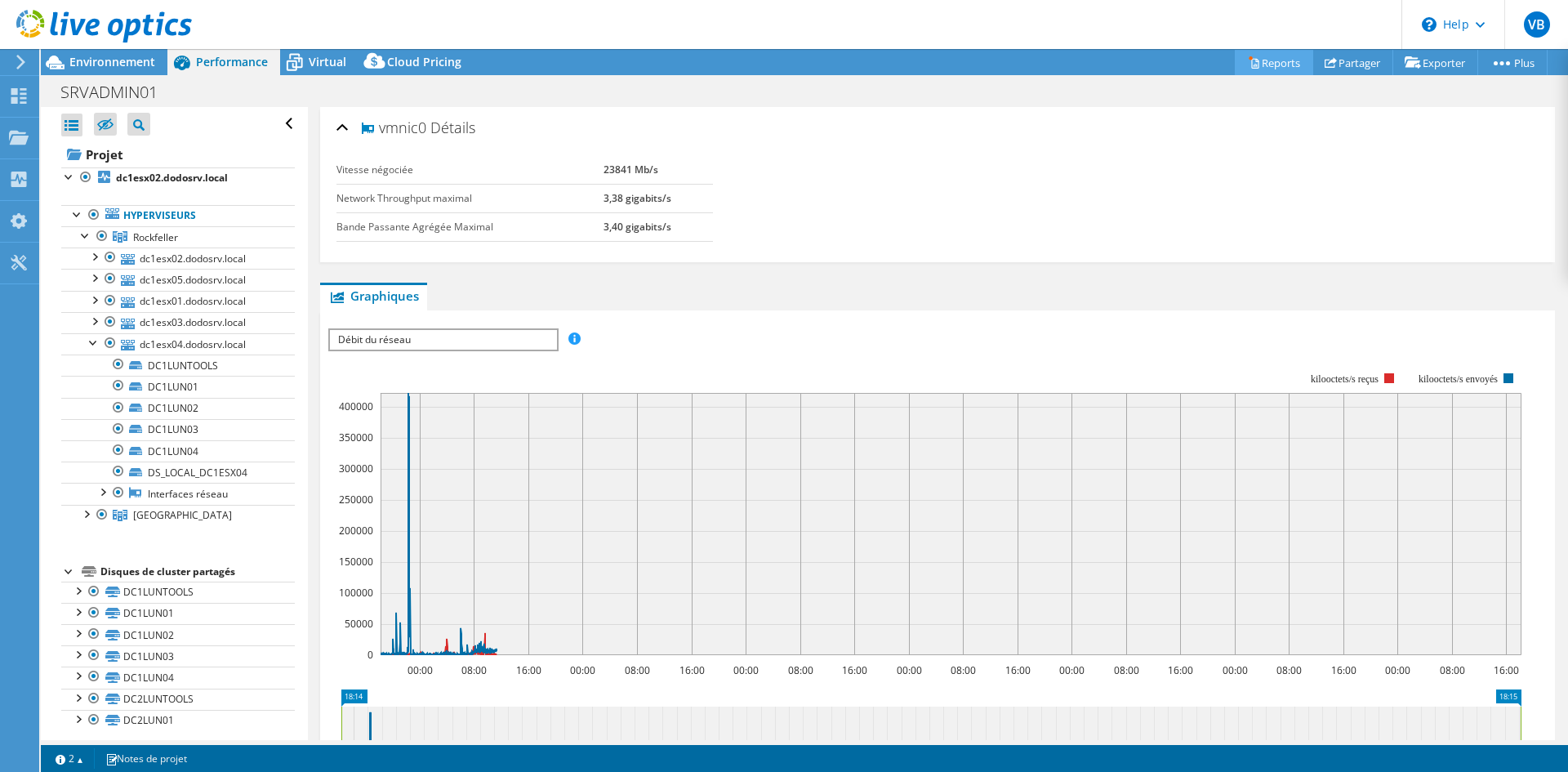
click at [1260, 57] on link "Reports" at bounding box center [1274, 62] width 78 height 25
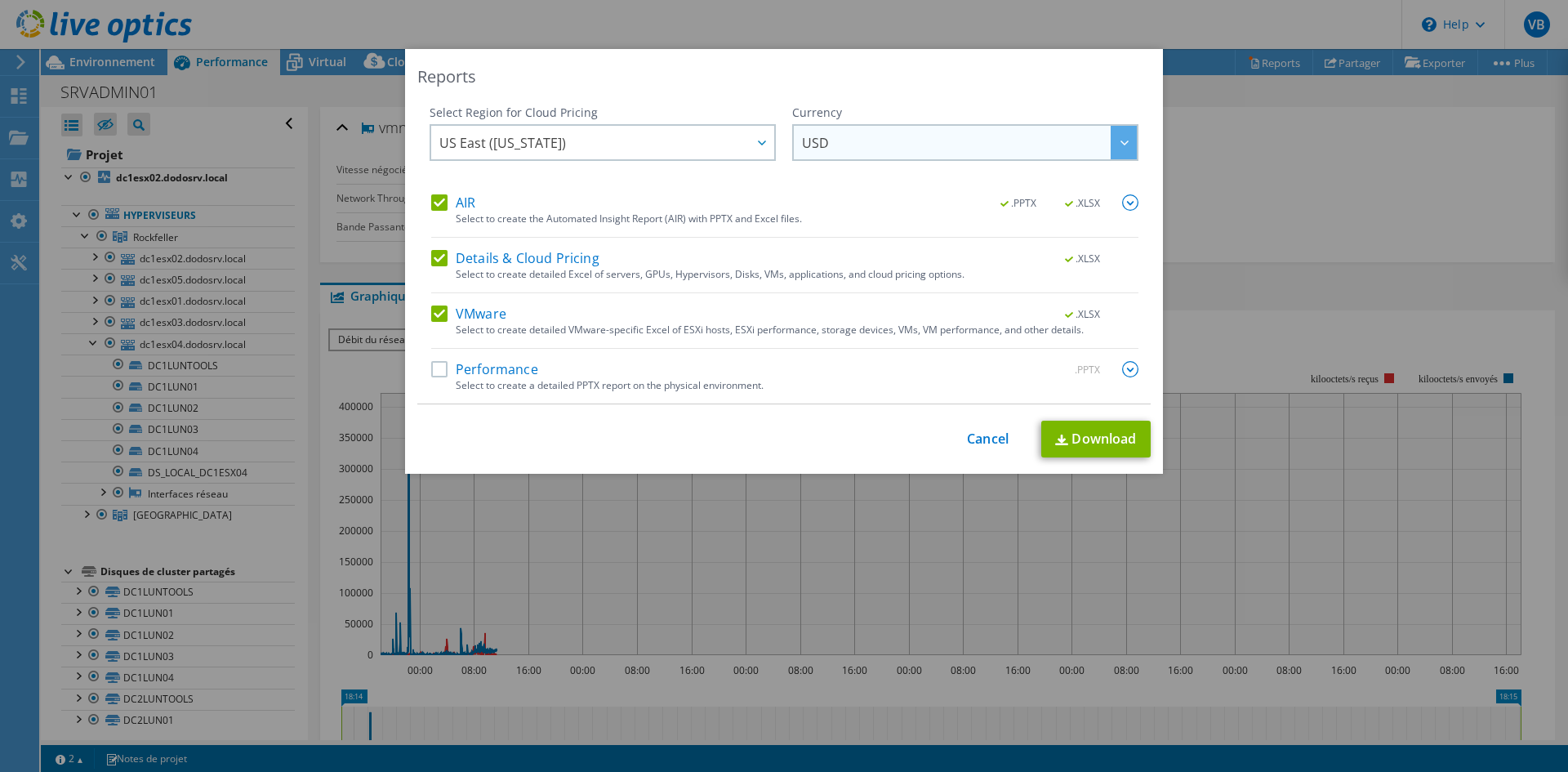
click at [849, 135] on span "USD" at bounding box center [970, 142] width 335 height 33
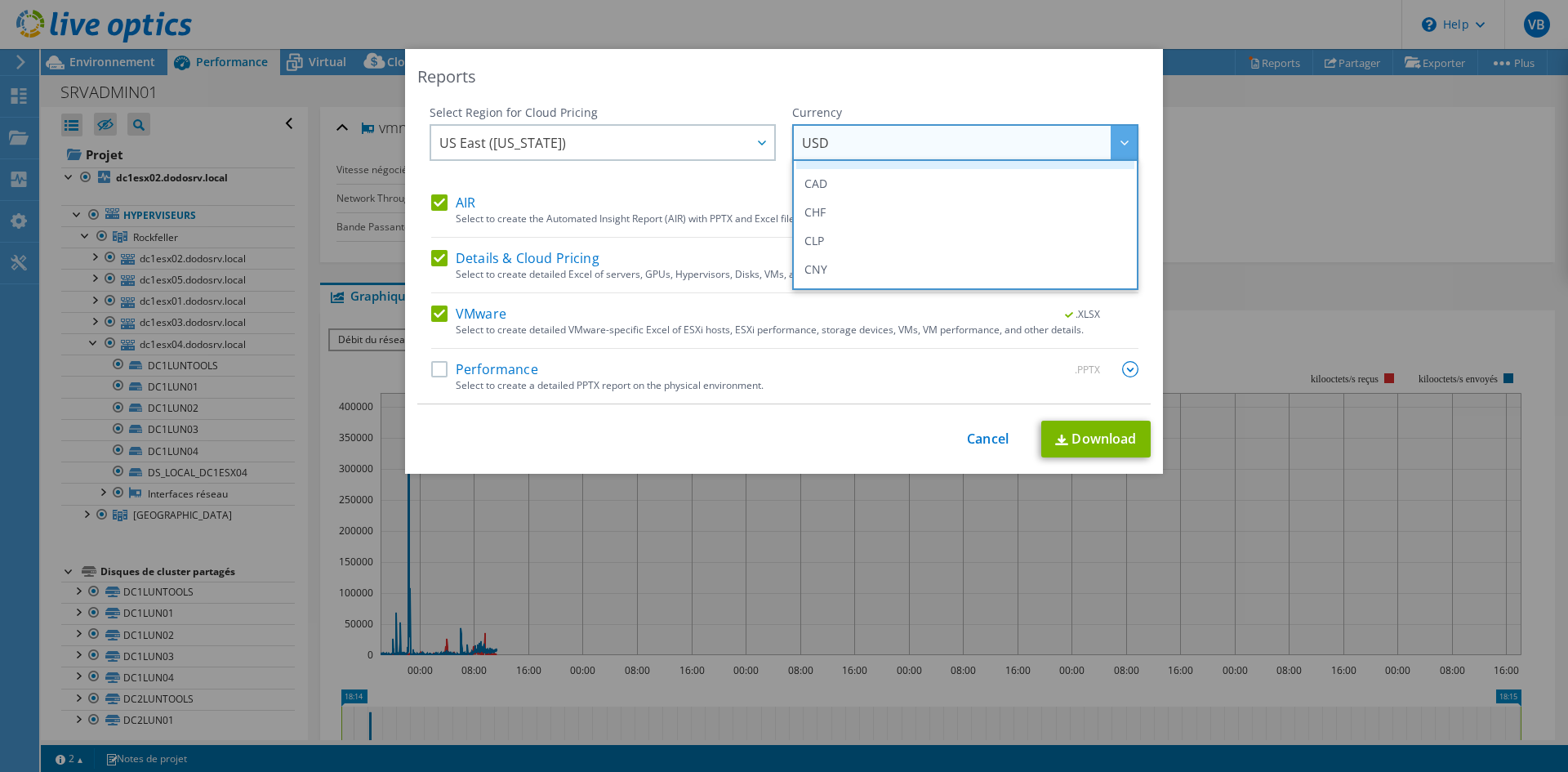
scroll to position [163, 0]
click at [833, 240] on li "EUR" at bounding box center [965, 243] width 338 height 28
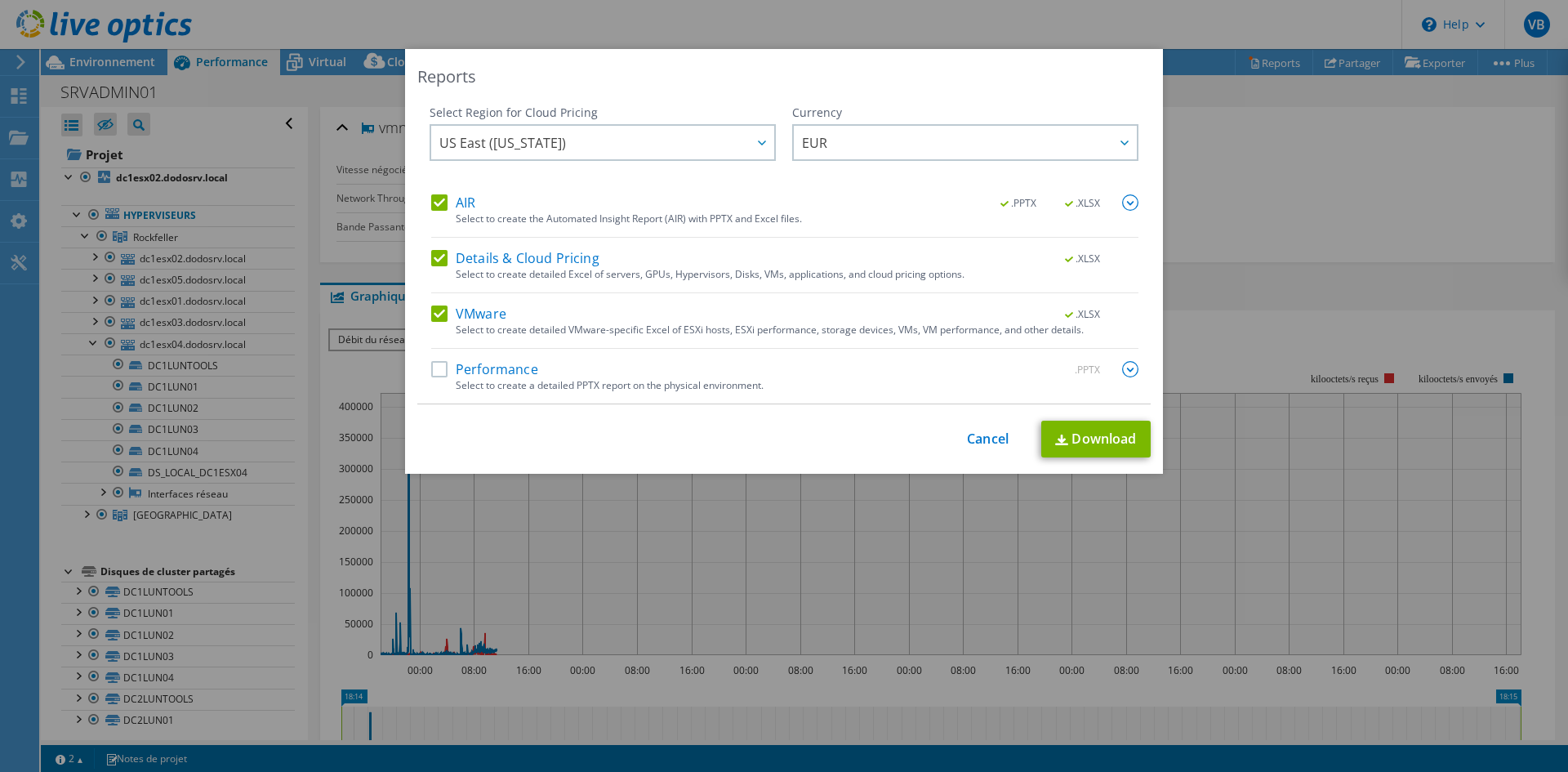
click at [431, 366] on label "Performance" at bounding box center [484, 369] width 107 height 17
click at [0, 0] on input "Performance" at bounding box center [0, 0] width 0 height 0
click at [1132, 442] on link "Download" at bounding box center [1096, 438] width 110 height 37
click at [613, 136] on span "US East ([US_STATE])" at bounding box center [607, 142] width 335 height 33
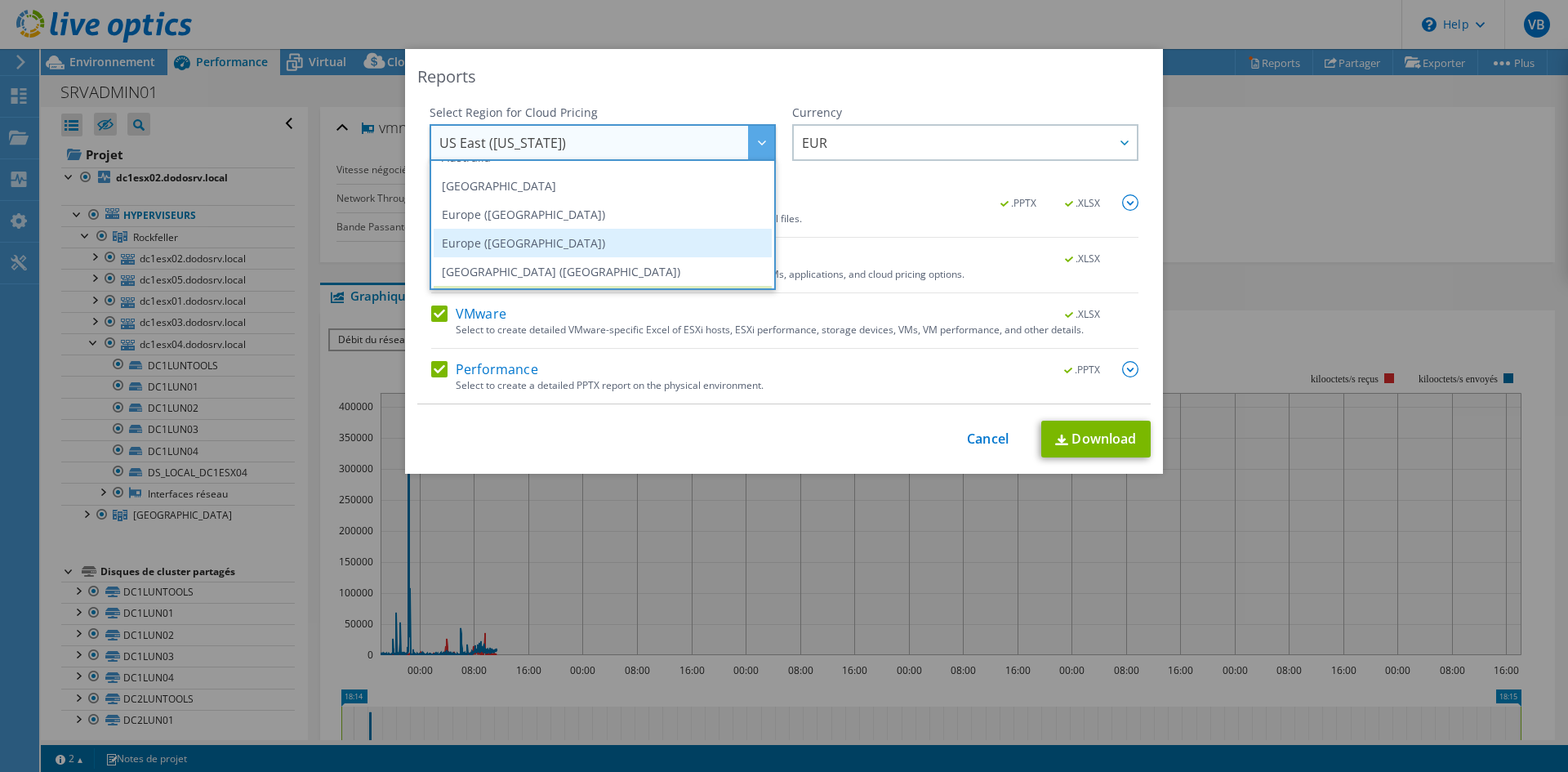
click at [521, 245] on li "Europe ([GEOGRAPHIC_DATA])" at bounding box center [603, 243] width 338 height 28
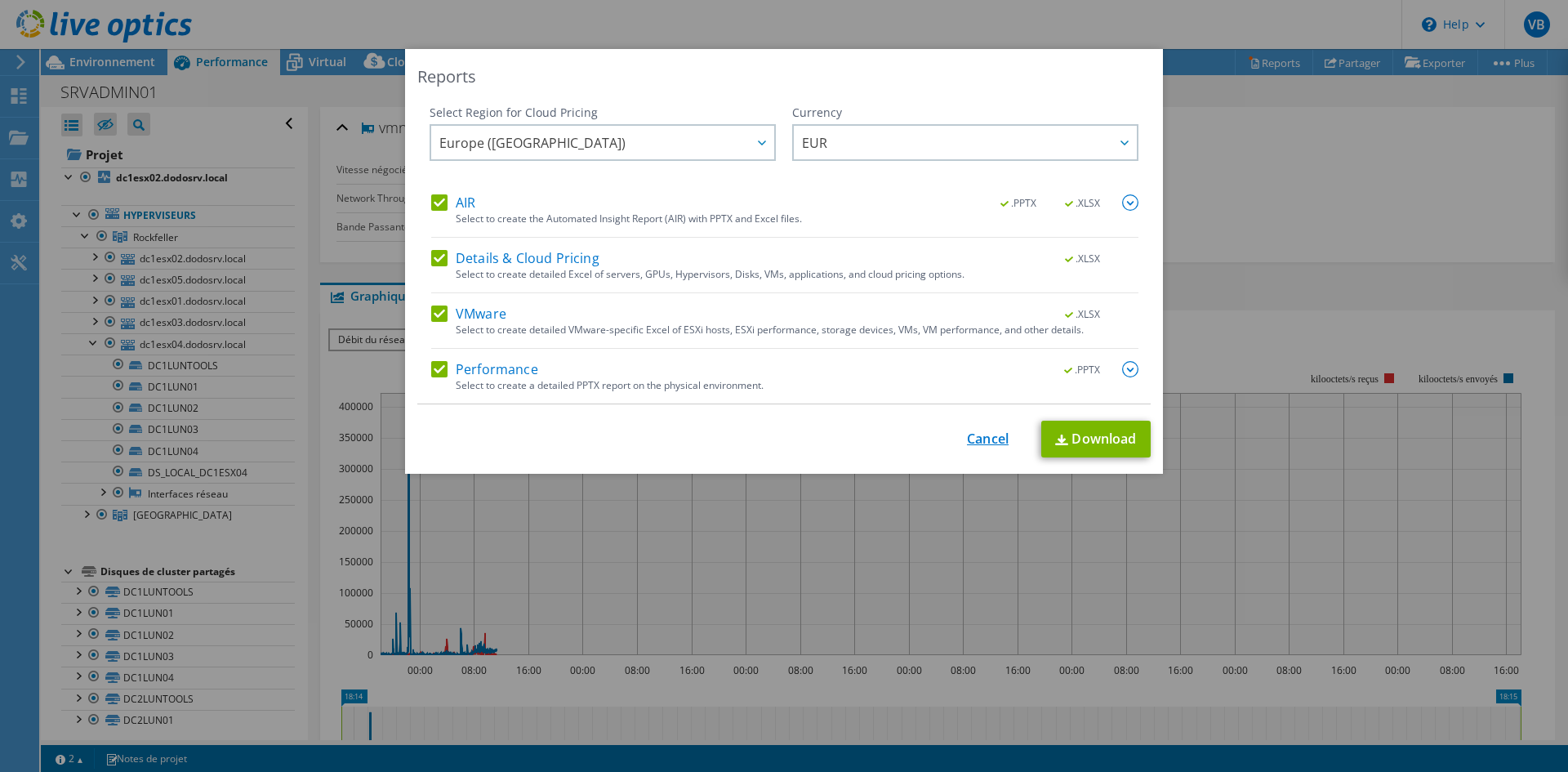
click at [967, 435] on link "Cancel" at bounding box center [988, 438] width 42 height 16
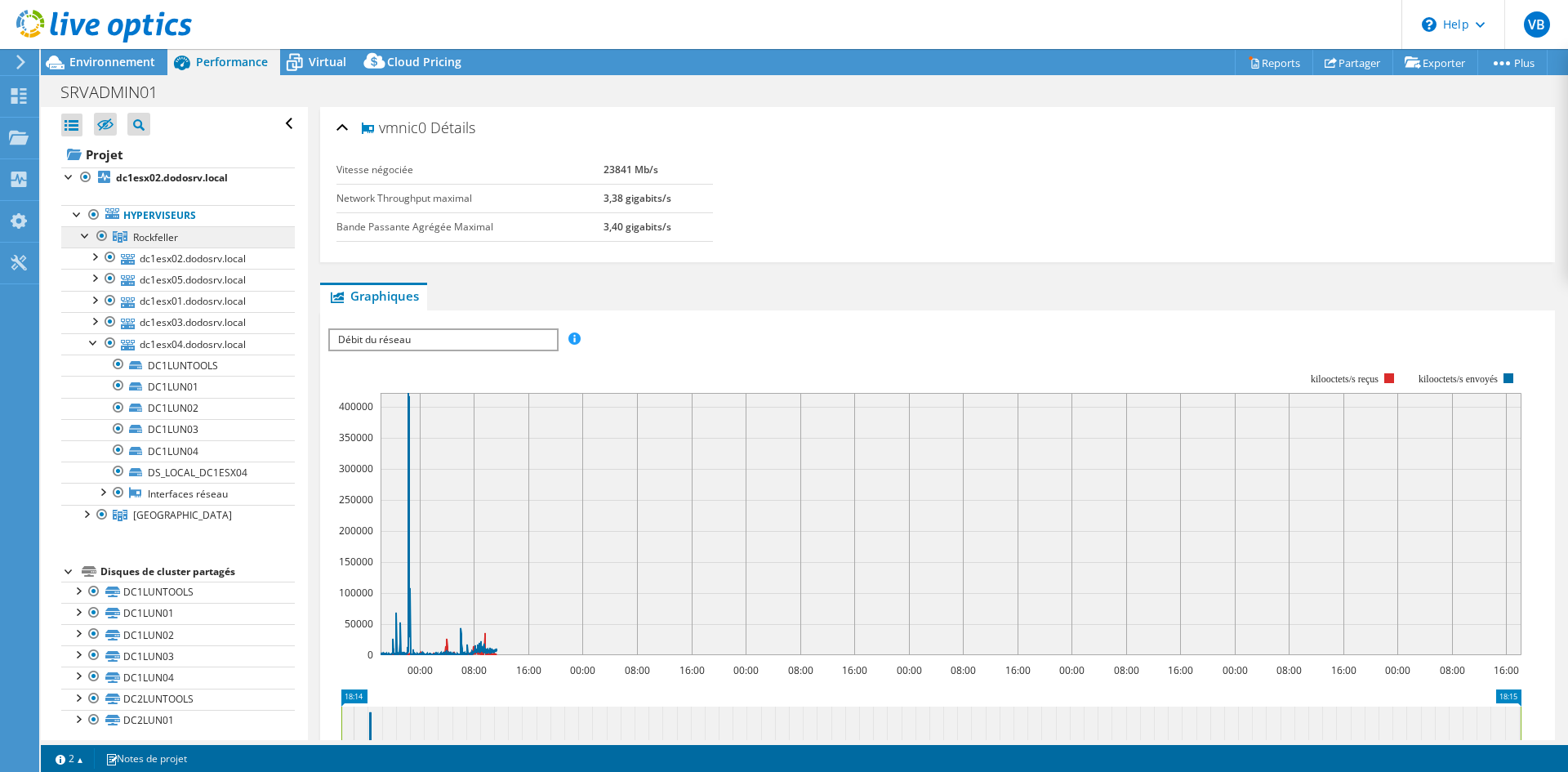
click at [153, 235] on span "Rockfeller" at bounding box center [156, 237] width 45 height 14
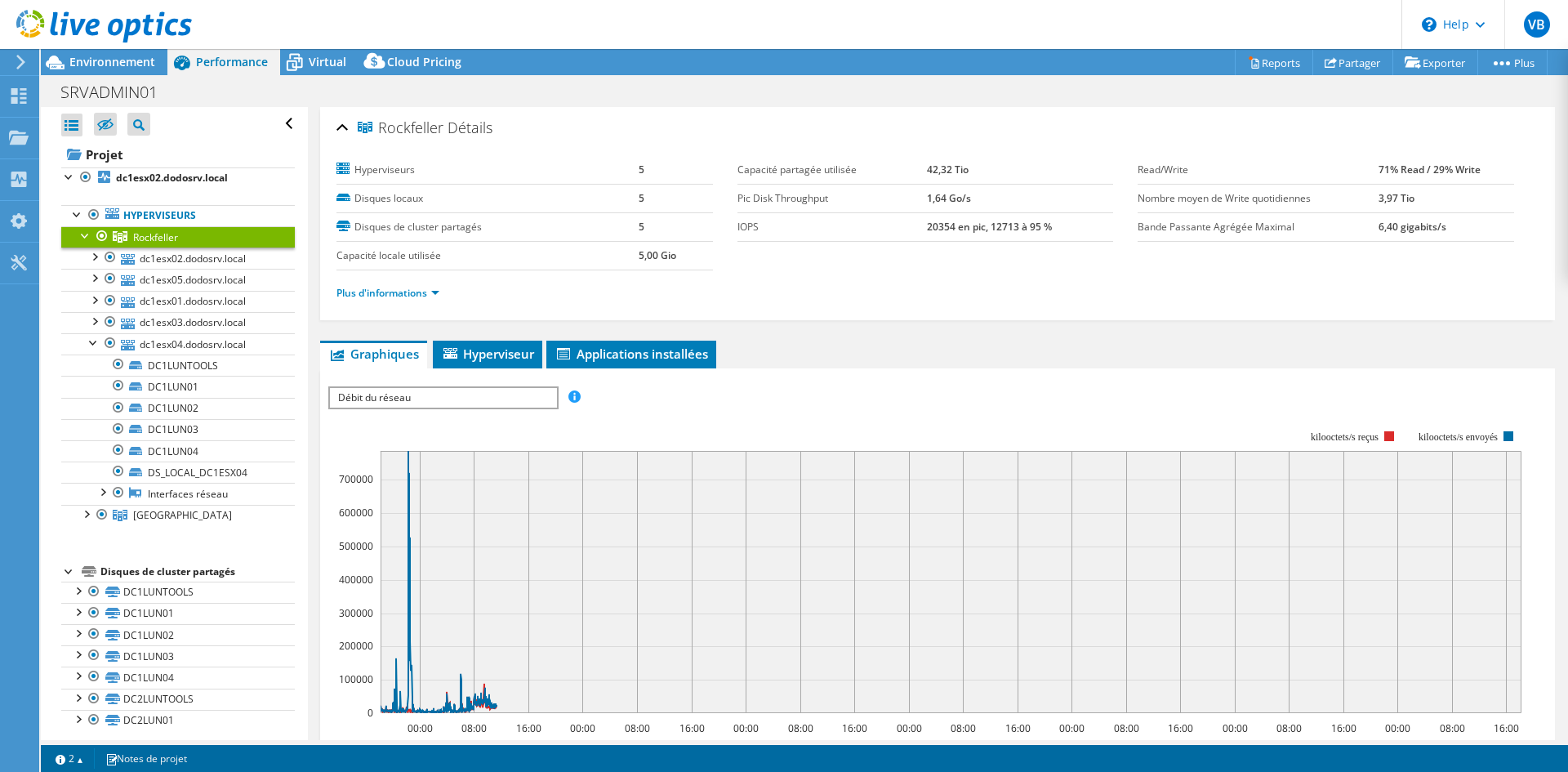
drag, startPoint x: 156, startPoint y: 232, endPoint x: 141, endPoint y: 236, distance: 15.5
click at [141, 236] on span "Rockfeller" at bounding box center [156, 237] width 45 height 14
click at [1248, 57] on icon at bounding box center [1254, 62] width 12 height 12
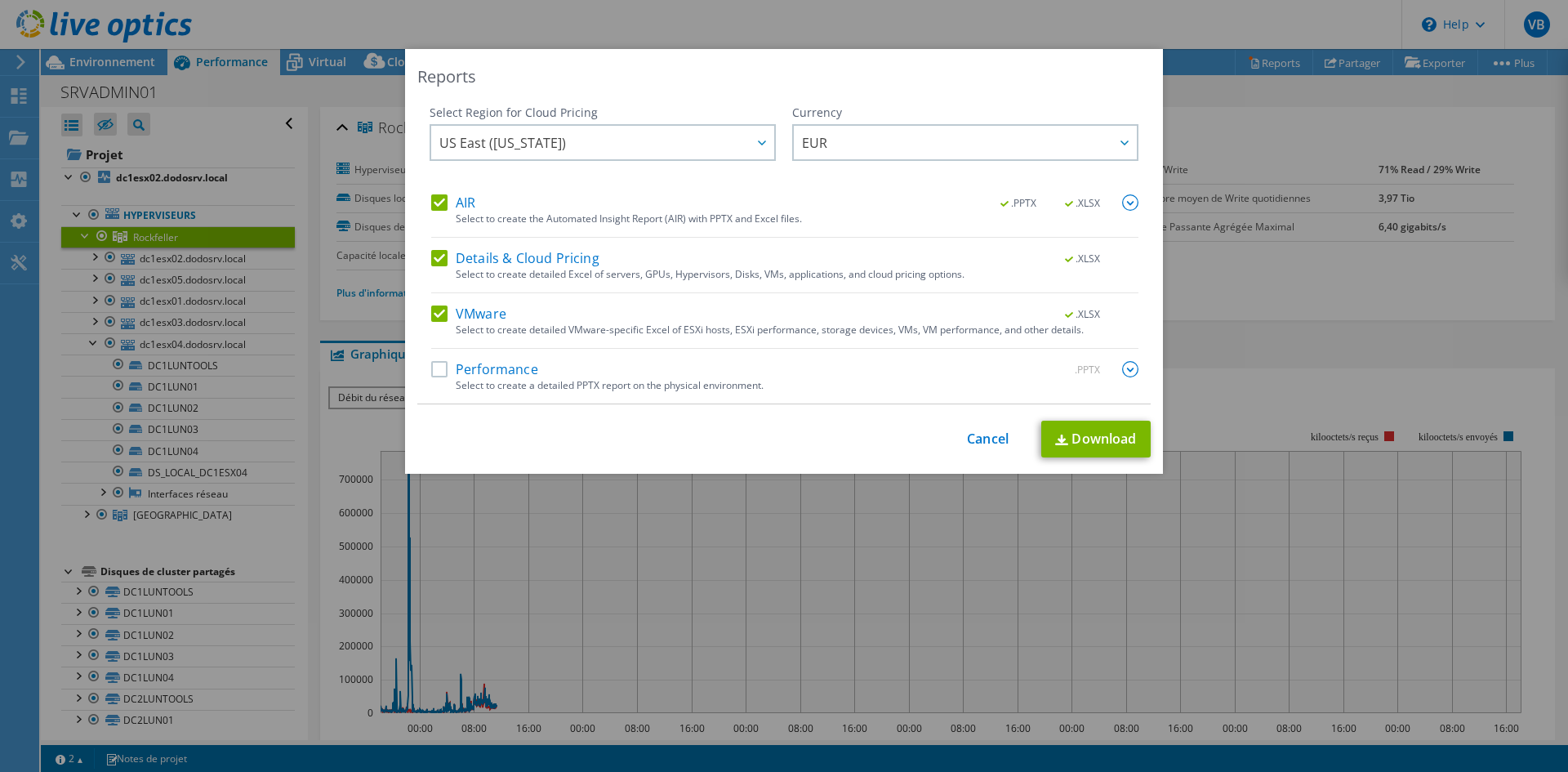
click at [438, 367] on label "Performance" at bounding box center [484, 369] width 107 height 17
click at [0, 0] on input "Performance" at bounding box center [0, 0] width 0 height 0
click at [671, 146] on span "US East ([US_STATE])" at bounding box center [607, 142] width 335 height 33
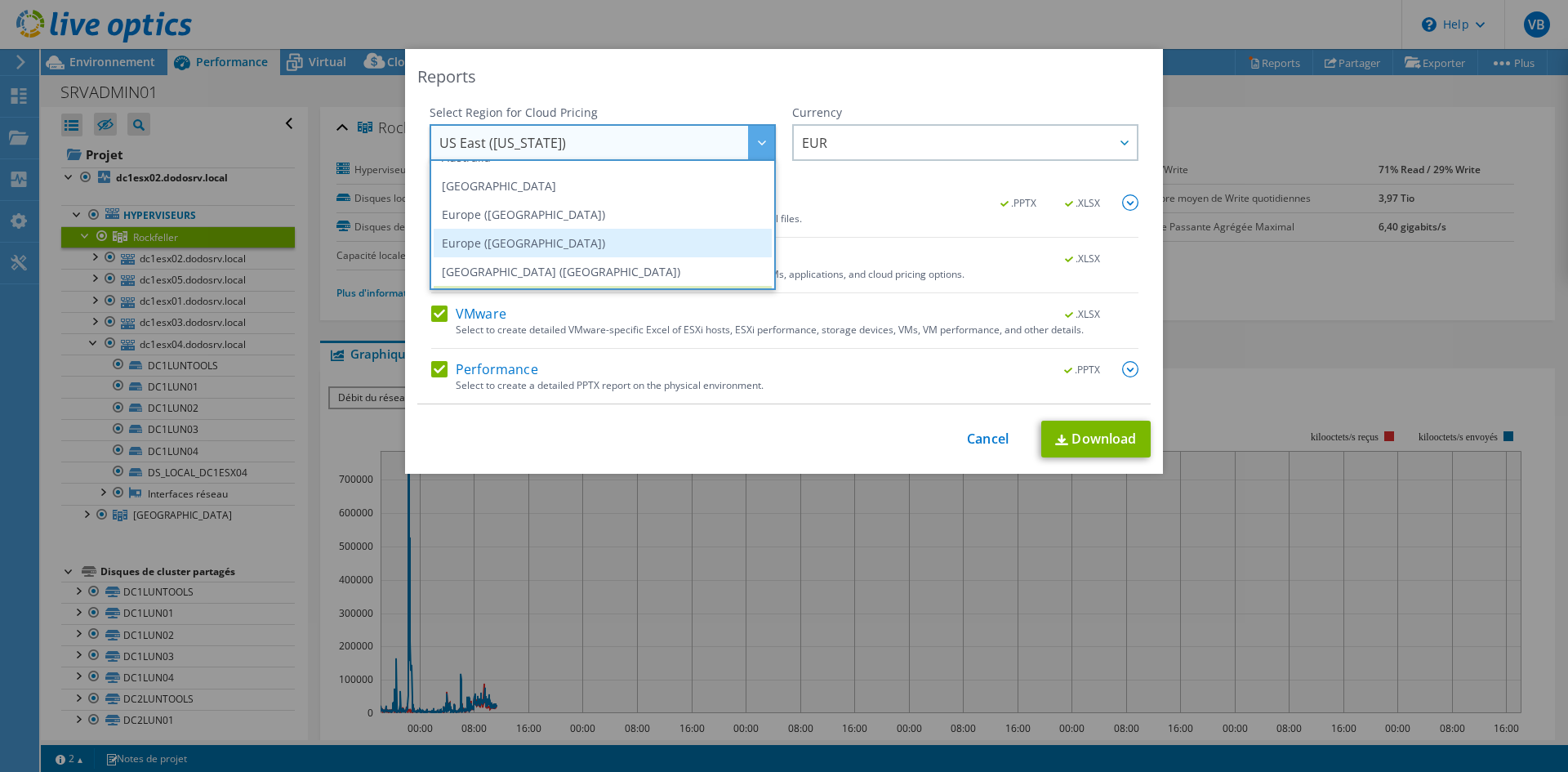
click at [511, 247] on li "Europe ([GEOGRAPHIC_DATA])" at bounding box center [603, 243] width 338 height 28
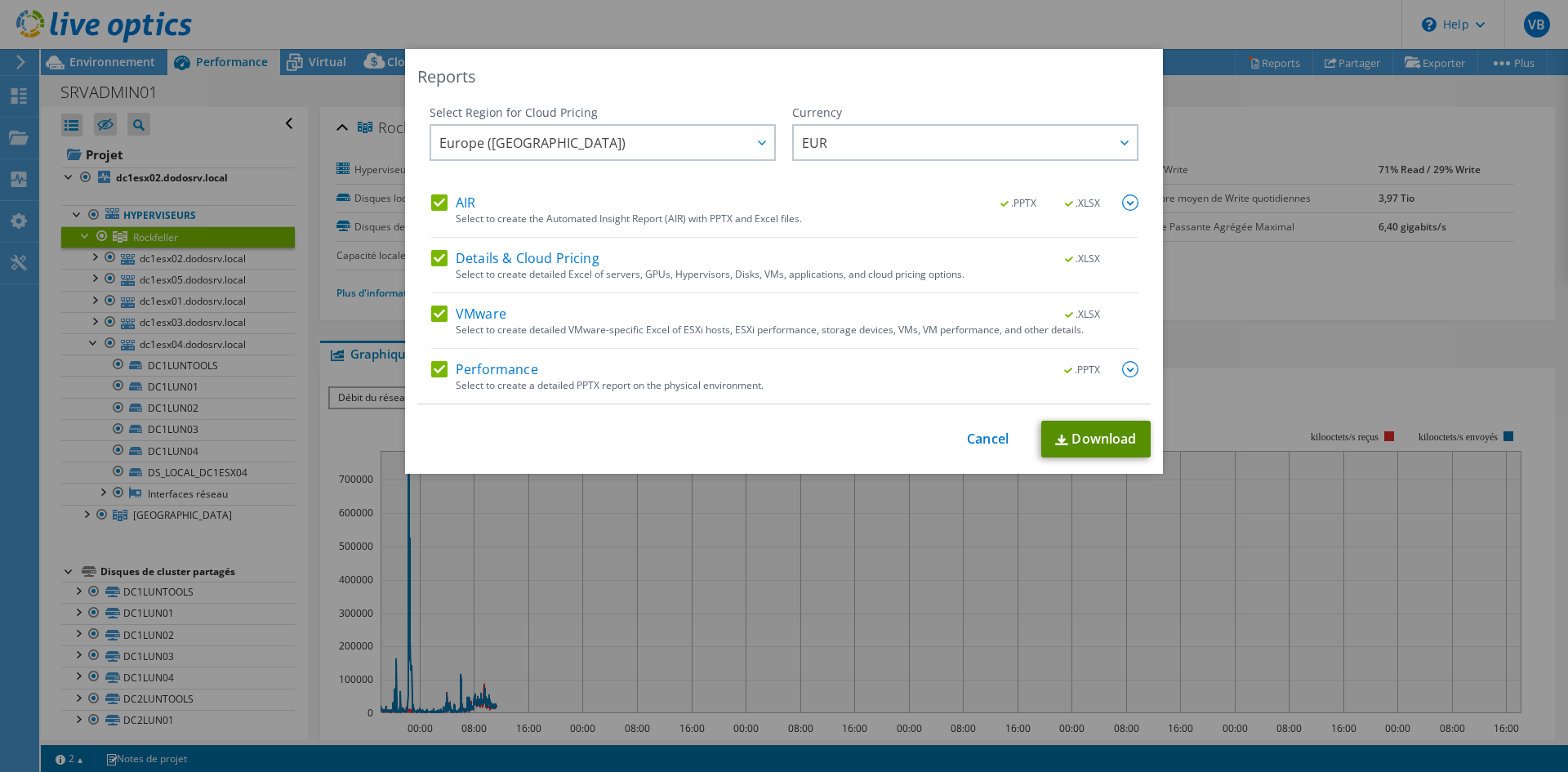
click at [1088, 432] on link "Download" at bounding box center [1096, 438] width 110 height 37
click at [990, 437] on link "Cancel" at bounding box center [988, 438] width 42 height 16
